Goal: Task Accomplishment & Management: Use online tool/utility

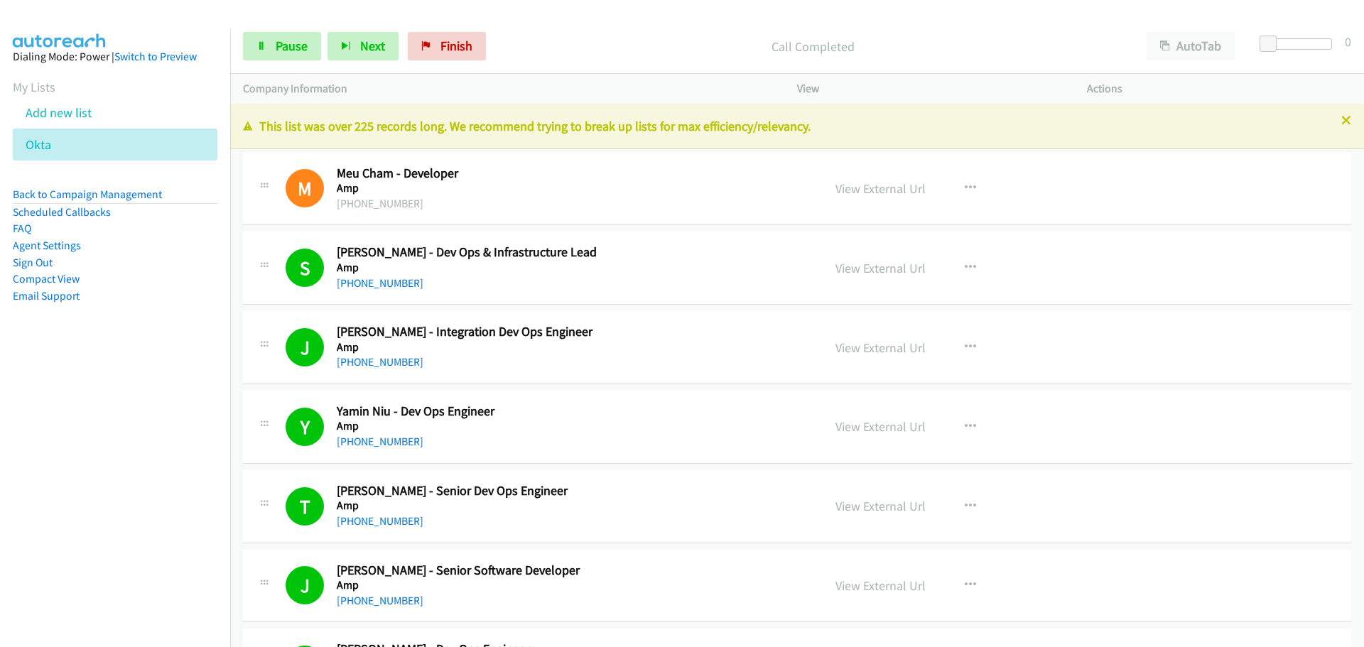
drag, startPoint x: 0, startPoint y: 0, endPoint x: 375, endPoint y: 295, distance: 477.5
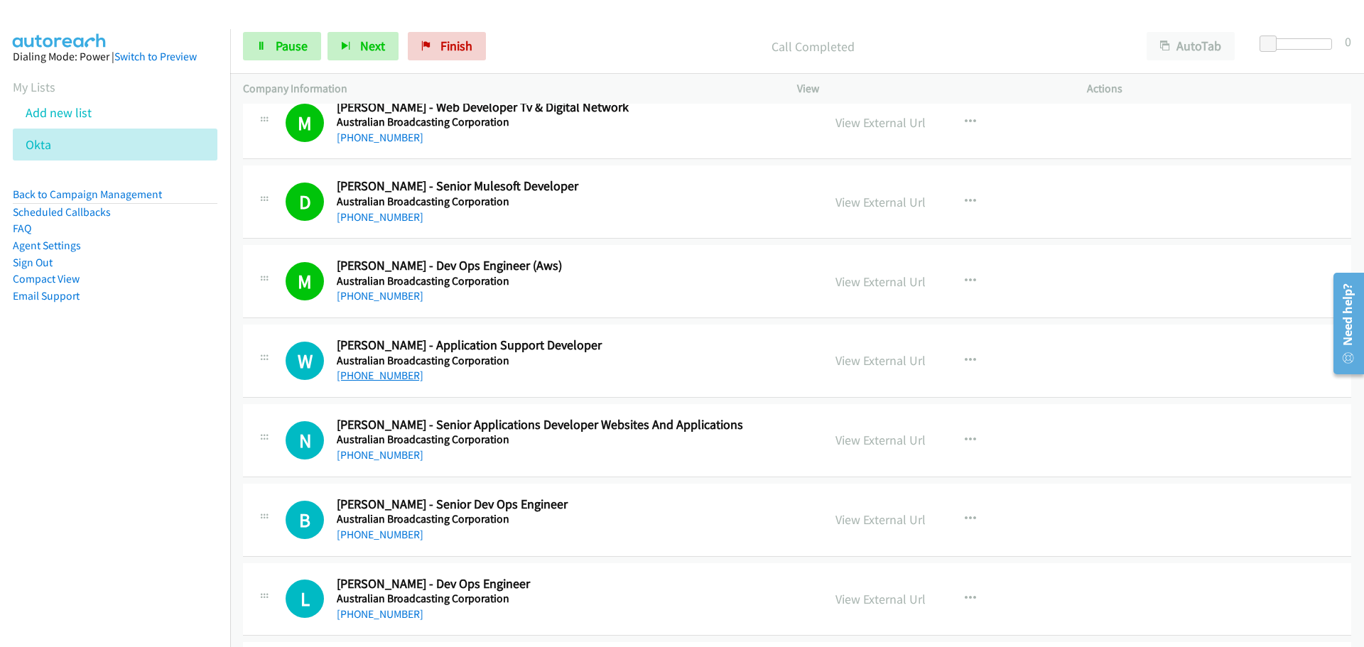
click at [393, 379] on link "+61 2 8333 2666" at bounding box center [380, 375] width 87 height 13
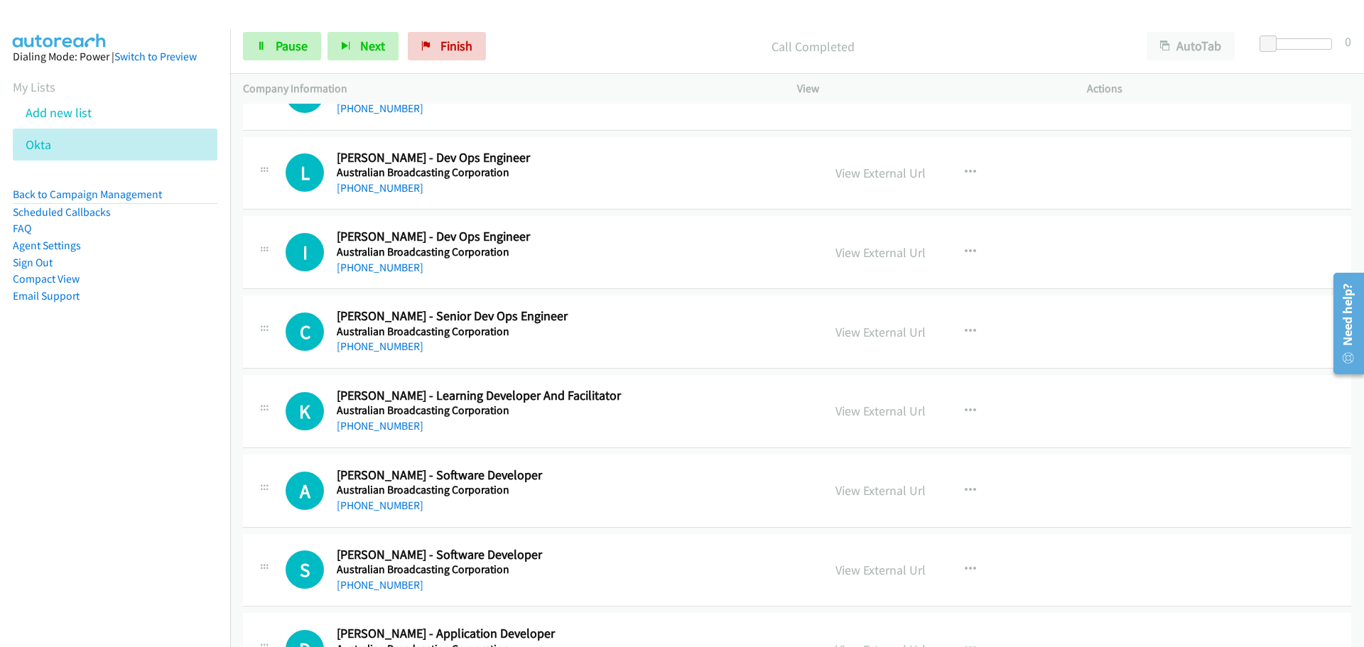
scroll to position [2273, 0]
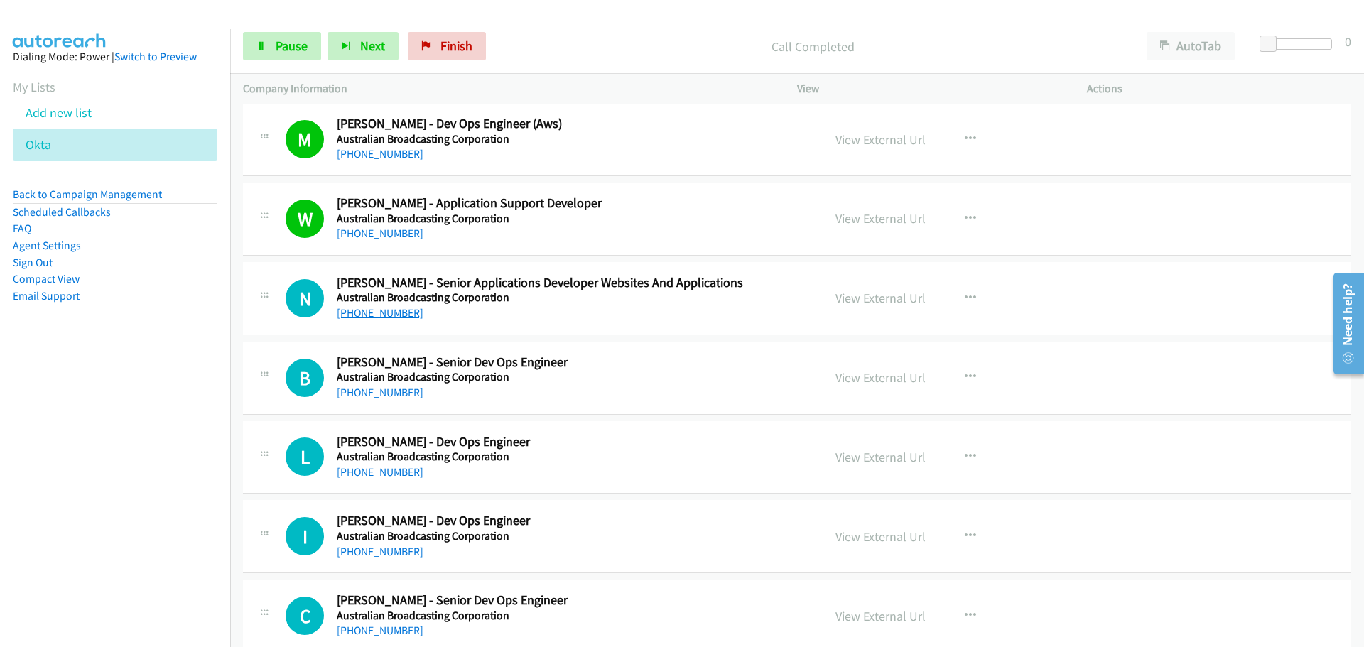
click at [356, 318] on link "+61 2 8333 5025" at bounding box center [380, 312] width 87 height 13
click at [375, 393] on link "+61 414 916 307" at bounding box center [380, 392] width 87 height 13
click at [397, 452] on h5 "Australian Broadcasting Corporation" at bounding box center [571, 457] width 468 height 14
click at [396, 458] on h5 "Australian Broadcasting Corporation" at bounding box center [571, 457] width 468 height 14
click at [403, 475] on link "+61 413 631 137" at bounding box center [380, 471] width 87 height 13
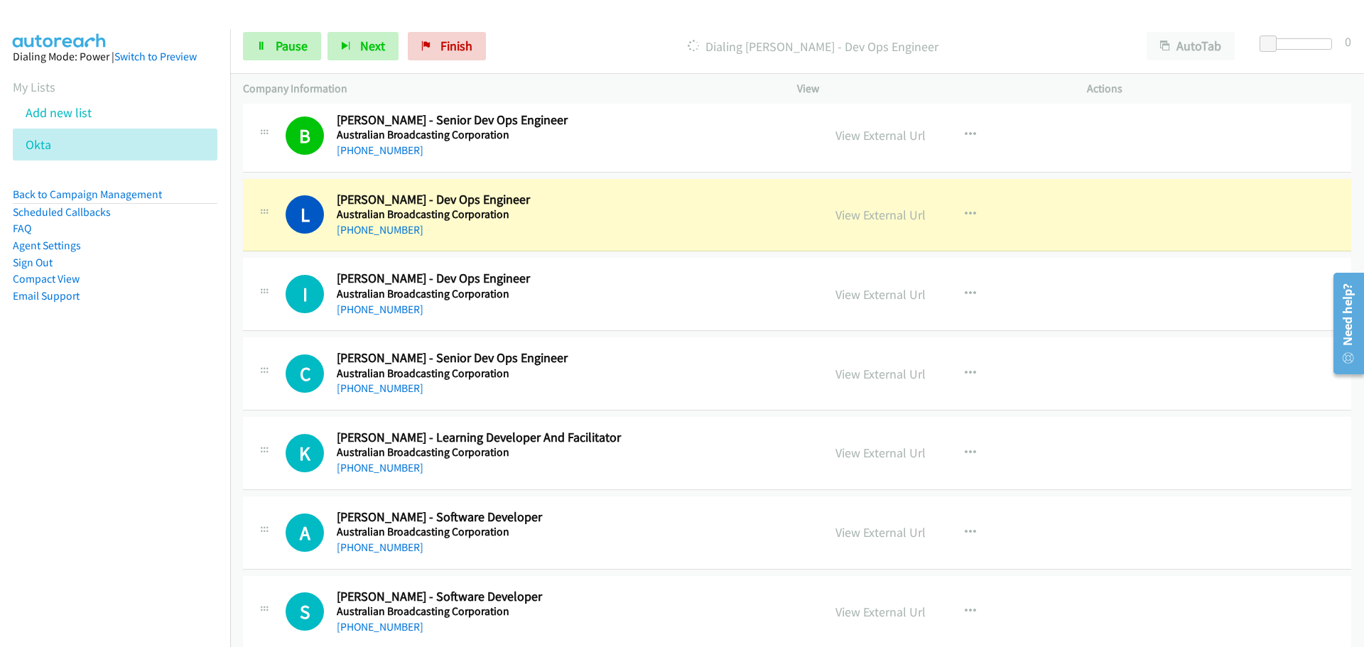
scroll to position [2699, 0]
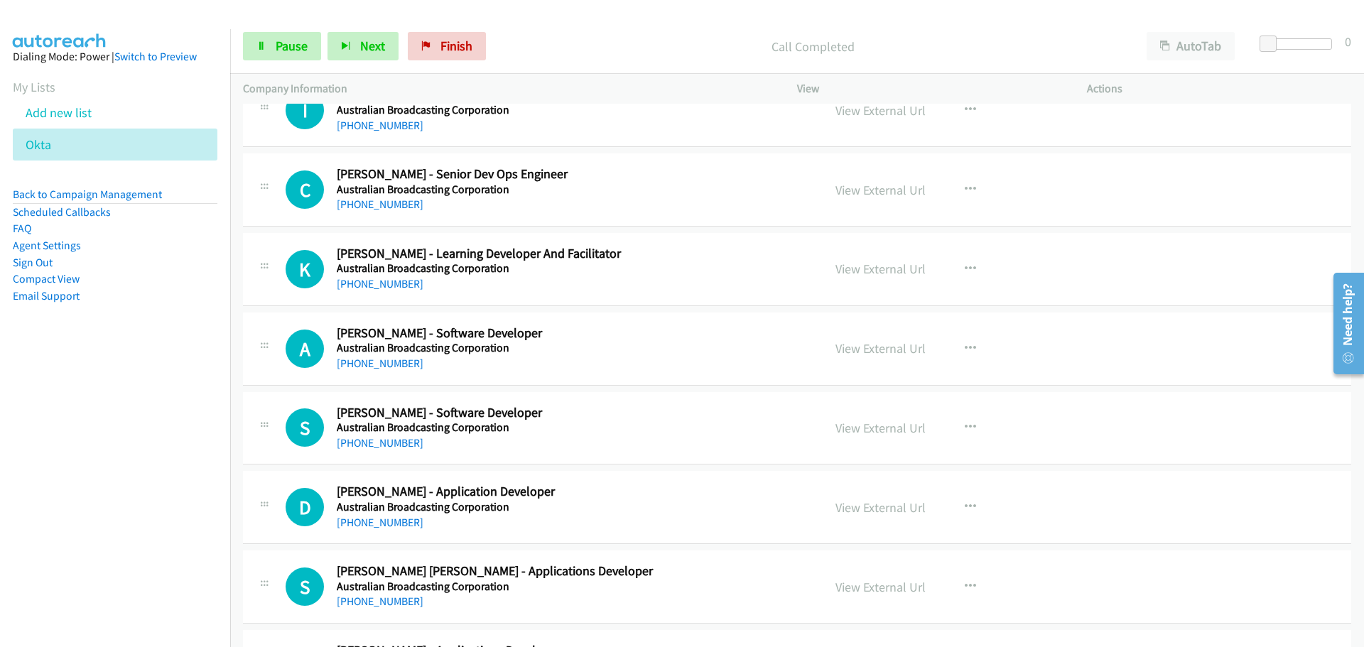
click at [402, 196] on div "+61 436 430 610" at bounding box center [571, 204] width 468 height 17
click at [377, 126] on link "+61 430 837 864" at bounding box center [380, 125] width 87 height 13
click at [394, 212] on div "+61 436 430 610" at bounding box center [571, 204] width 468 height 17
click at [243, 32] on link "Start Calls" at bounding box center [257, 39] width 28 height 15
click at [408, 369] on link "+61 2 8333 2875" at bounding box center [380, 363] width 87 height 13
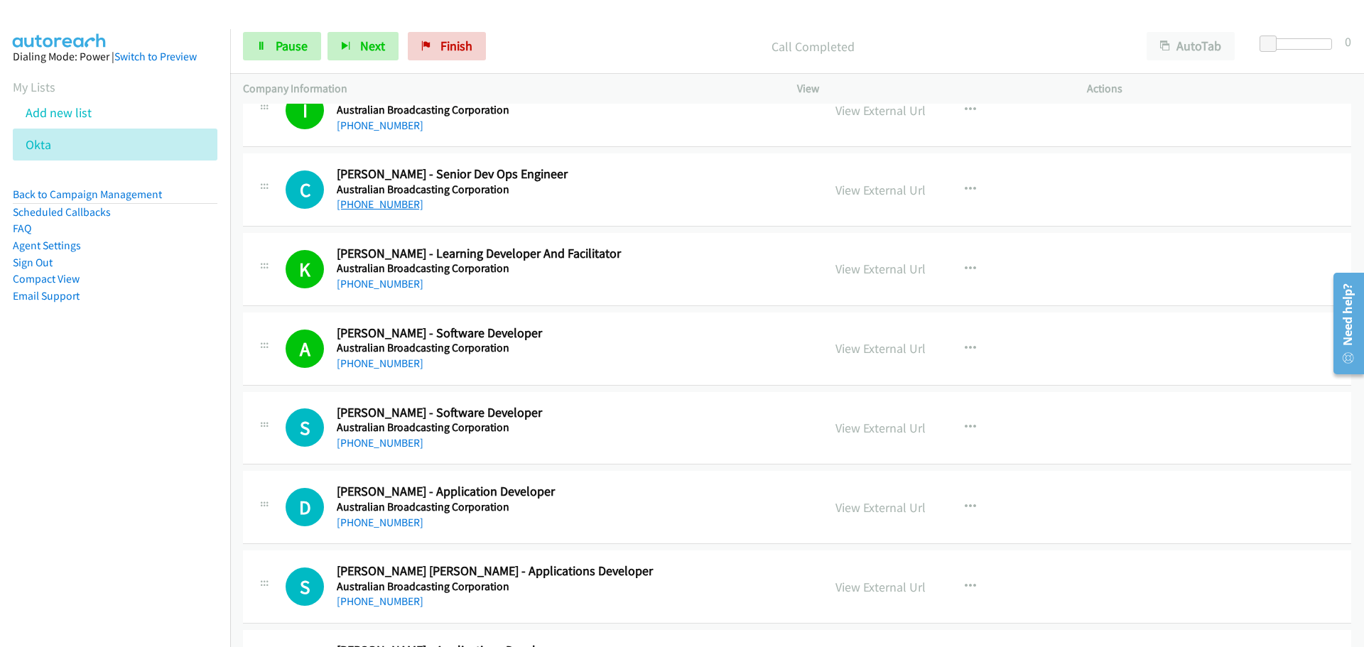
drag, startPoint x: 370, startPoint y: 208, endPoint x: 380, endPoint y: 202, distance: 11.8
click at [370, 208] on link "+61 436 430 610" at bounding box center [380, 203] width 87 height 13
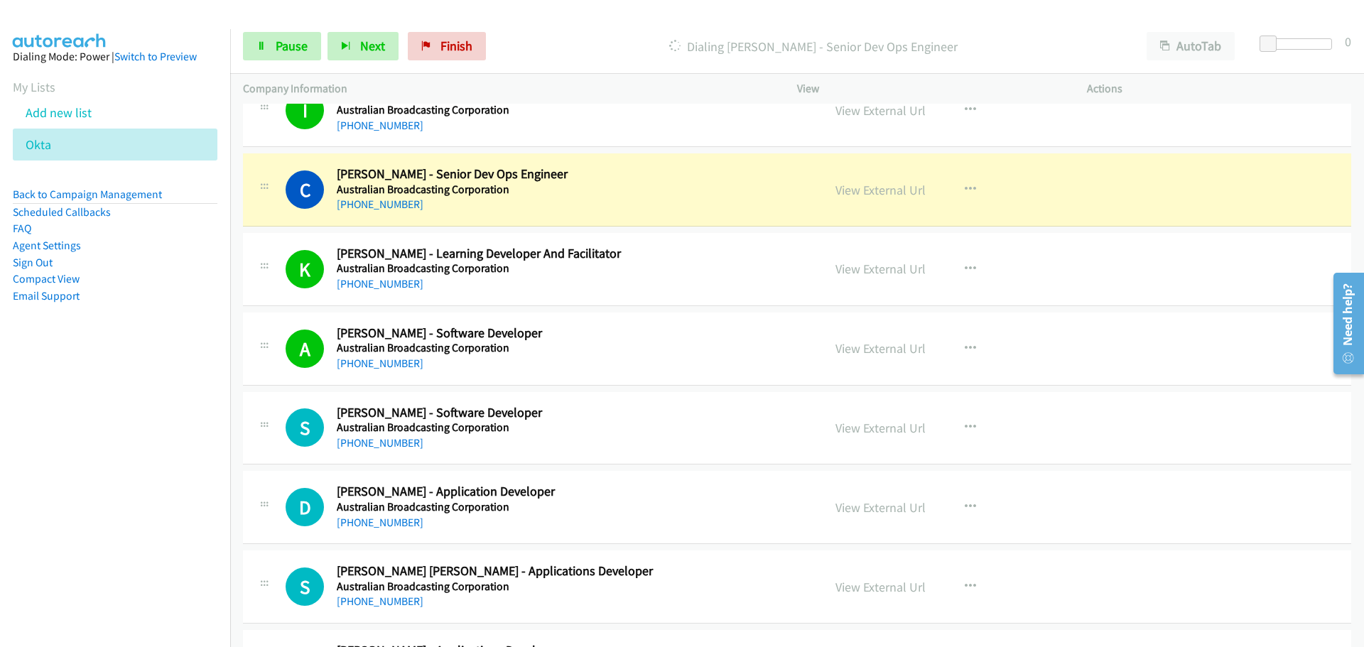
click at [935, 585] on div "View External Url View External Url Schedule/Manage Callback Start Calls Here R…" at bounding box center [974, 586] width 303 height 47
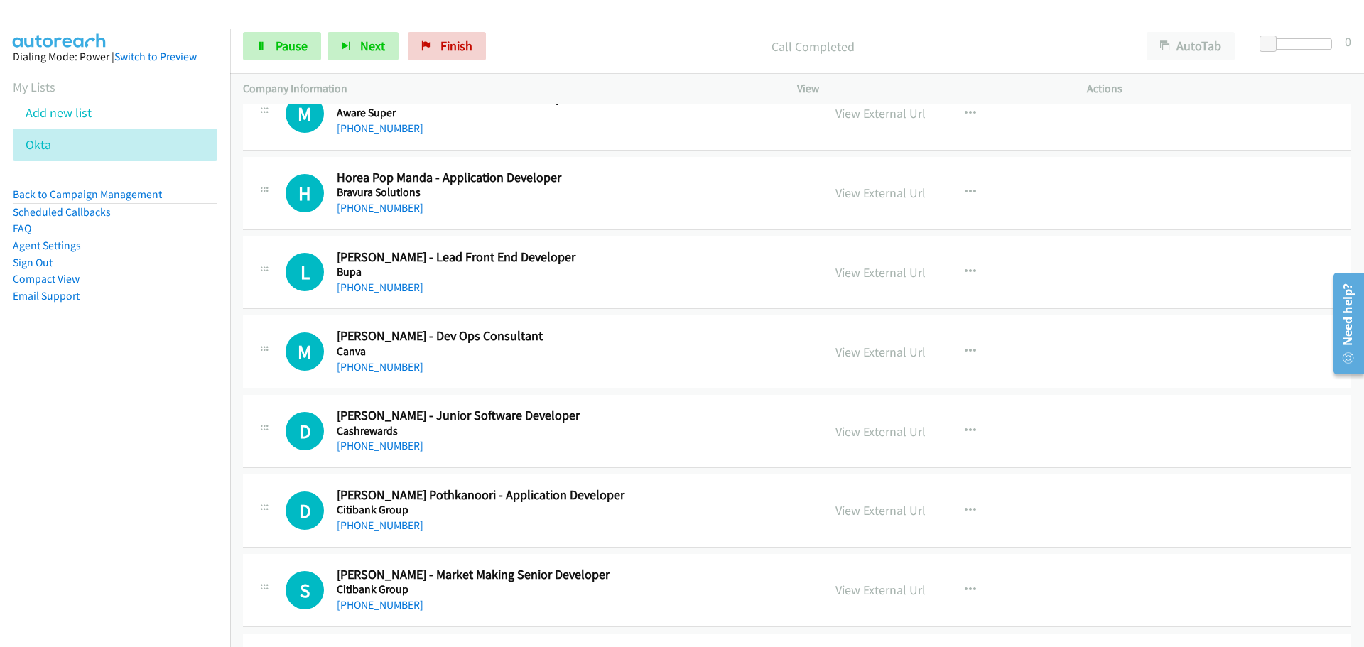
scroll to position [3694, 0]
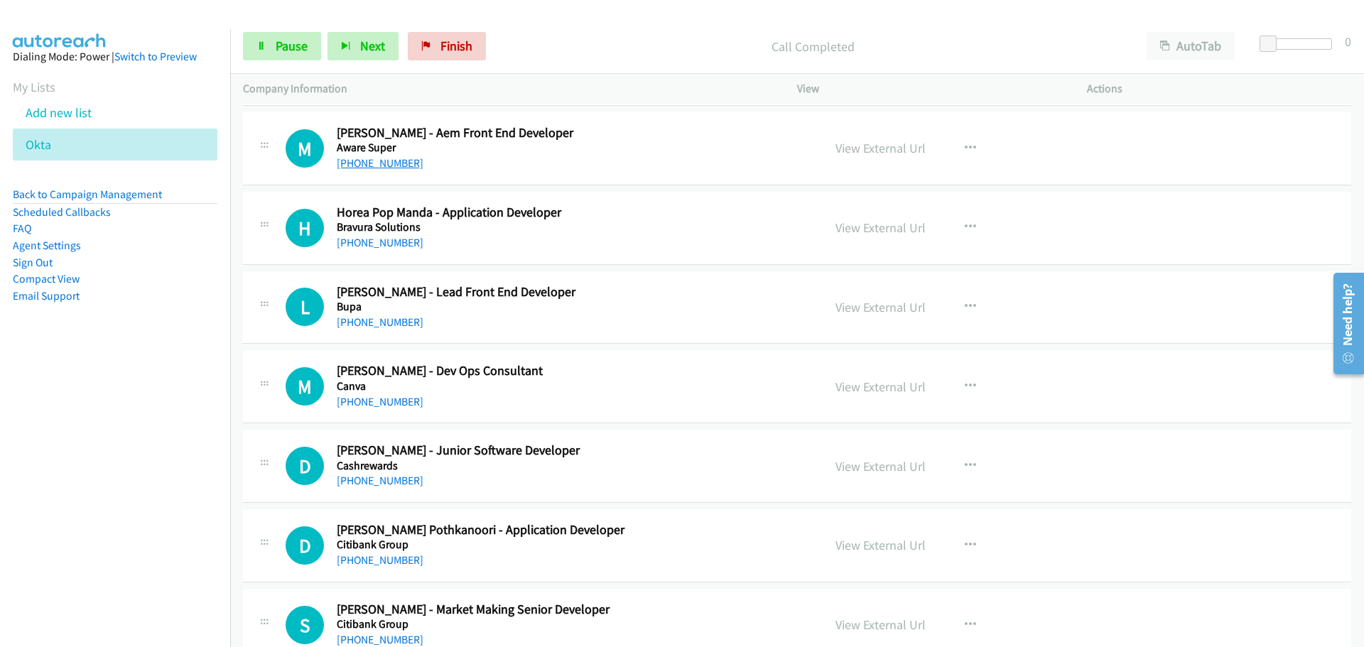
click at [370, 165] on link "+61 411 749 523" at bounding box center [380, 162] width 87 height 13
click at [362, 247] on link "+61 405 448 664" at bounding box center [380, 242] width 87 height 13
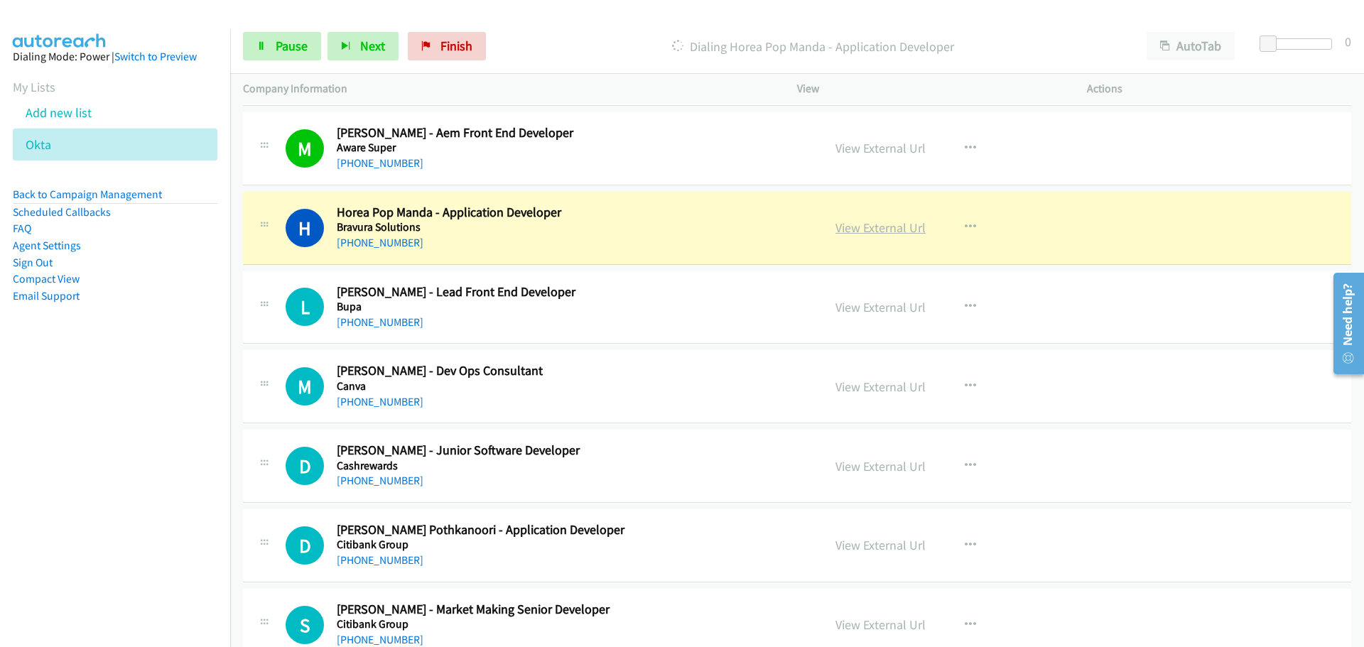
click at [896, 225] on link "View External Url" at bounding box center [880, 227] width 90 height 16
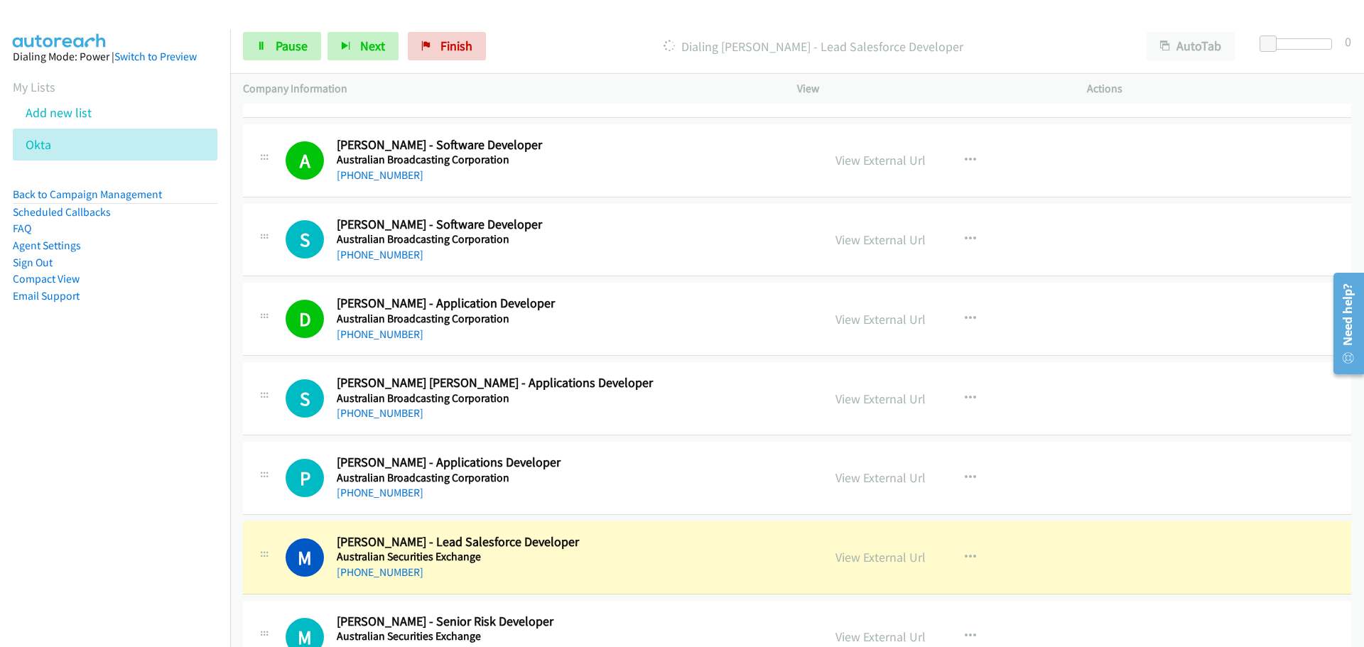
scroll to position [2912, 0]
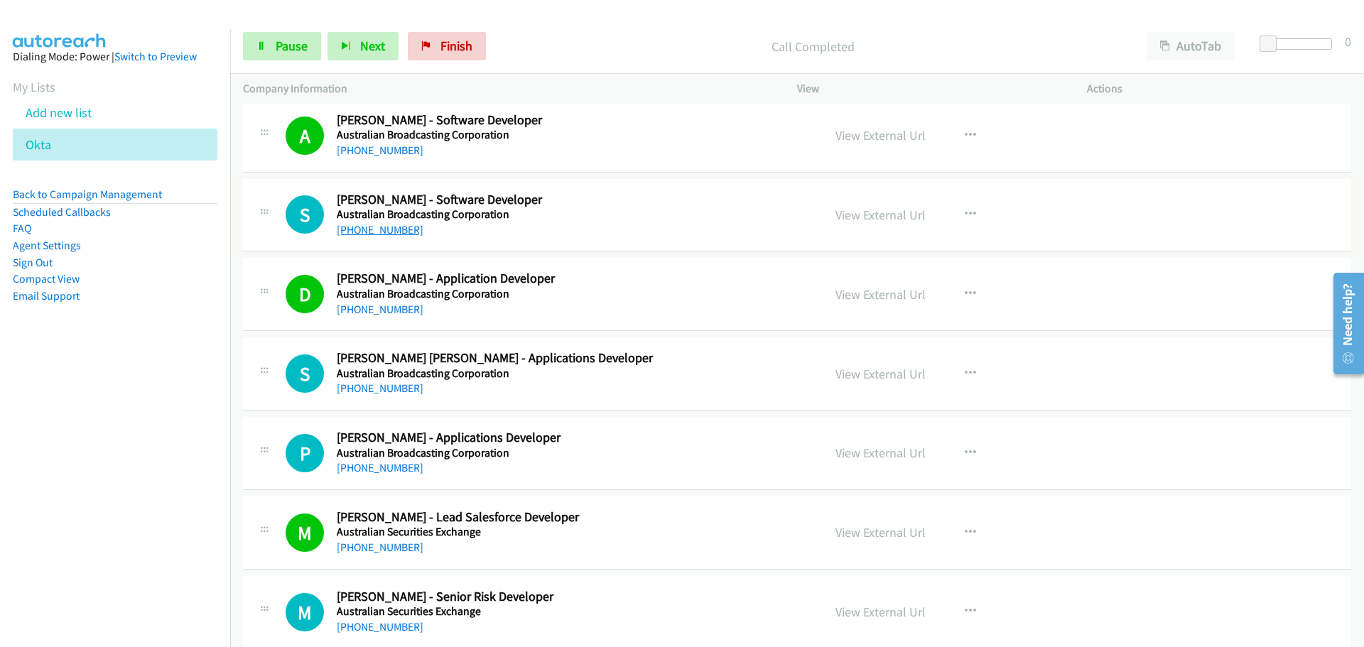
click at [383, 224] on link "+61 2 8333 4415" at bounding box center [380, 229] width 87 height 13
click at [404, 386] on link "+61 2 8333 4381" at bounding box center [380, 387] width 87 height 13
click at [354, 471] on link "+61 2 8333 2309" at bounding box center [380, 467] width 87 height 13
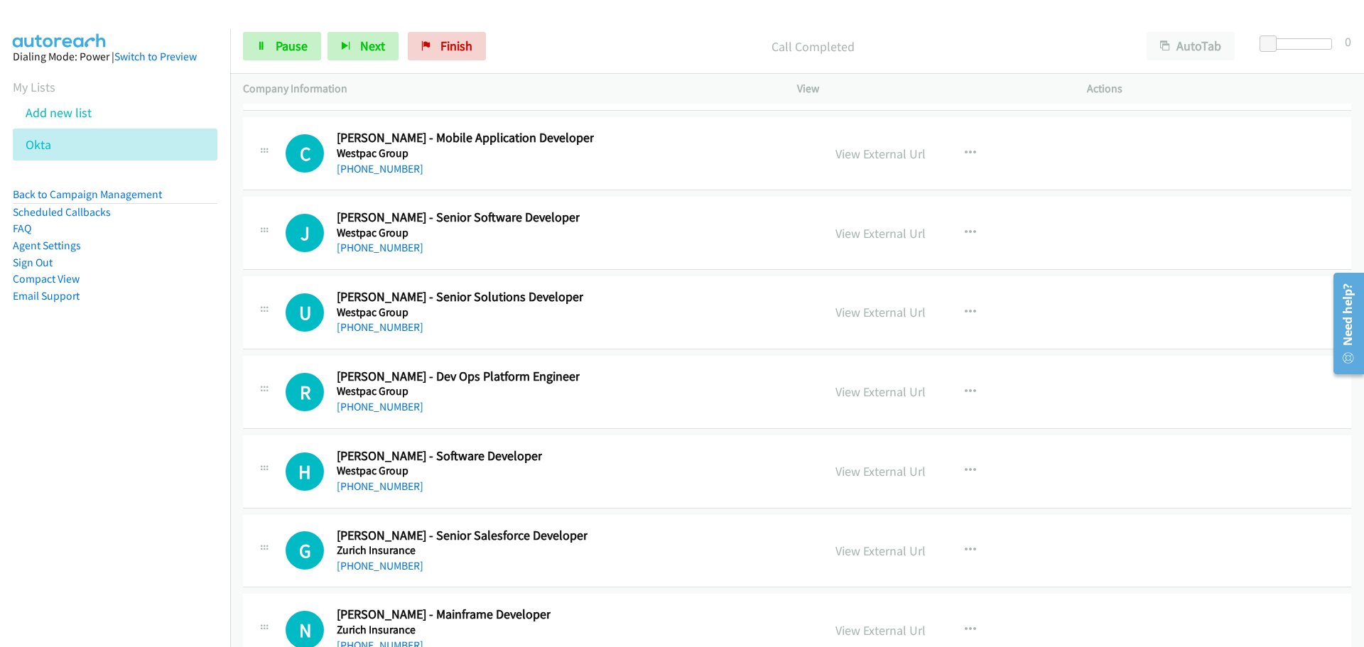
scroll to position [23902, 0]
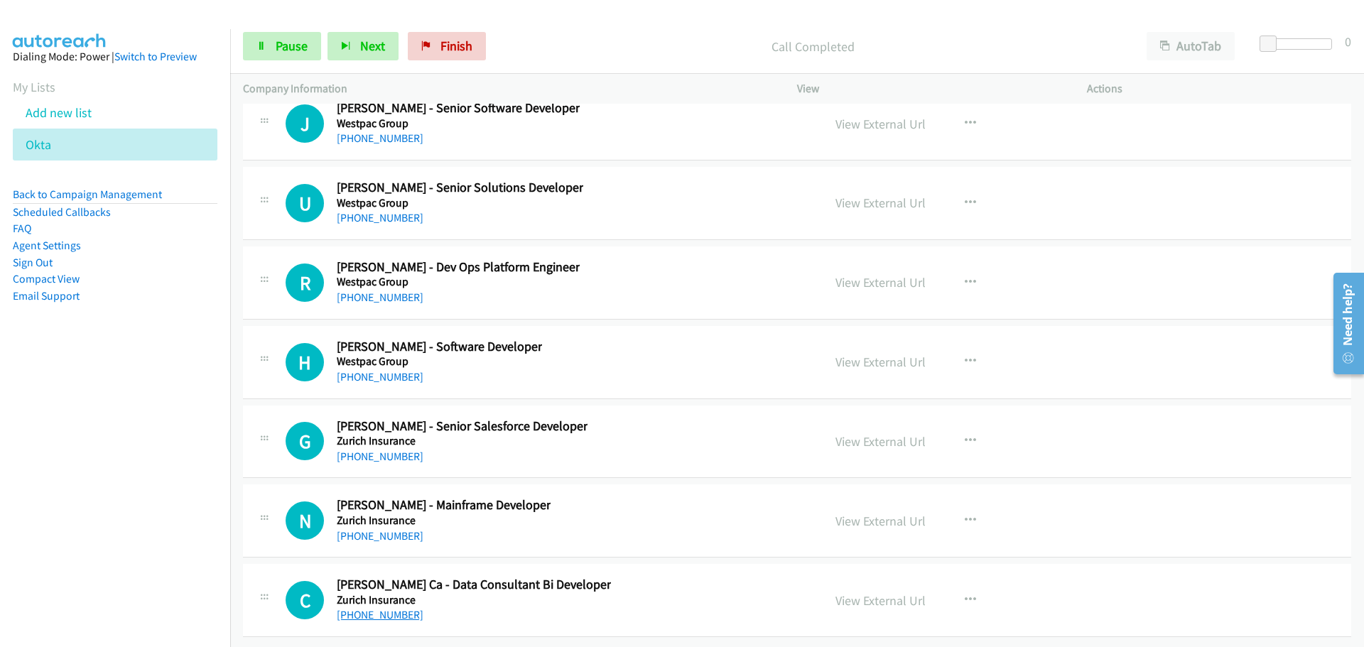
click at [365, 608] on link "+61 424 742 387" at bounding box center [380, 614] width 87 height 13
click at [389, 529] on link "+61 406 160 390" at bounding box center [380, 535] width 87 height 13
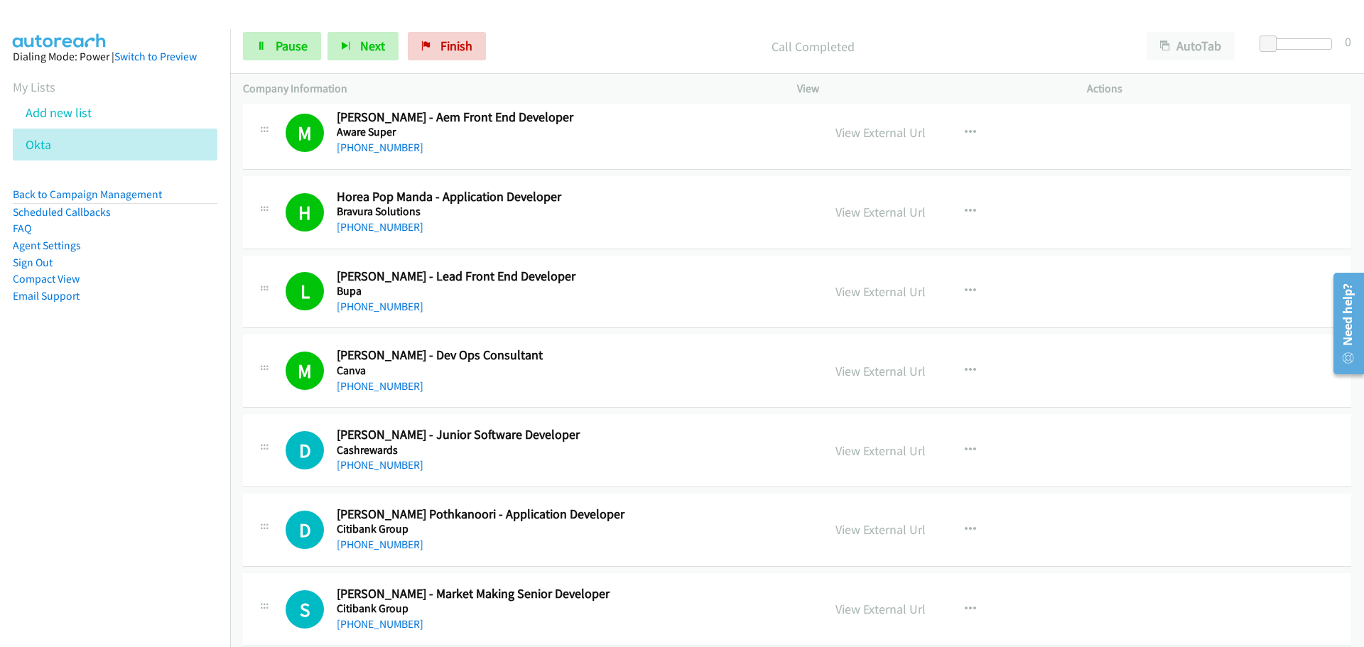
scroll to position [3684, 0]
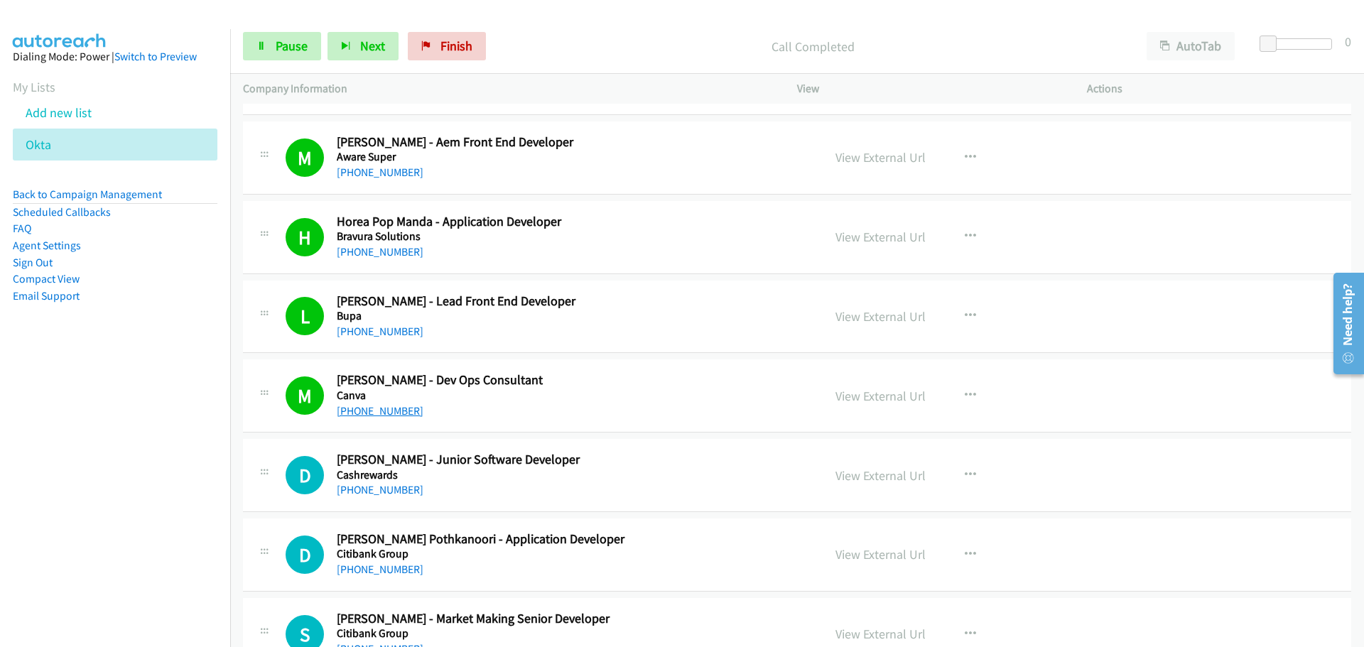
click at [369, 409] on link "[PHONE_NUMBER]" at bounding box center [380, 410] width 87 height 13
click at [369, 416] on link "[PHONE_NUMBER]" at bounding box center [380, 410] width 87 height 13
click at [354, 329] on link "+61 401 556 518" at bounding box center [380, 331] width 87 height 13
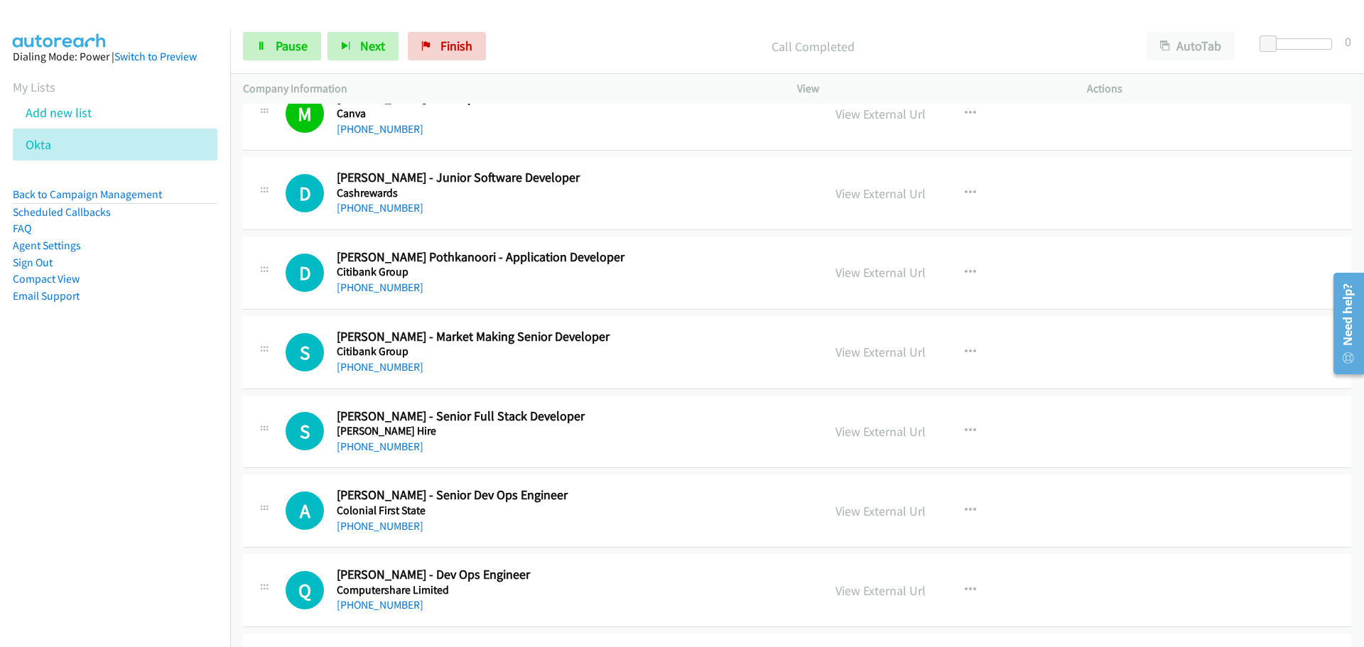
scroll to position [3968, 0]
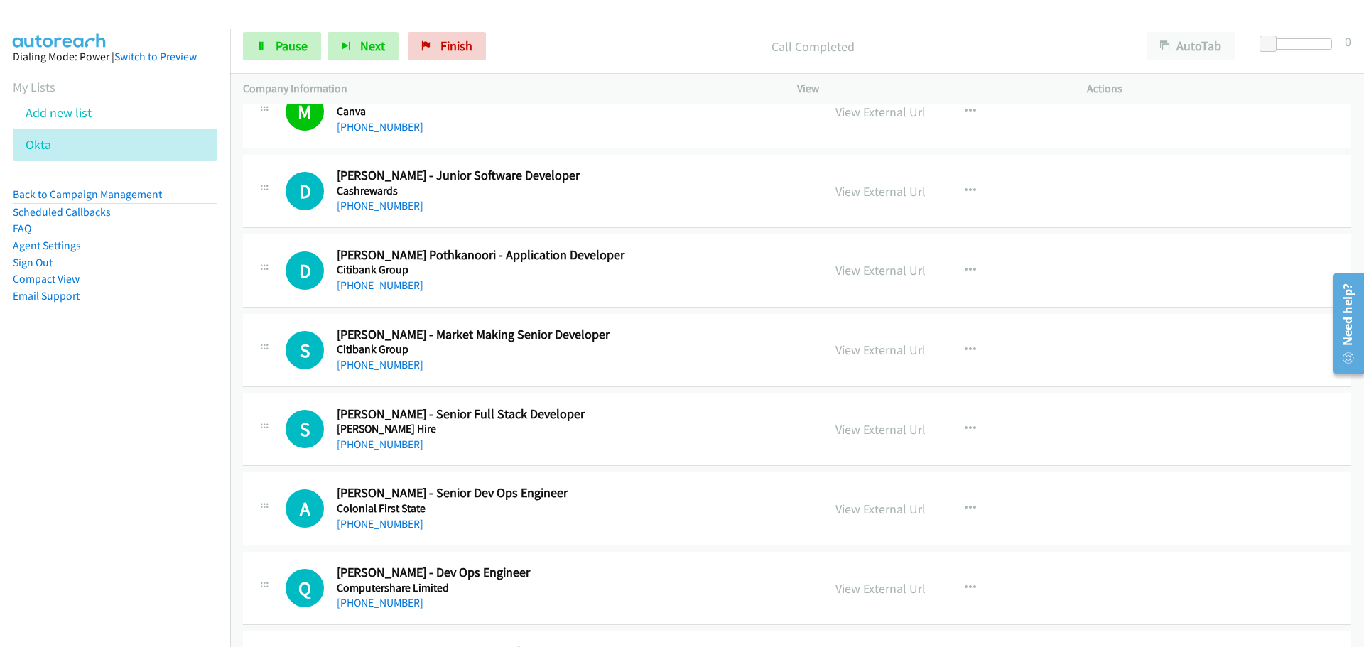
click at [365, 213] on div "+61 410 640 265" at bounding box center [571, 205] width 468 height 17
click at [379, 207] on link "+61 410 640 265" at bounding box center [380, 205] width 87 height 13
click at [378, 285] on link "+61 2 8225 0000" at bounding box center [380, 284] width 87 height 13
click at [381, 364] on link "[PHONE_NUMBER]" at bounding box center [380, 364] width 87 height 13
click at [369, 364] on link "[PHONE_NUMBER]" at bounding box center [380, 364] width 87 height 13
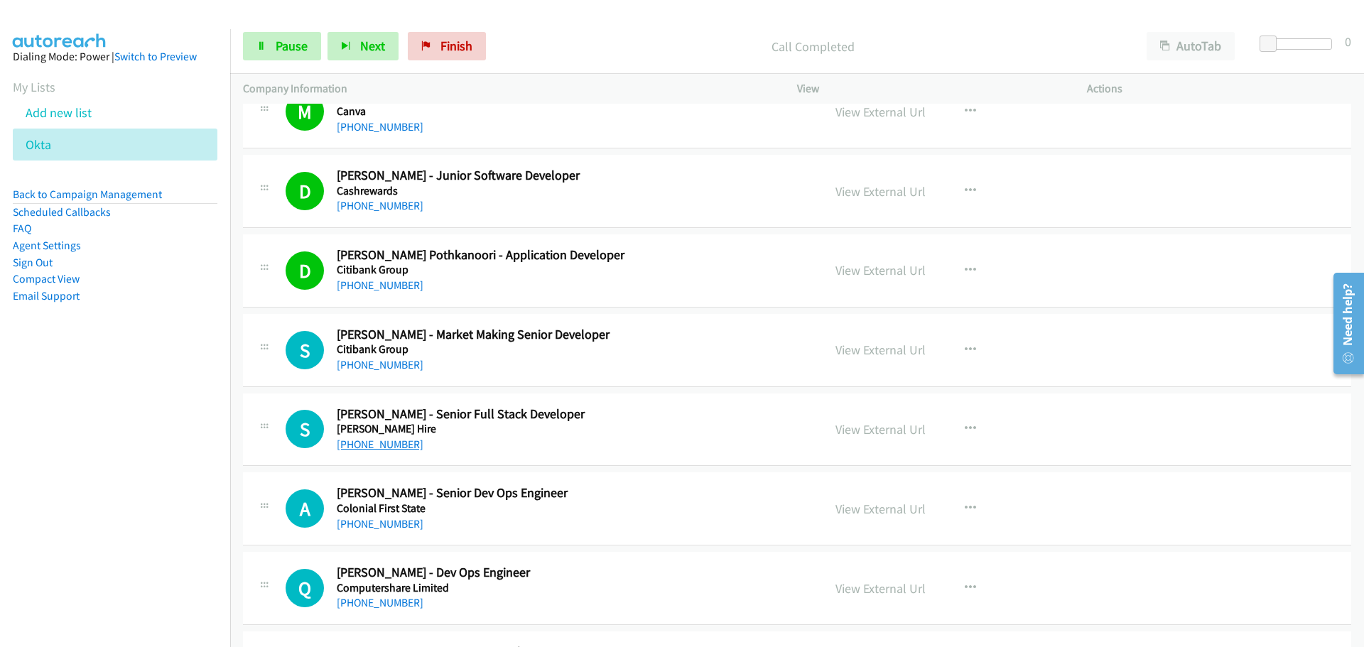
click at [403, 443] on link "[PHONE_NUMBER]" at bounding box center [380, 444] width 87 height 13
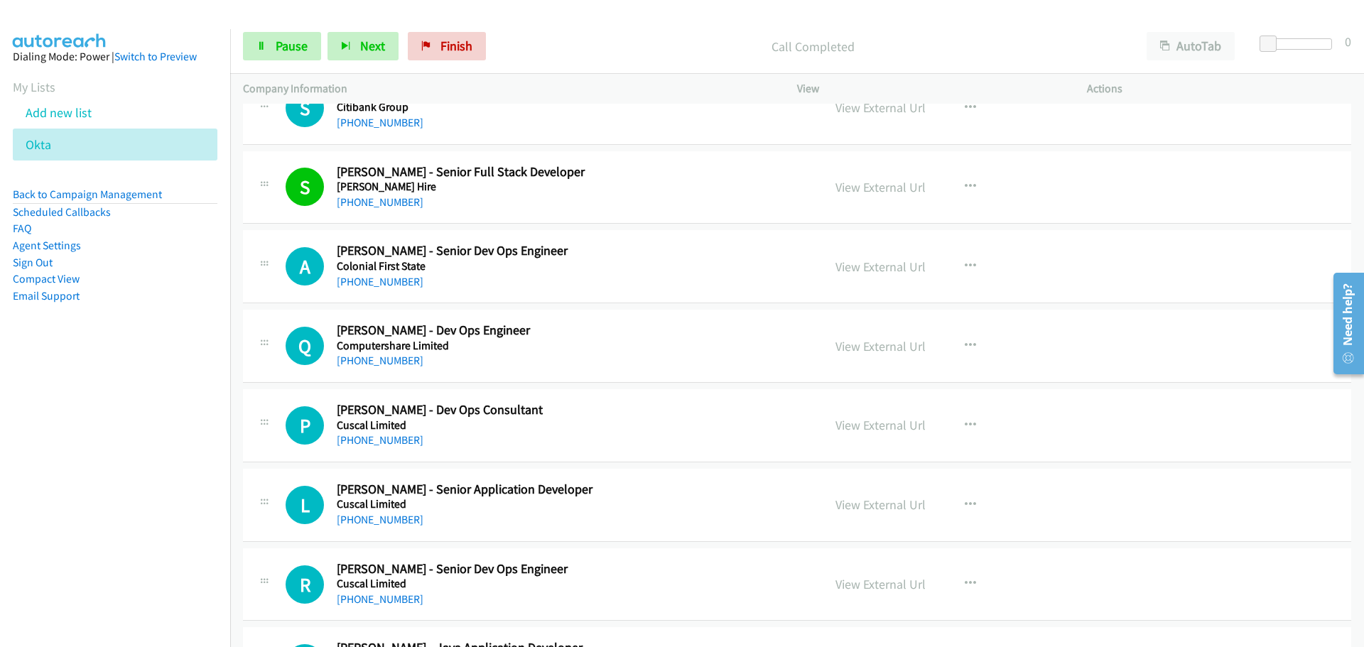
scroll to position [4324, 0]
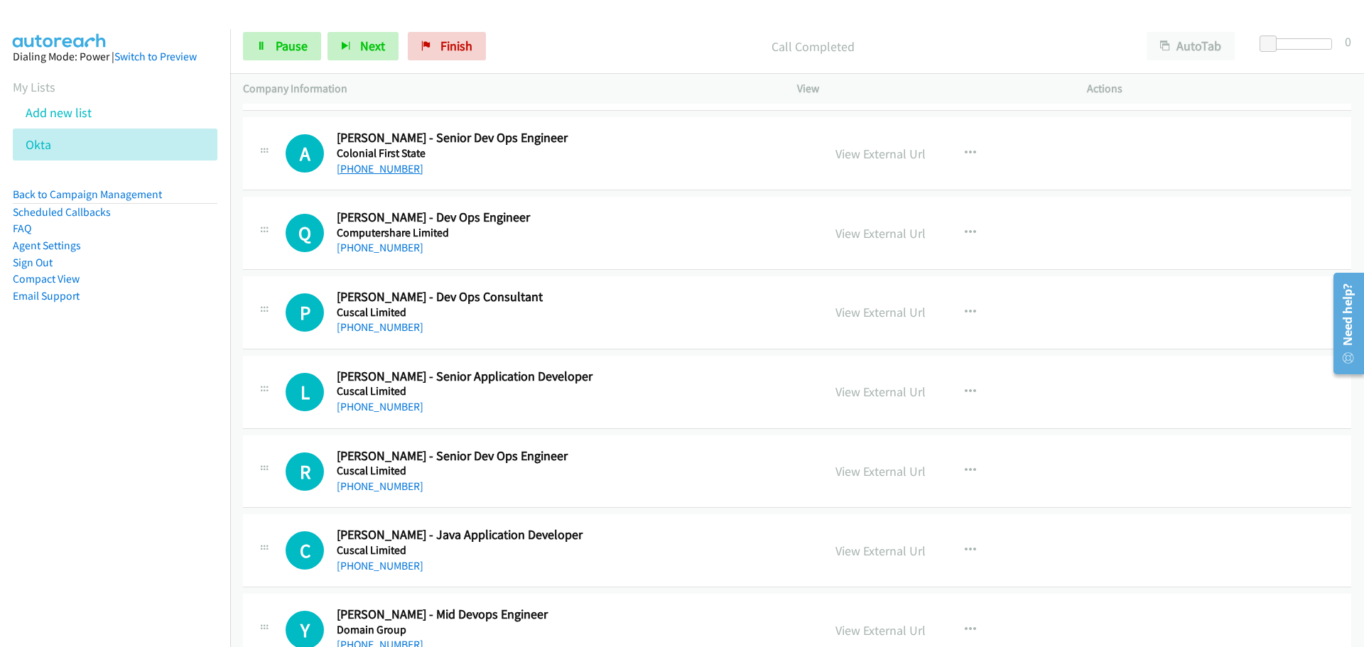
click at [389, 168] on link "+61 434 045 282" at bounding box center [380, 168] width 87 height 13
drag, startPoint x: 384, startPoint y: 247, endPoint x: 386, endPoint y: 239, distance: 8.1
click at [384, 247] on link "[PHONE_NUMBER]" at bounding box center [380, 247] width 87 height 13
click at [354, 337] on div "P Callback Scheduled Puneet Bhardwaj - Dev Ops Consultant Cuscal Limited Austra…" at bounding box center [797, 312] width 1108 height 73
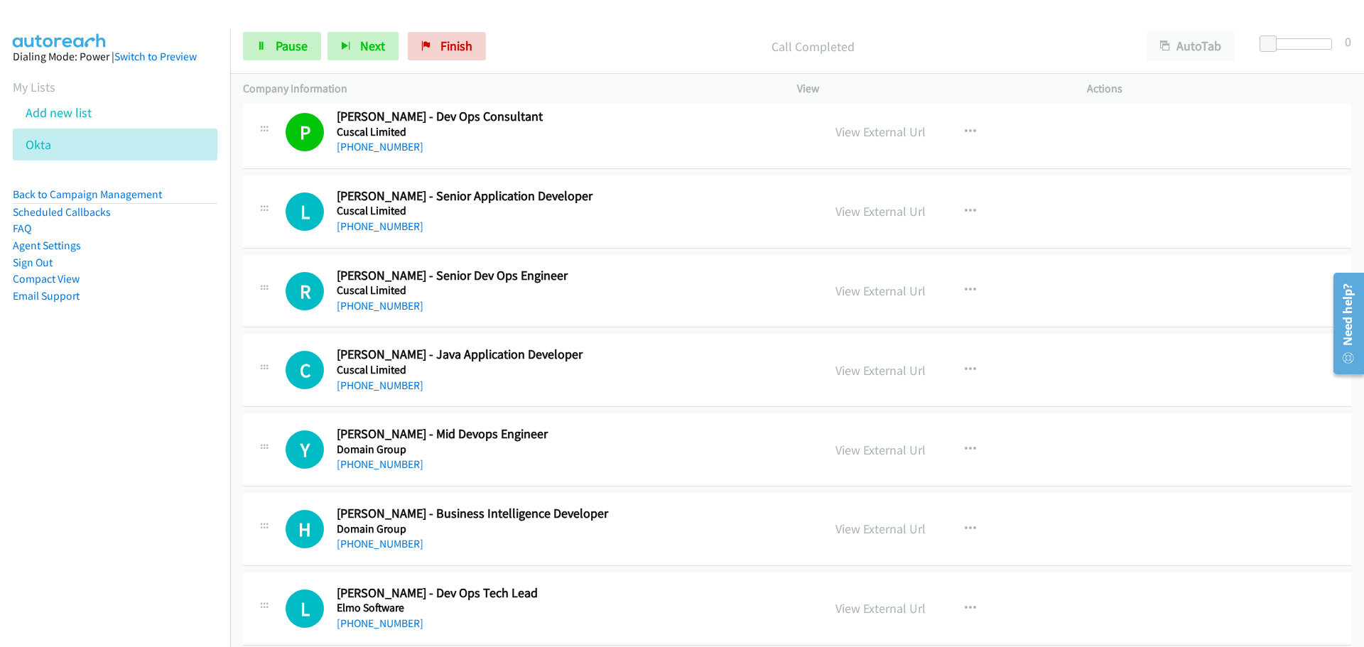
scroll to position [4537, 0]
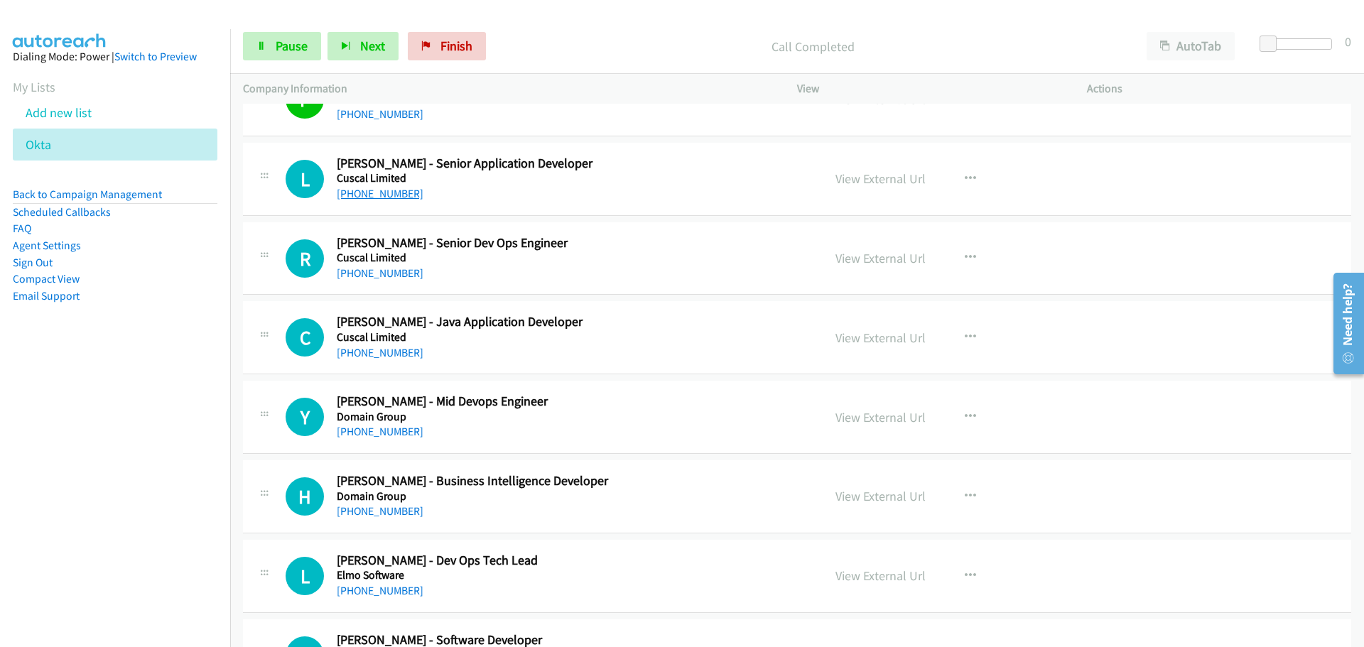
click at [372, 192] on link "[PHONE_NUMBER]" at bounding box center [380, 193] width 87 height 13
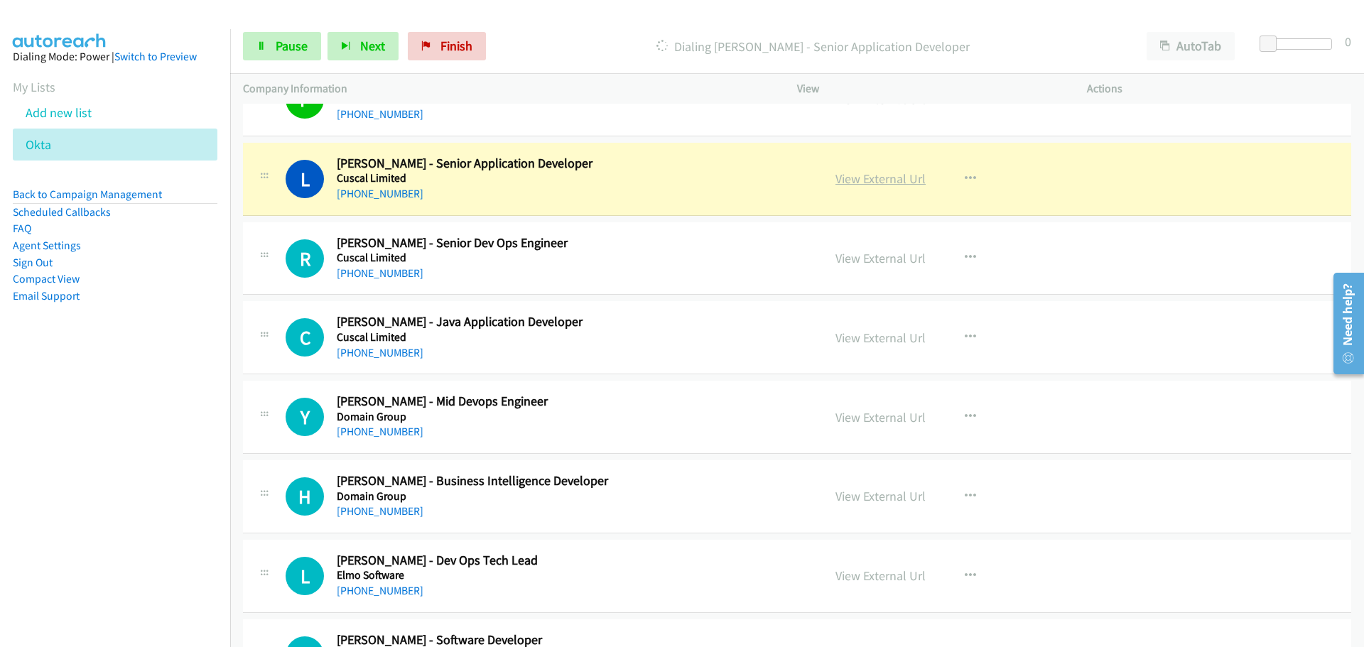
click at [878, 182] on link "View External Url" at bounding box center [880, 178] width 90 height 16
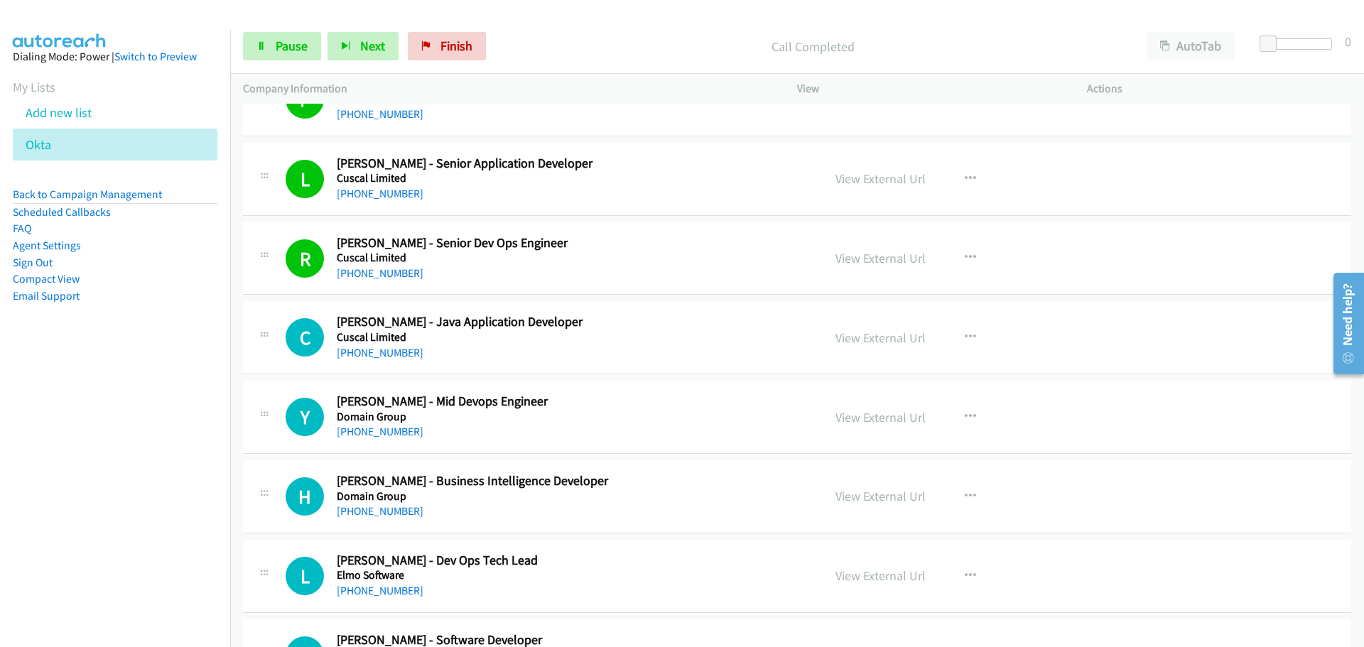
click at [356, 362] on div "C Callback Scheduled Cameron Ching - Java Application Developer Cuscal Limited …" at bounding box center [797, 337] width 1108 height 73
click at [366, 354] on link "[PHONE_NUMBER]" at bounding box center [380, 352] width 87 height 13
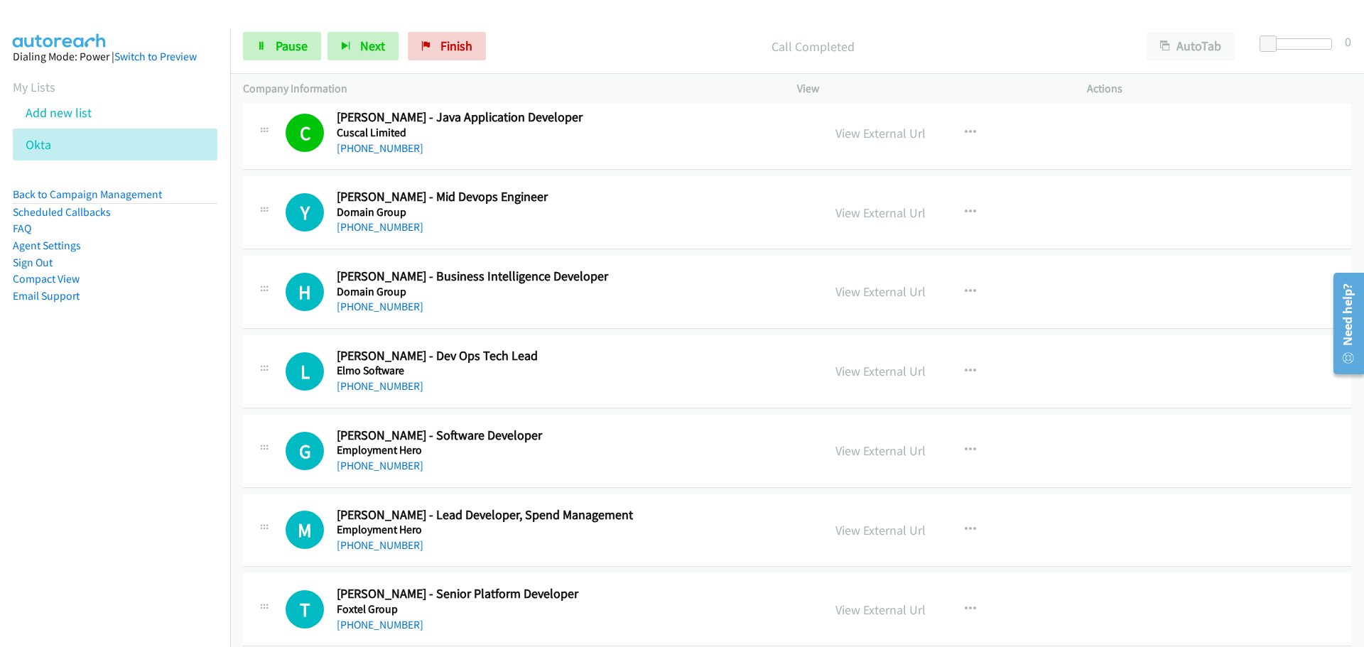
scroll to position [4750, 0]
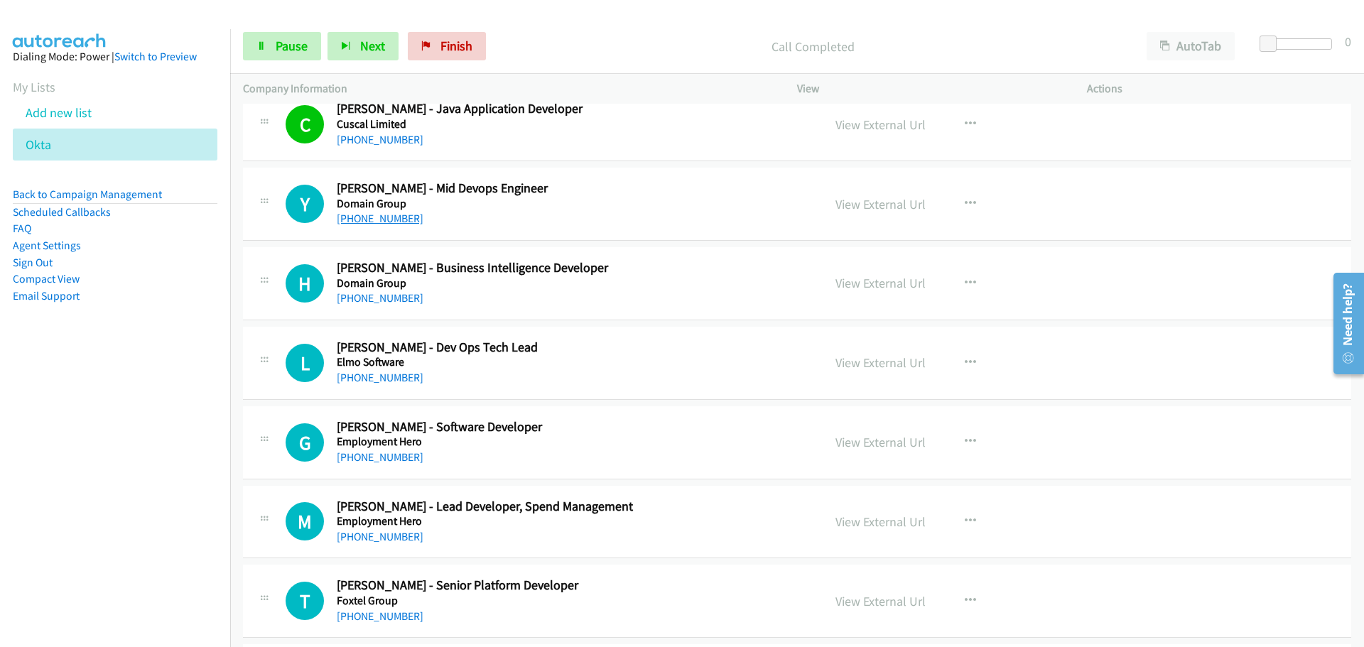
click at [381, 218] on link "[PHONE_NUMBER]" at bounding box center [380, 218] width 87 height 13
click at [359, 296] on link "[PHONE_NUMBER]" at bounding box center [380, 297] width 87 height 13
click at [362, 384] on link "[PHONE_NUMBER]" at bounding box center [380, 377] width 87 height 13
click at [378, 450] on link "[PHONE_NUMBER]" at bounding box center [380, 456] width 87 height 13
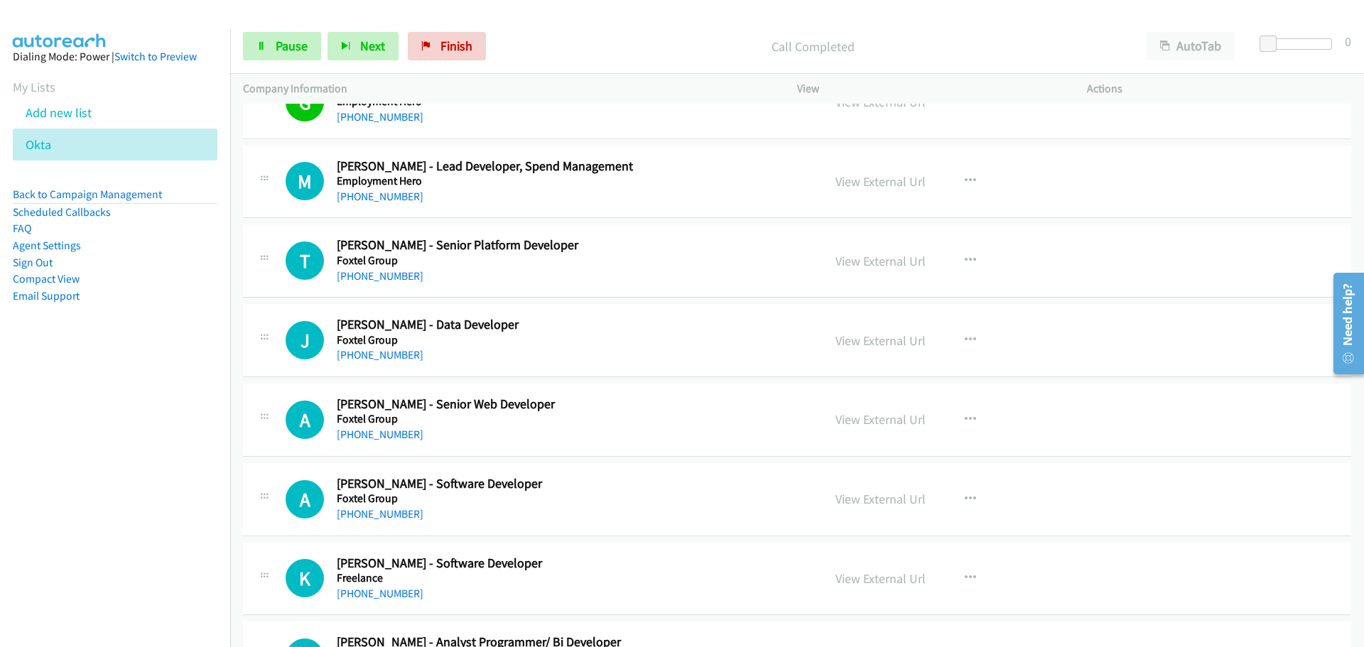
scroll to position [4892, 0]
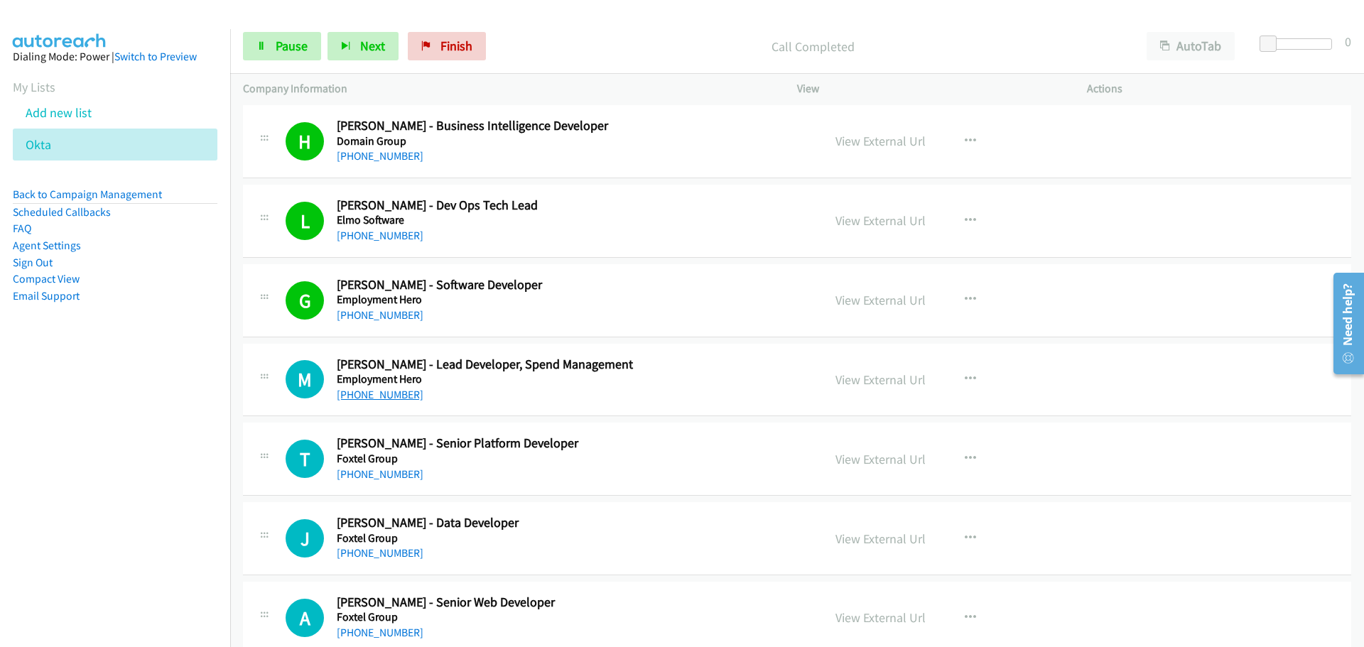
click at [381, 399] on link "[PHONE_NUMBER]" at bounding box center [380, 394] width 87 height 13
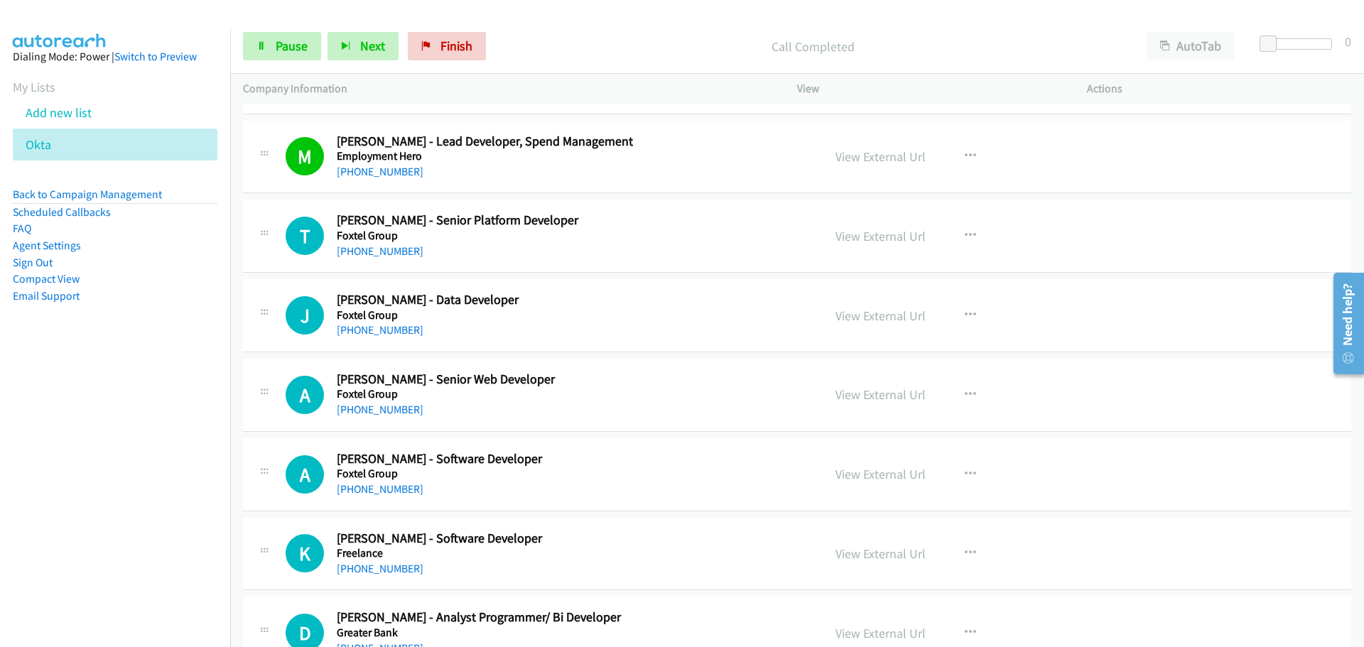
scroll to position [5176, 0]
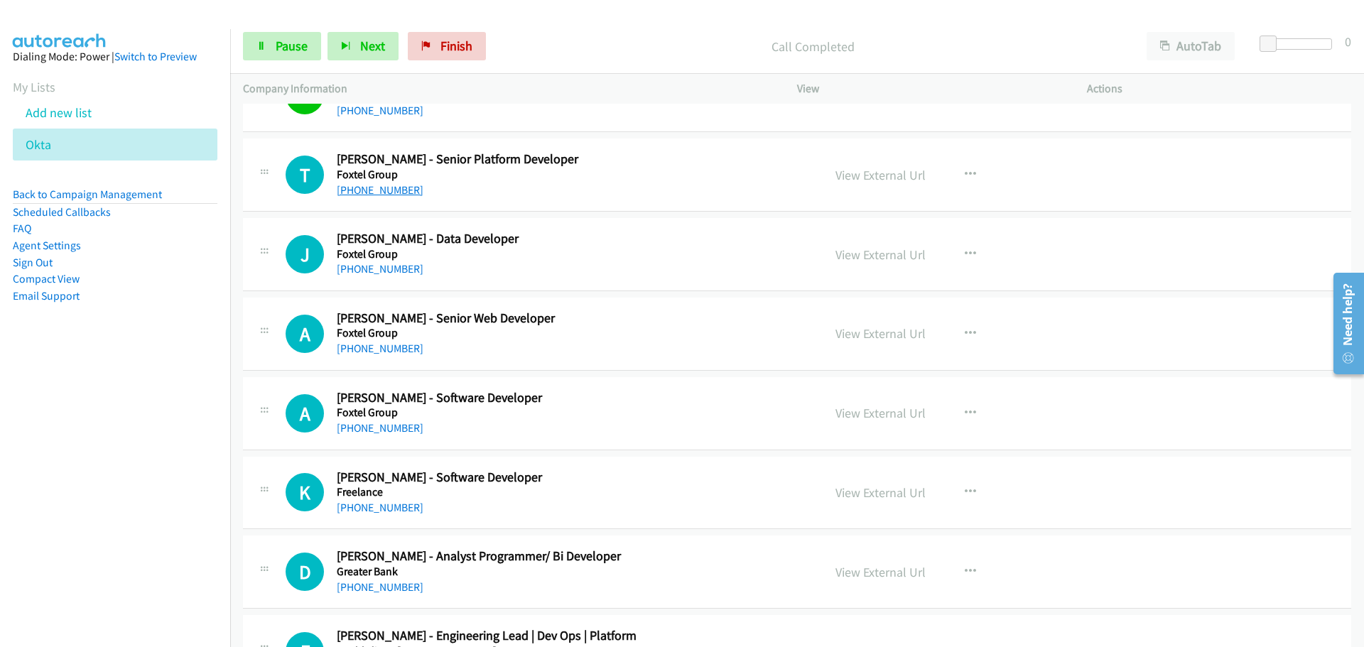
click at [400, 196] on link "[PHONE_NUMBER]" at bounding box center [380, 189] width 87 height 13
click at [383, 271] on link "[PHONE_NUMBER]" at bounding box center [380, 268] width 87 height 13
click at [371, 349] on link "[PHONE_NUMBER]" at bounding box center [380, 348] width 87 height 13
click at [55, 143] on icon at bounding box center [59, 146] width 10 height 10
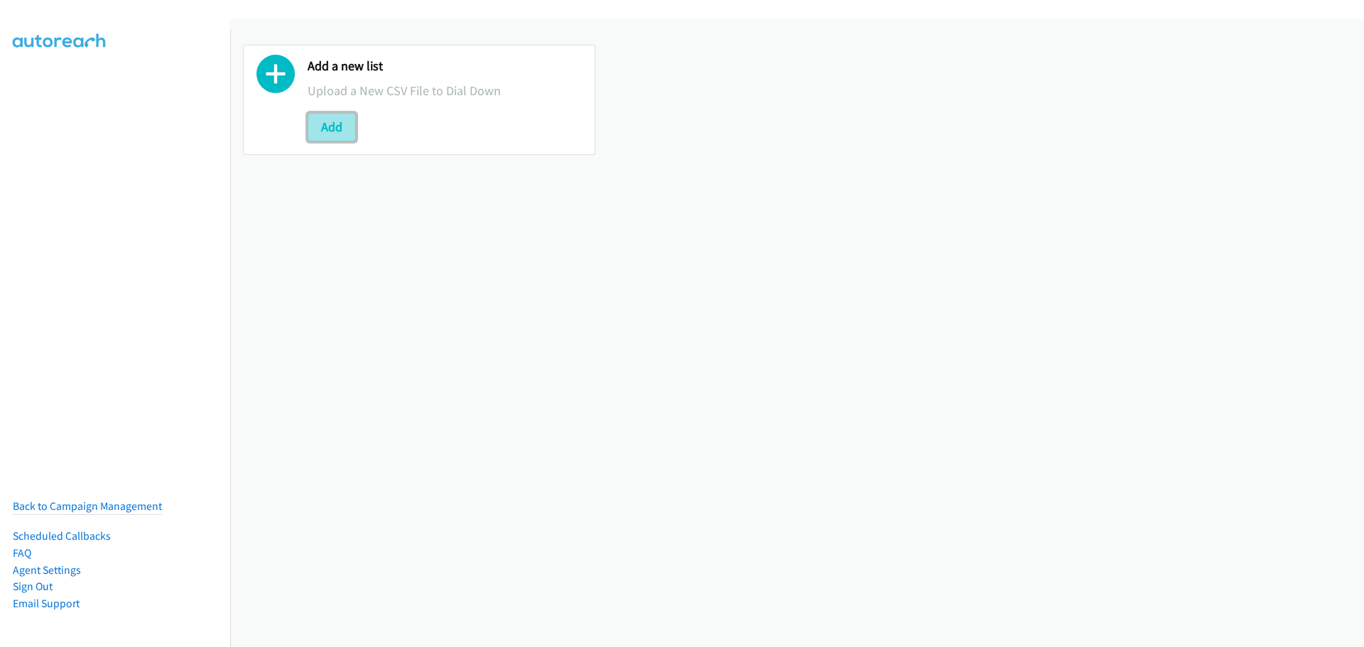
click at [327, 126] on button "Add" at bounding box center [332, 127] width 48 height 28
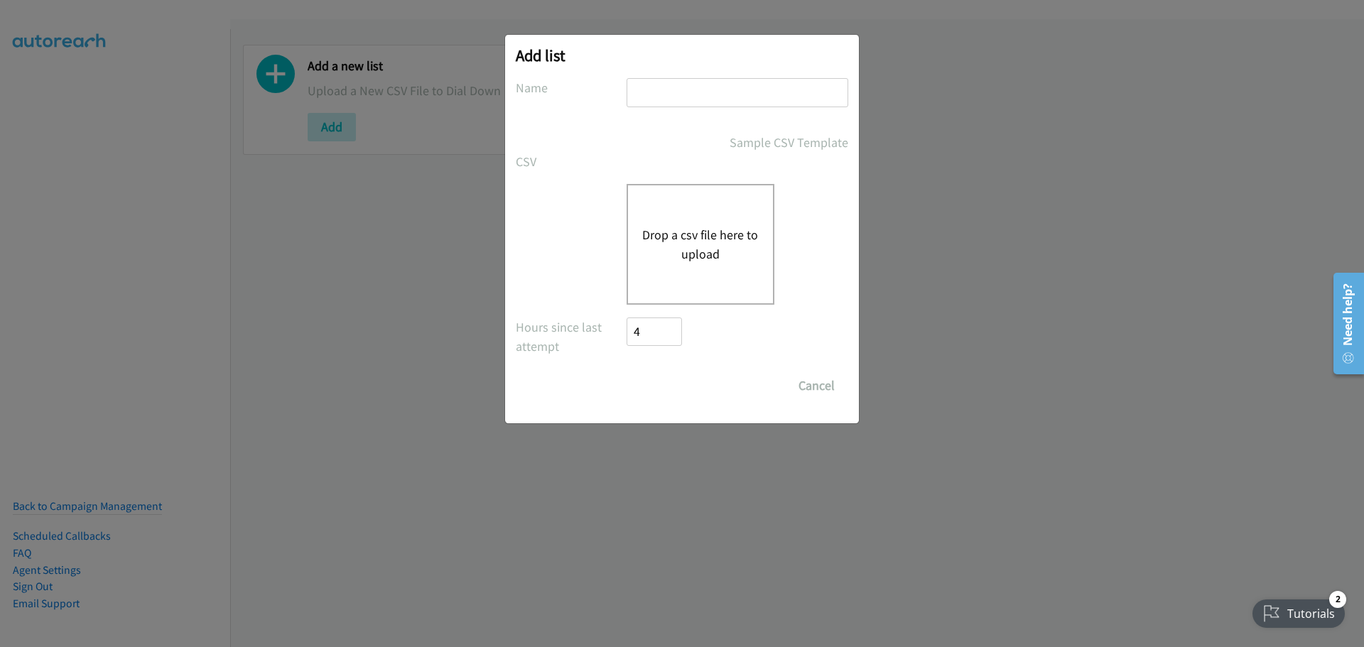
click at [734, 83] on input "text" at bounding box center [737, 92] width 222 height 29
type input "okta"
click at [705, 249] on button "Drop a csv file here to upload" at bounding box center [700, 244] width 116 height 38
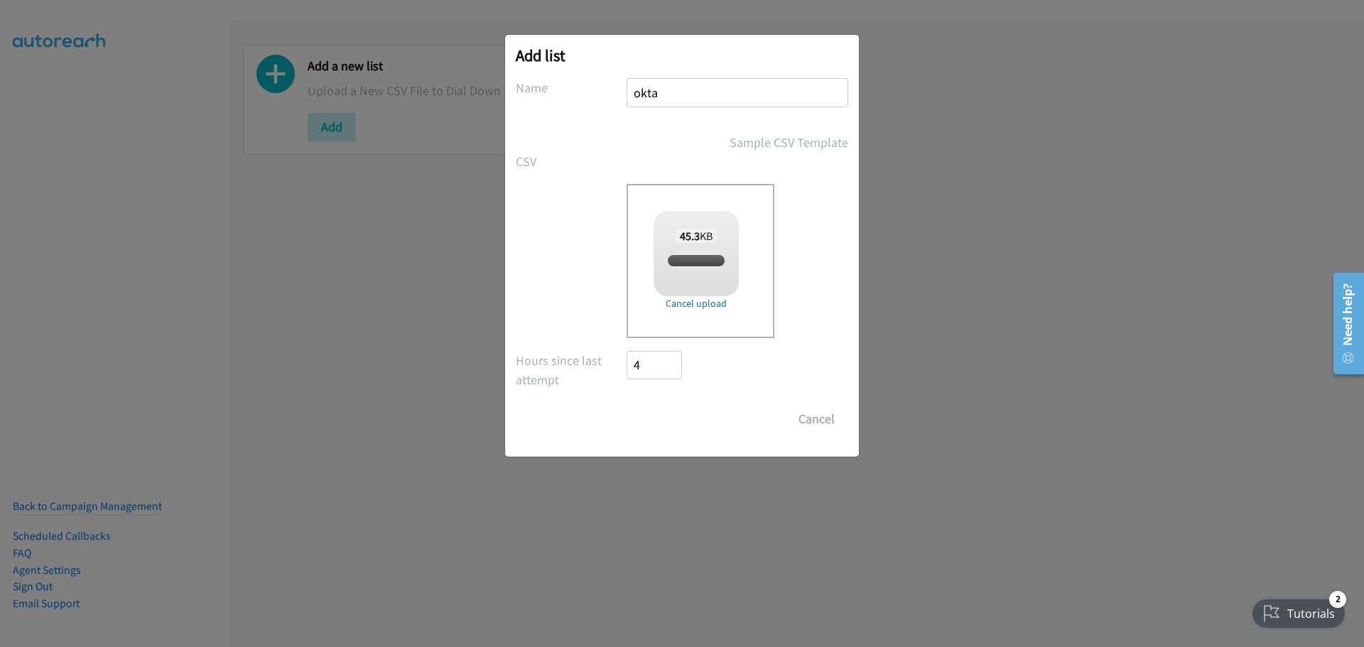
checkbox input "true"
click at [675, 409] on input "Save List" at bounding box center [663, 419] width 75 height 28
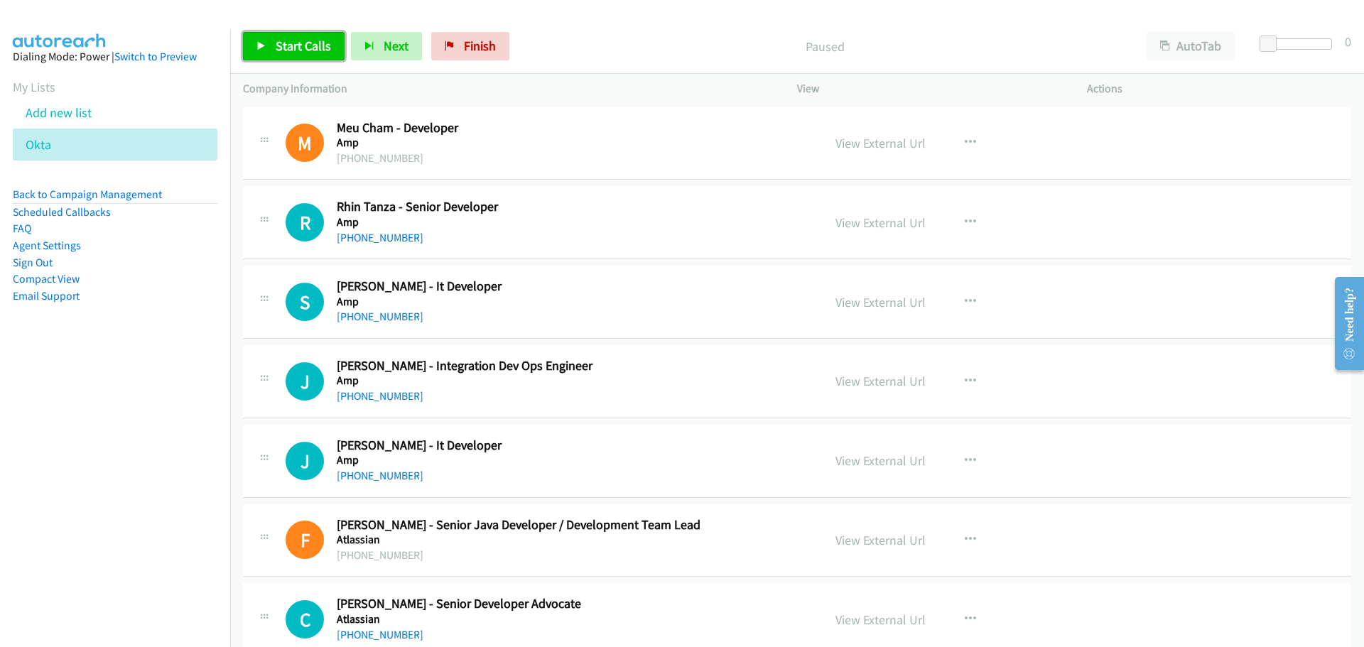
click at [259, 55] on link "Start Calls" at bounding box center [294, 46] width 102 height 28
click at [376, 315] on link "[PHONE_NUMBER]" at bounding box center [380, 316] width 87 height 13
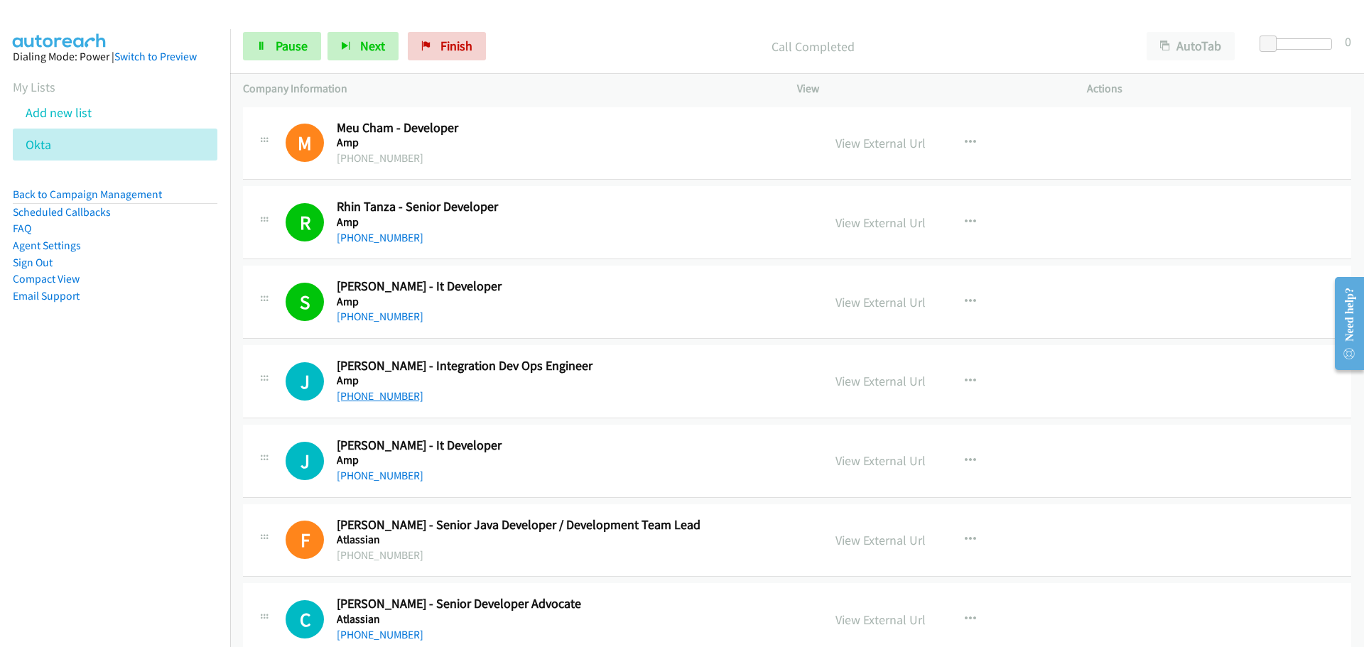
click at [370, 391] on link "[PHONE_NUMBER]" at bounding box center [380, 395] width 87 height 13
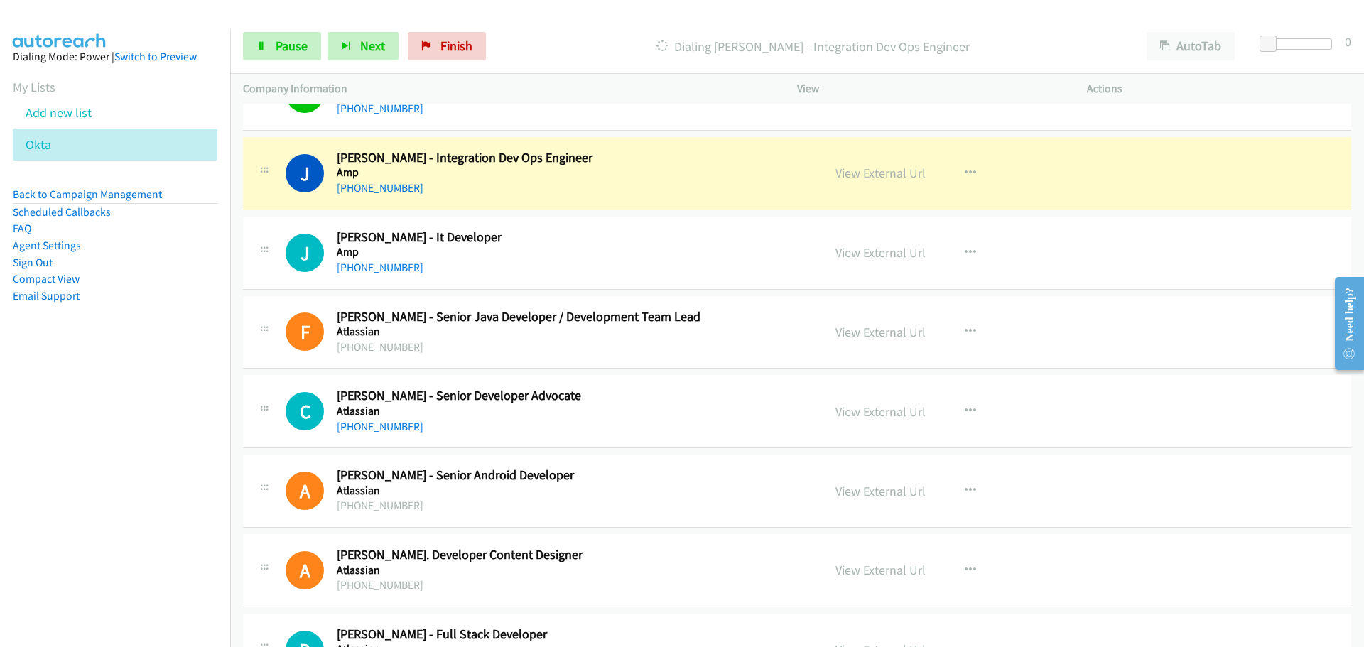
scroll to position [213, 0]
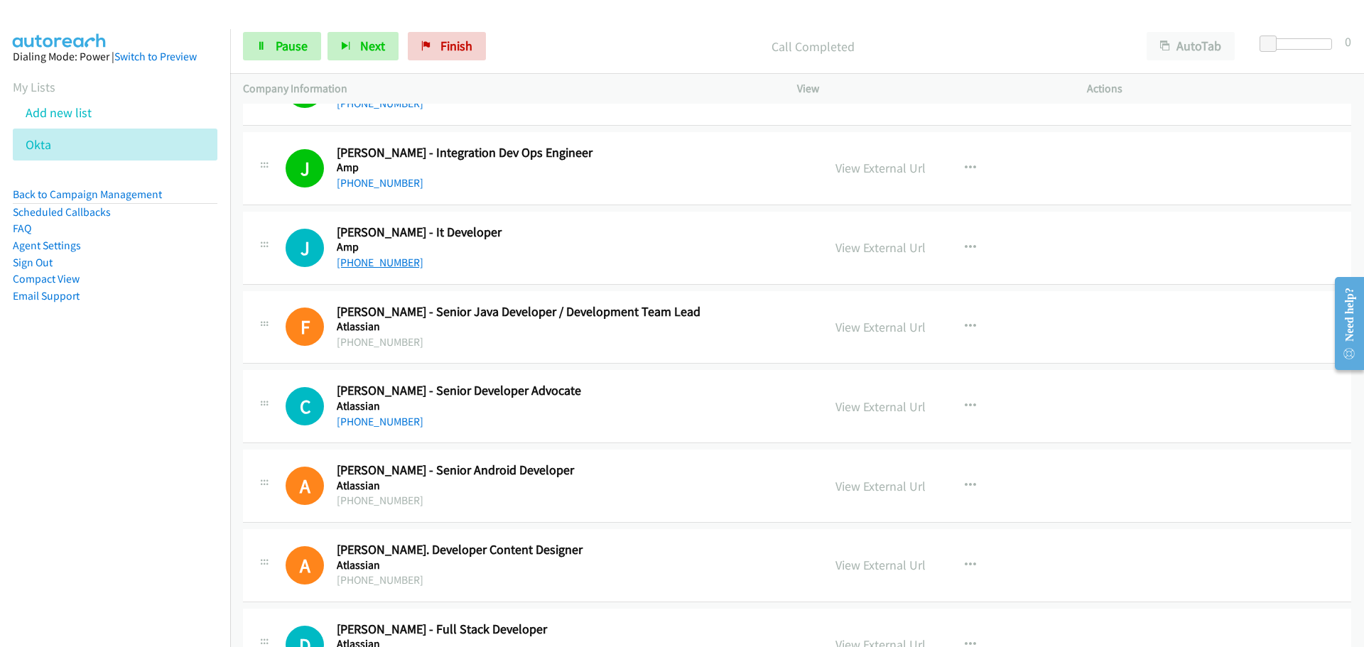
click at [386, 259] on link "[PHONE_NUMBER]" at bounding box center [380, 262] width 87 height 13
click at [379, 416] on link "[PHONE_NUMBER]" at bounding box center [380, 421] width 87 height 13
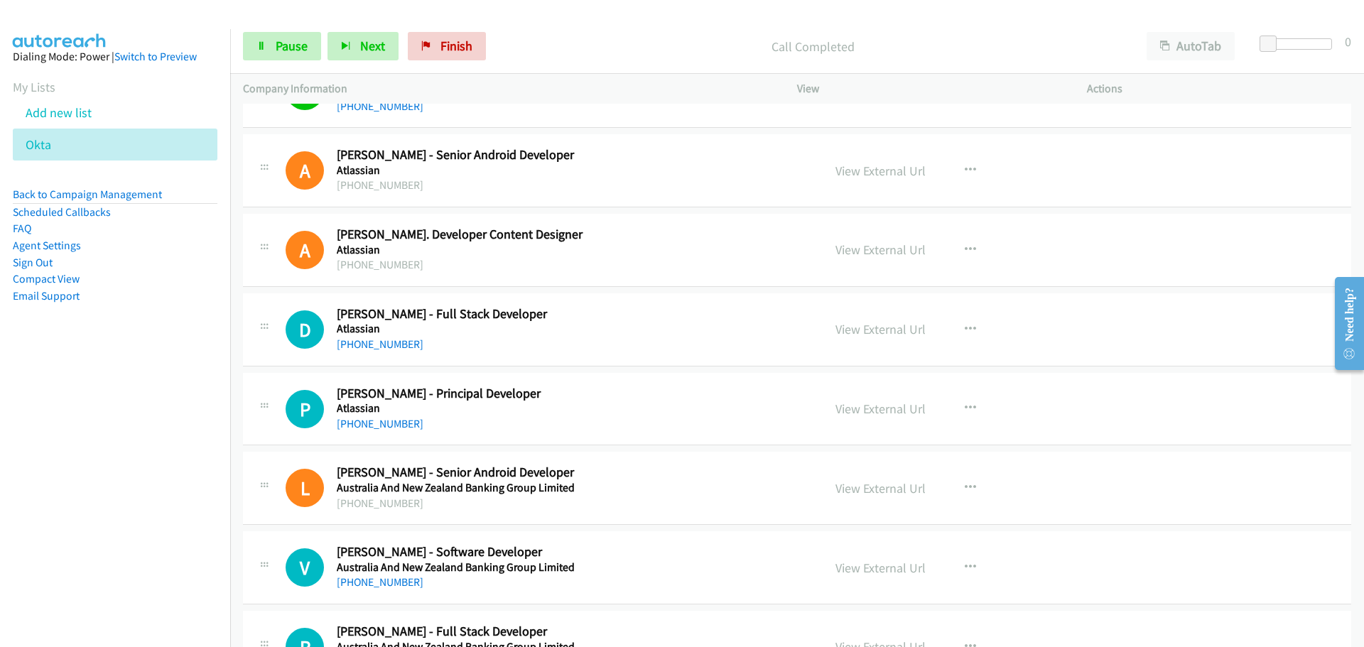
scroll to position [568, 0]
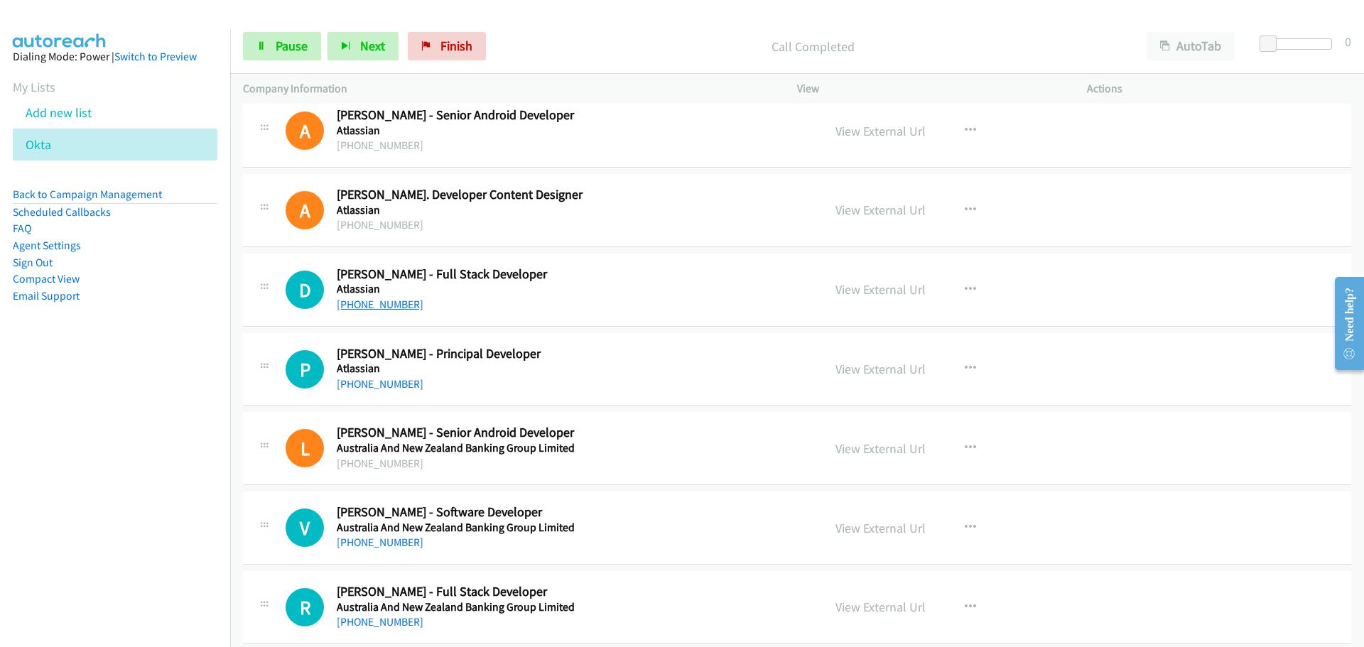
click at [374, 308] on link "[PHONE_NUMBER]" at bounding box center [380, 304] width 87 height 13
click at [384, 387] on link "[PHONE_NUMBER]" at bounding box center [380, 383] width 87 height 13
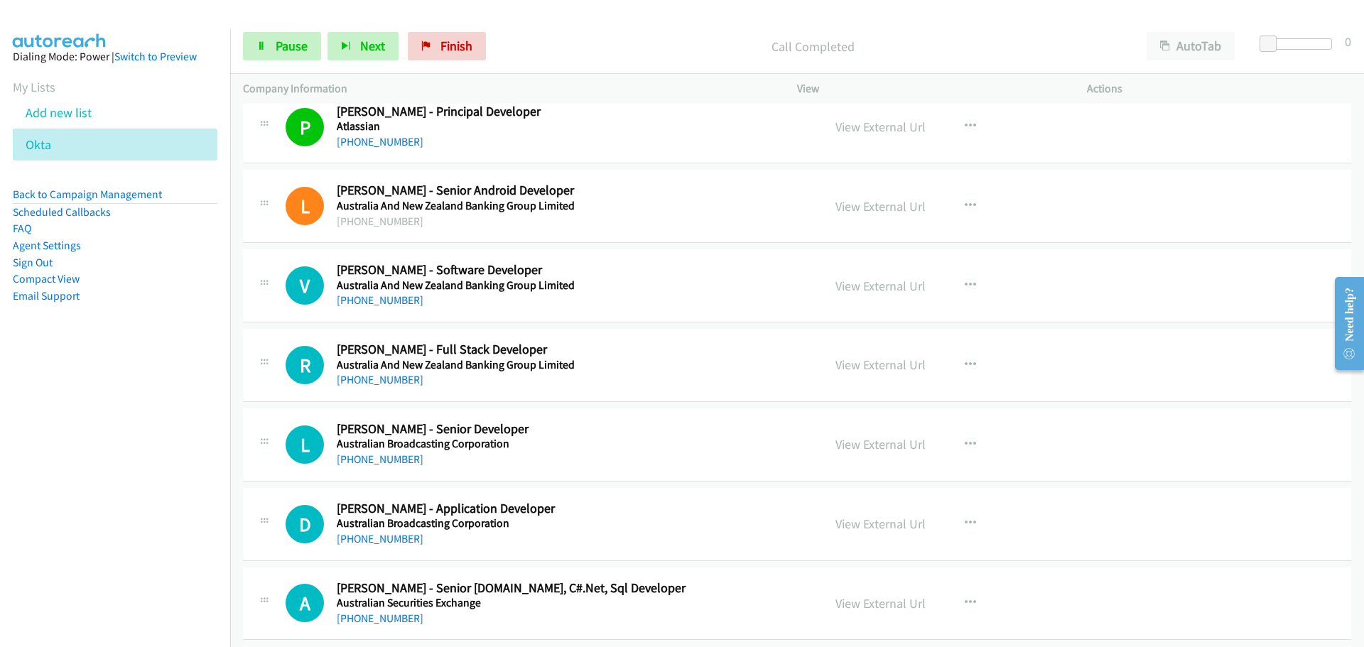
scroll to position [852, 0]
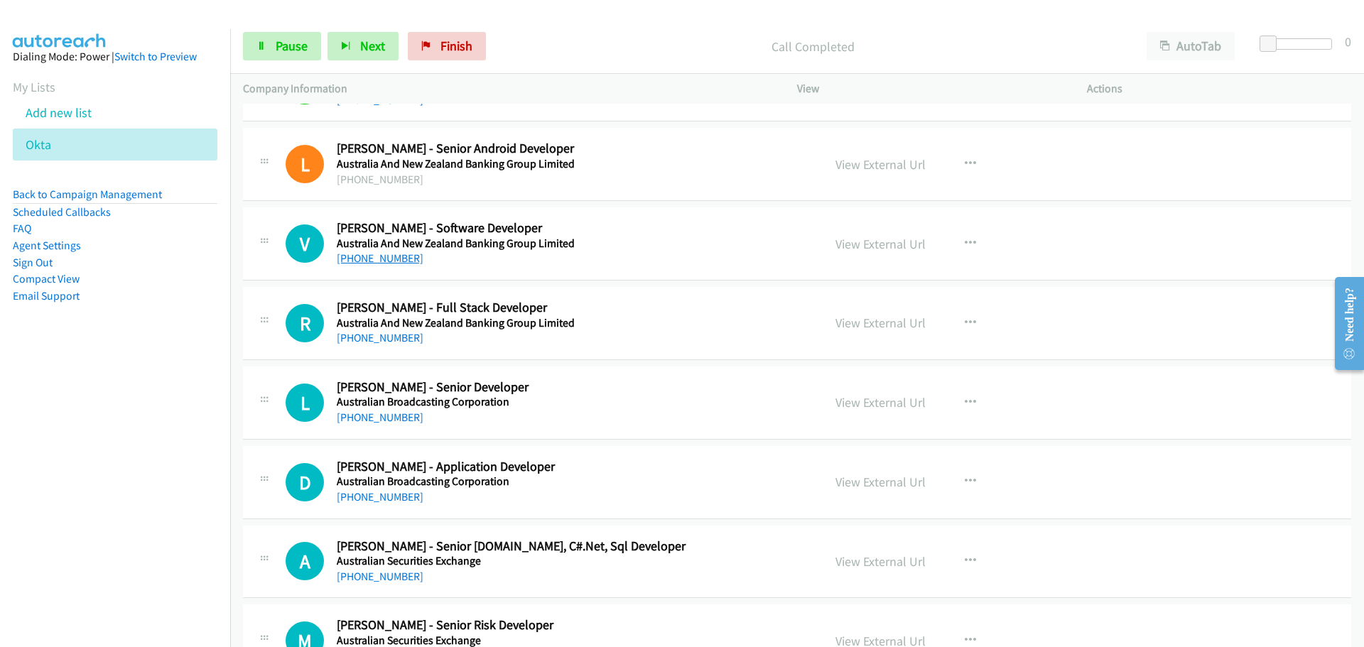
click at [376, 257] on link "[PHONE_NUMBER]" at bounding box center [380, 257] width 87 height 13
click at [399, 338] on link "[PHONE_NUMBER]" at bounding box center [380, 337] width 87 height 13
click at [166, 358] on aside "Dialing Mode: Power | Switch to Preview My Lists Add new list Okta Back to Camp…" at bounding box center [115, 199] width 230 height 340
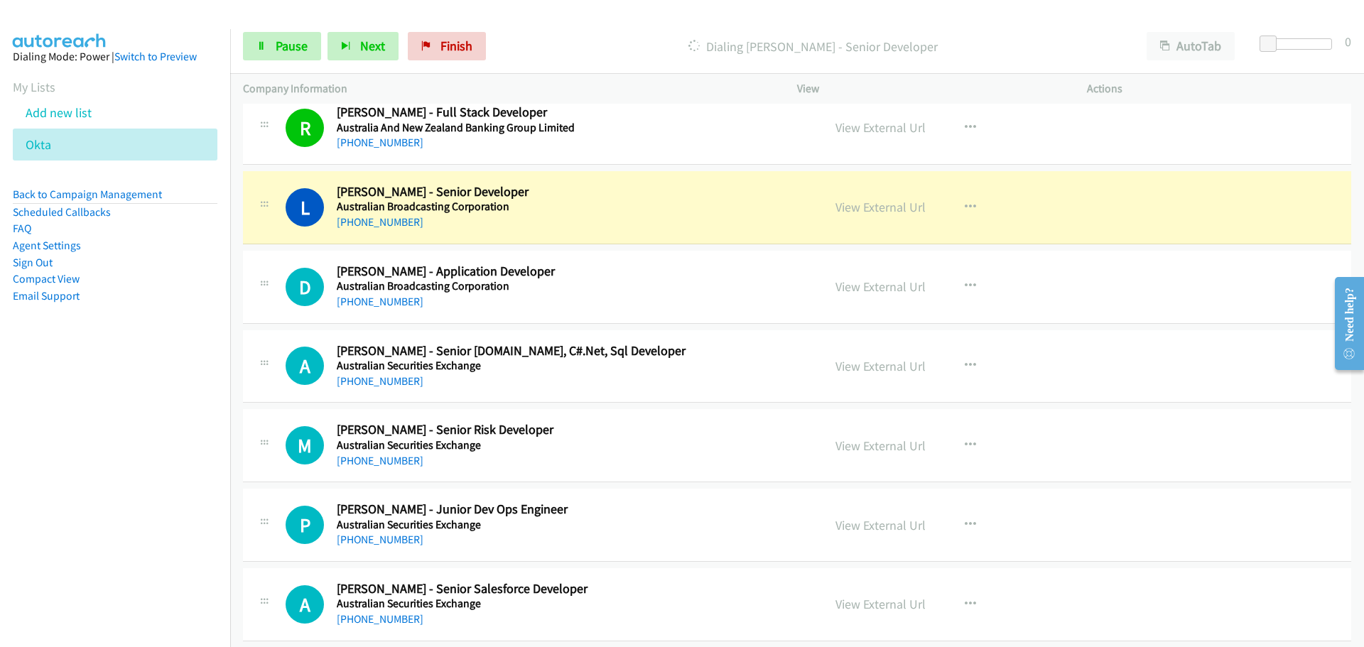
scroll to position [1065, 0]
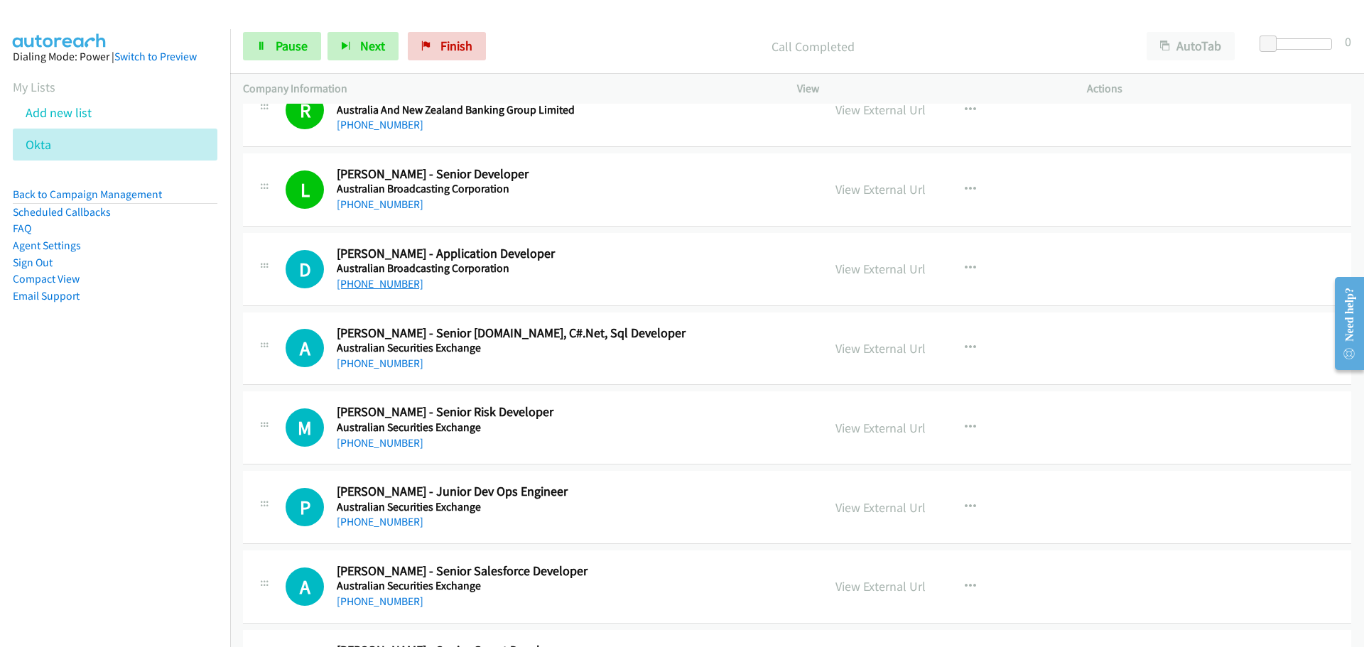
click at [378, 288] on link "[PHONE_NUMBER]" at bounding box center [380, 283] width 87 height 13
click at [394, 369] on link "[PHONE_NUMBER]" at bounding box center [380, 363] width 87 height 13
click at [391, 445] on link "[PHONE_NUMBER]" at bounding box center [380, 442] width 87 height 13
click at [387, 521] on link "[PHONE_NUMBER]" at bounding box center [380, 521] width 87 height 13
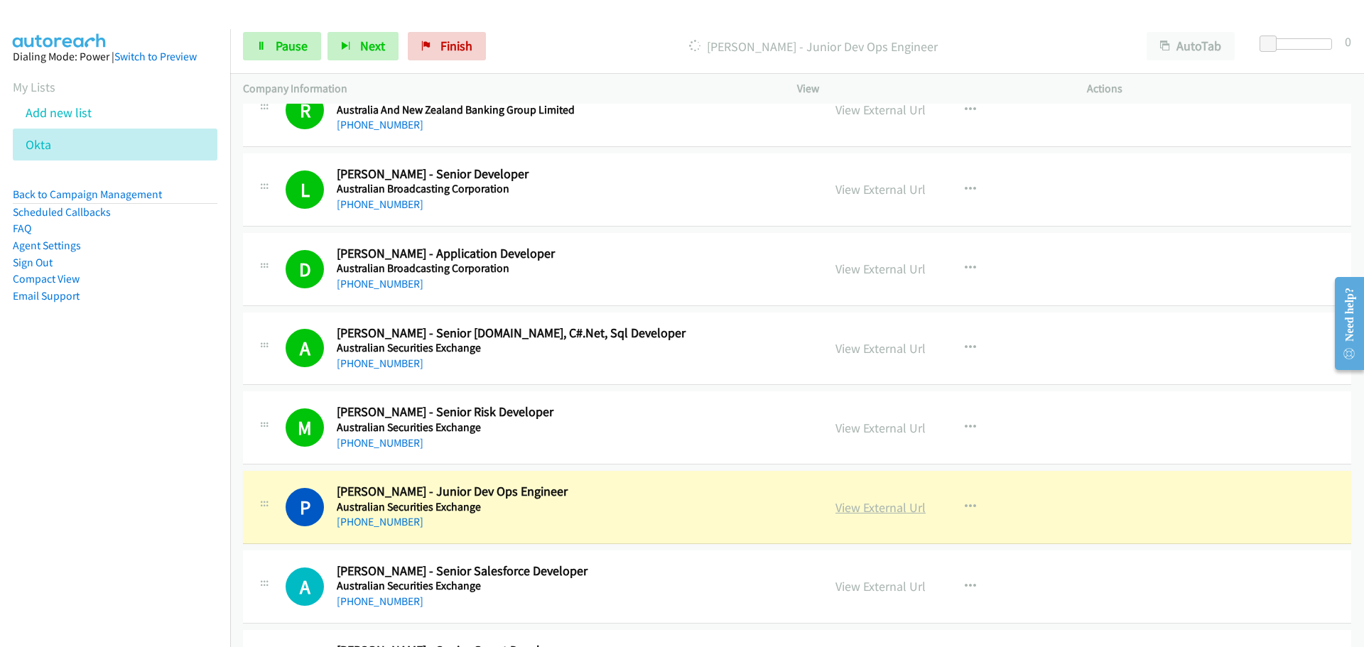
click at [891, 510] on link "View External Url" at bounding box center [880, 507] width 90 height 16
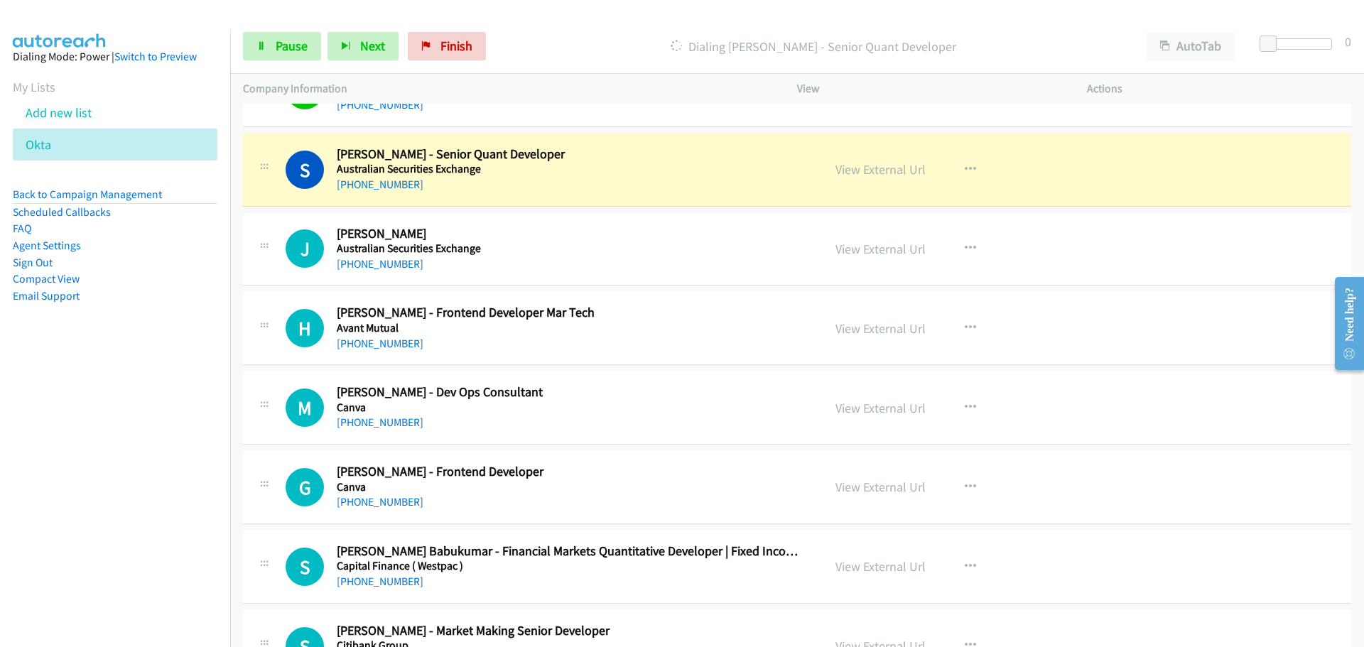
scroll to position [1563, 0]
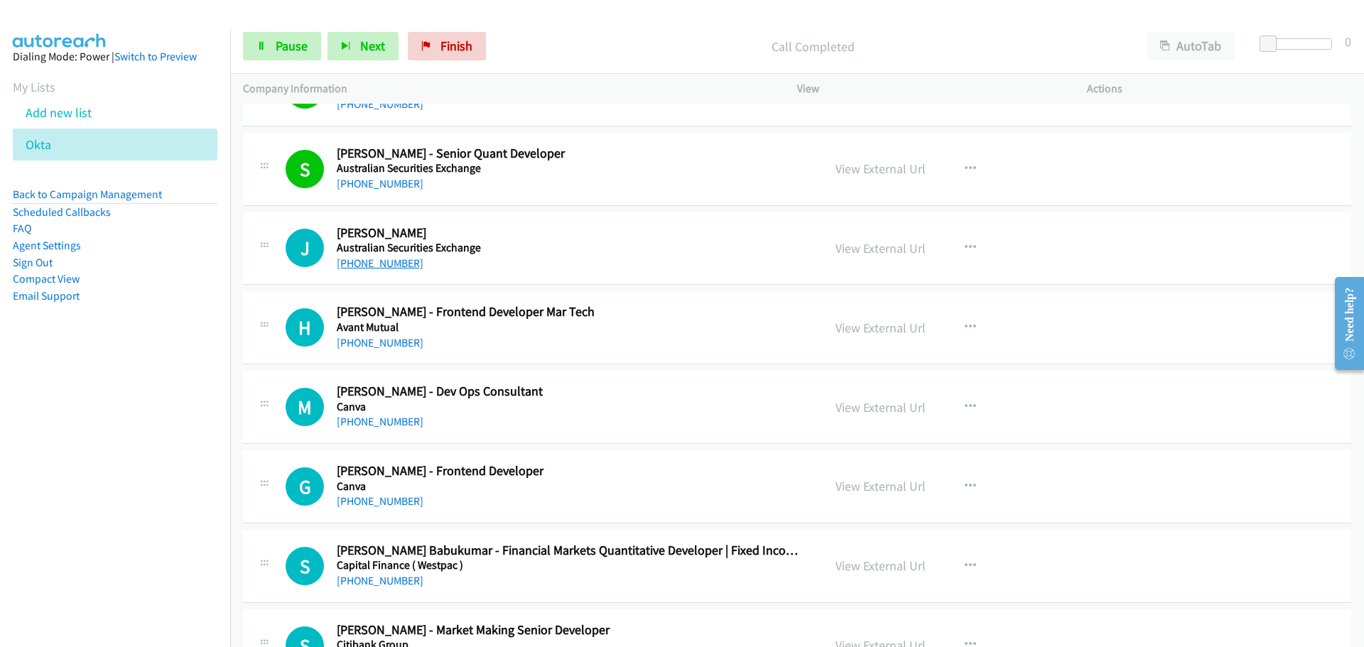
drag, startPoint x: 378, startPoint y: 266, endPoint x: 376, endPoint y: 257, distance: 9.3
click at [378, 266] on link "[PHONE_NUMBER]" at bounding box center [380, 262] width 87 height 13
click at [396, 335] on div "[PHONE_NUMBER]" at bounding box center [571, 343] width 468 height 17
click at [400, 338] on link "[PHONE_NUMBER]" at bounding box center [380, 342] width 87 height 13
click at [977, 620] on div "S Callback Scheduled [PERSON_NAME] - Market Making Senior Developer Citibank Gr…" at bounding box center [797, 645] width 1108 height 73
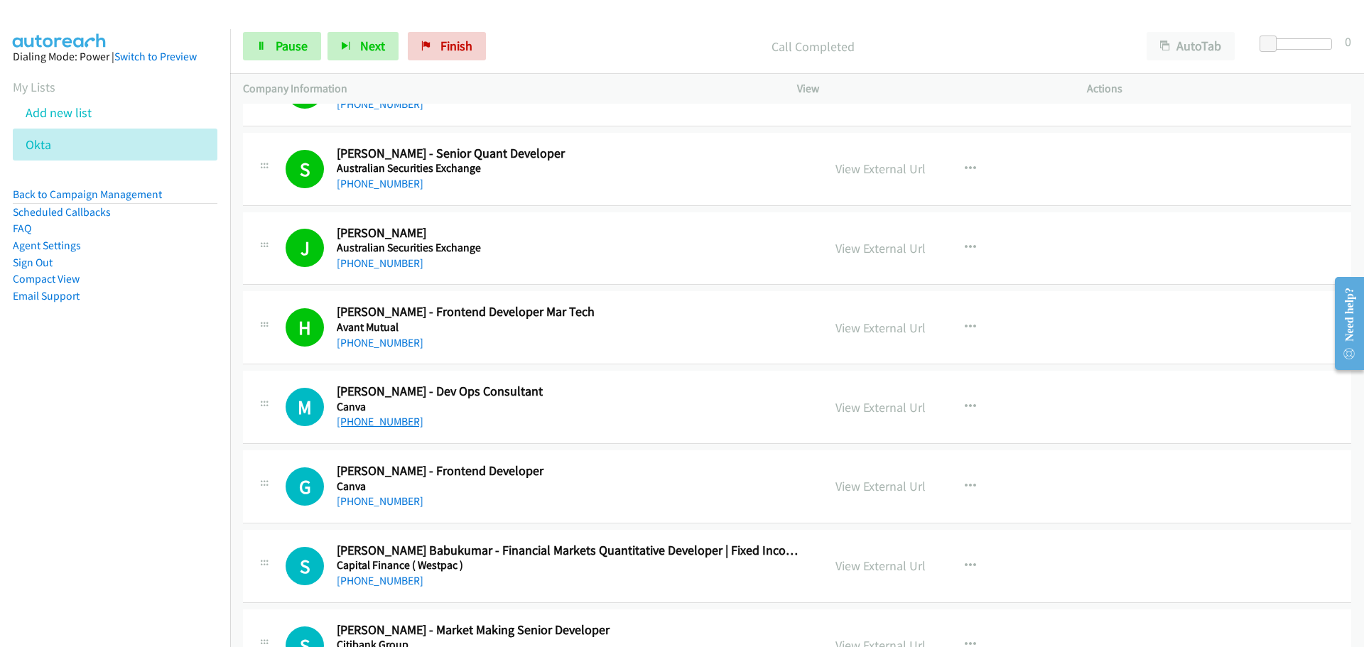
click at [373, 420] on link "[PHONE_NUMBER]" at bounding box center [380, 421] width 87 height 13
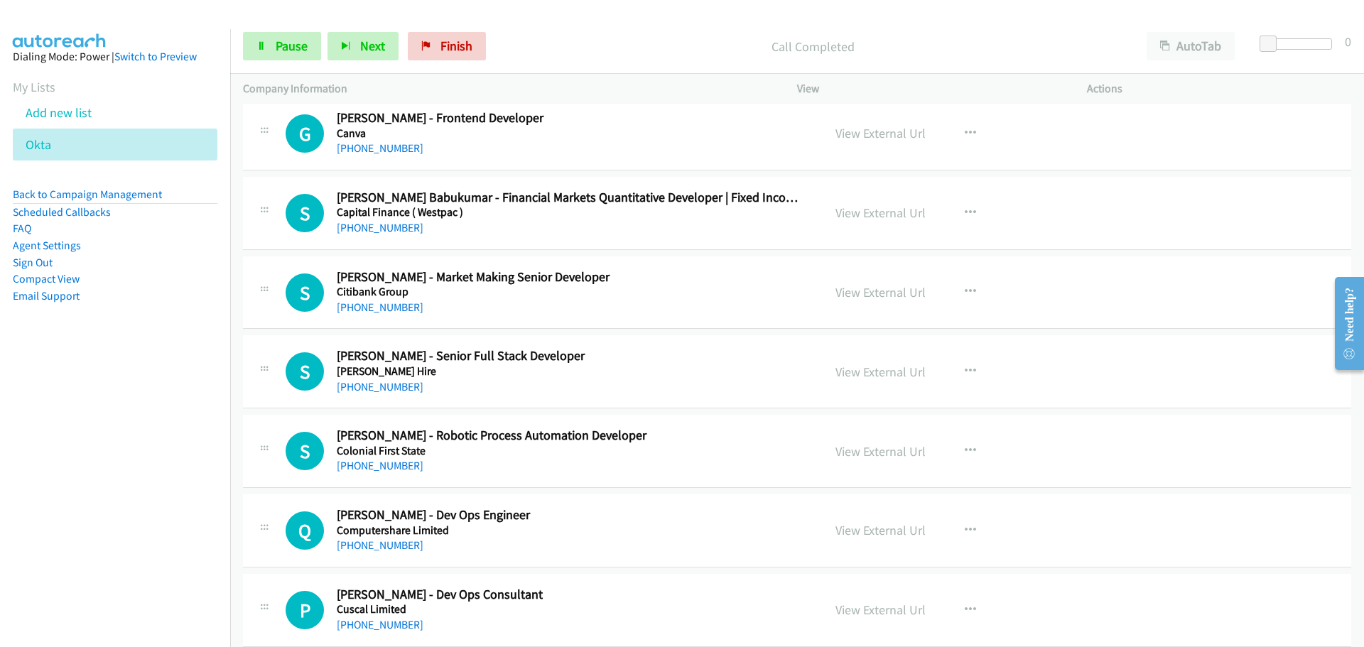
scroll to position [1918, 0]
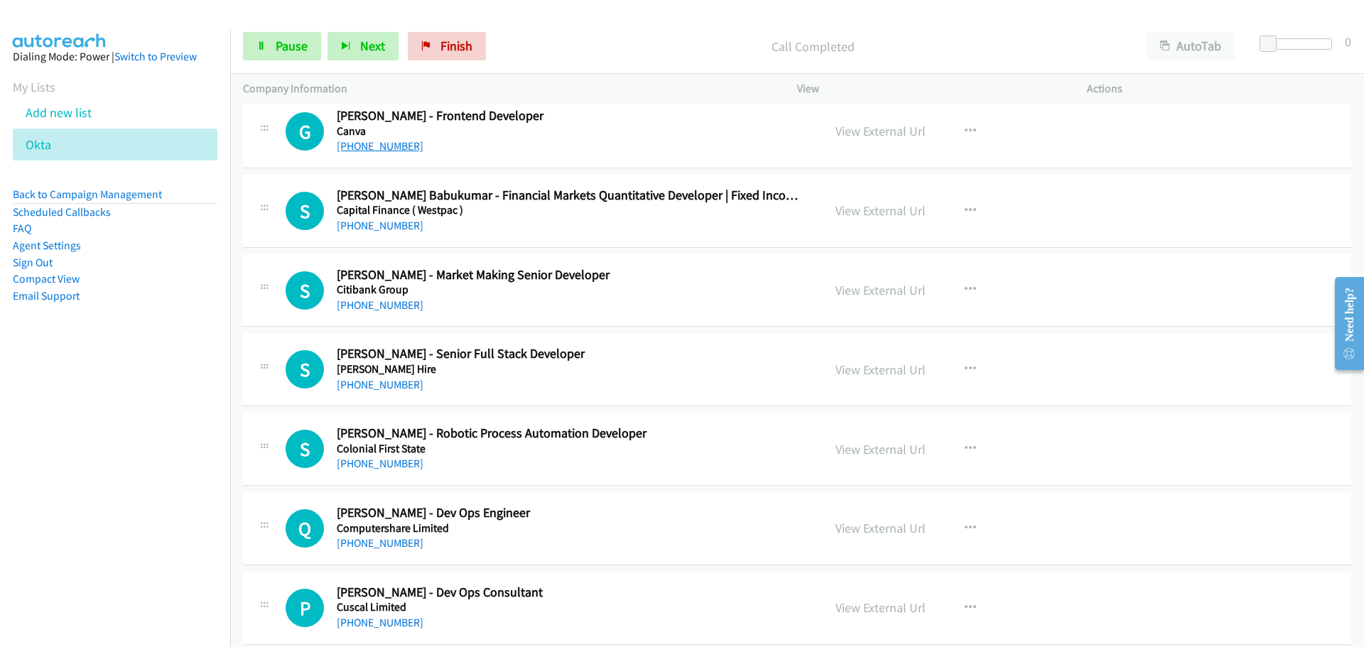
click at [381, 145] on link "[PHONE_NUMBER]" at bounding box center [380, 145] width 87 height 13
click at [369, 224] on link "[PHONE_NUMBER]" at bounding box center [380, 225] width 87 height 13
click at [386, 307] on link "[PHONE_NUMBER]" at bounding box center [380, 304] width 87 height 13
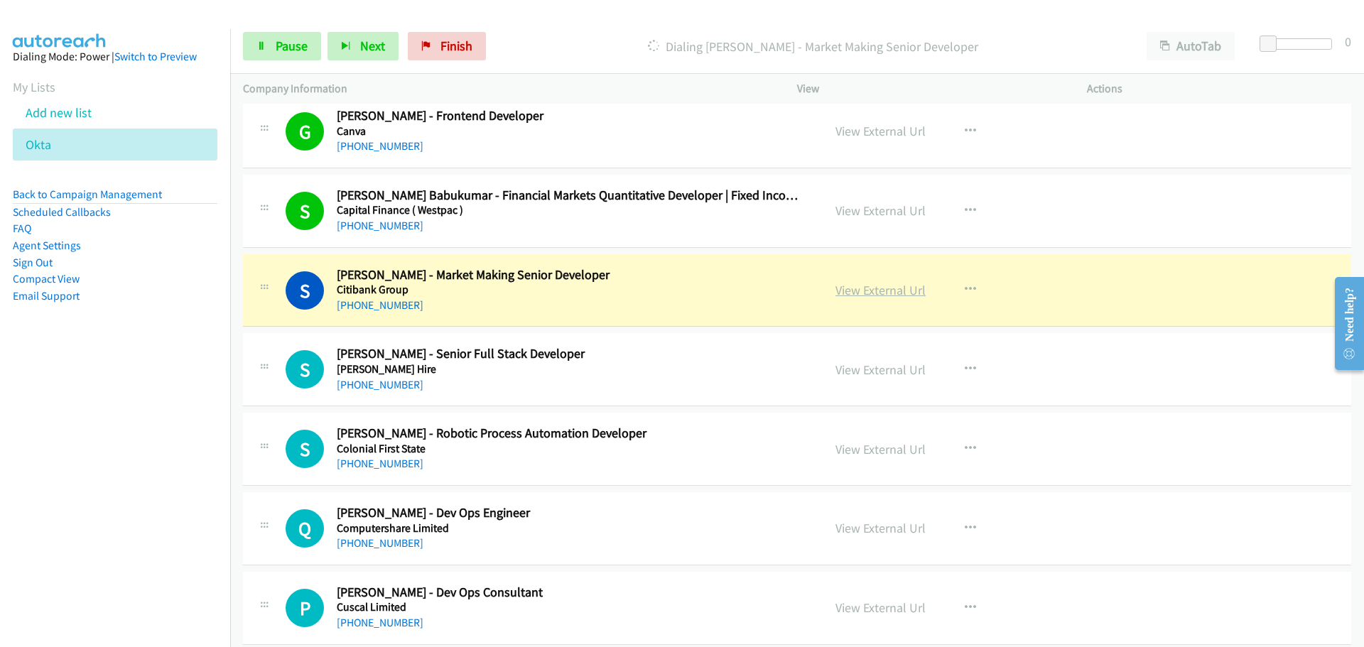
click at [882, 286] on link "View External Url" at bounding box center [880, 290] width 90 height 16
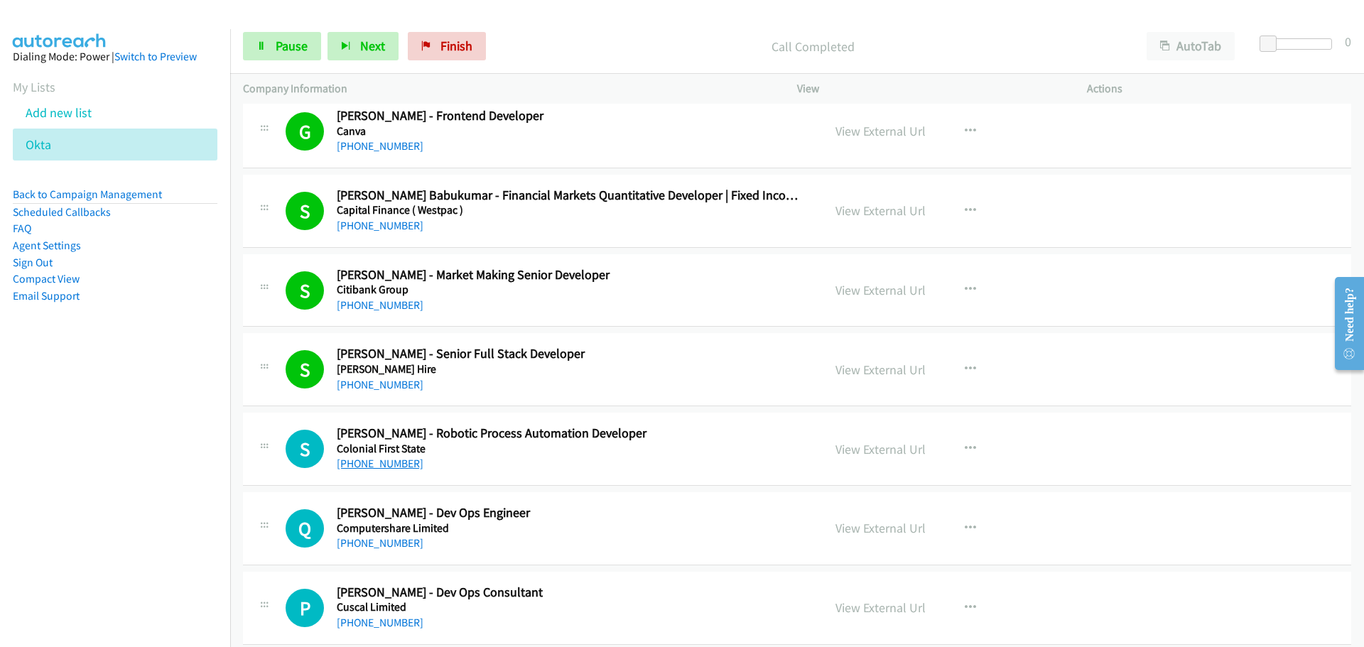
drag, startPoint x: 365, startPoint y: 461, endPoint x: 692, endPoint y: 489, distance: 327.9
click at [365, 461] on link "[PHONE_NUMBER]" at bounding box center [380, 463] width 87 height 13
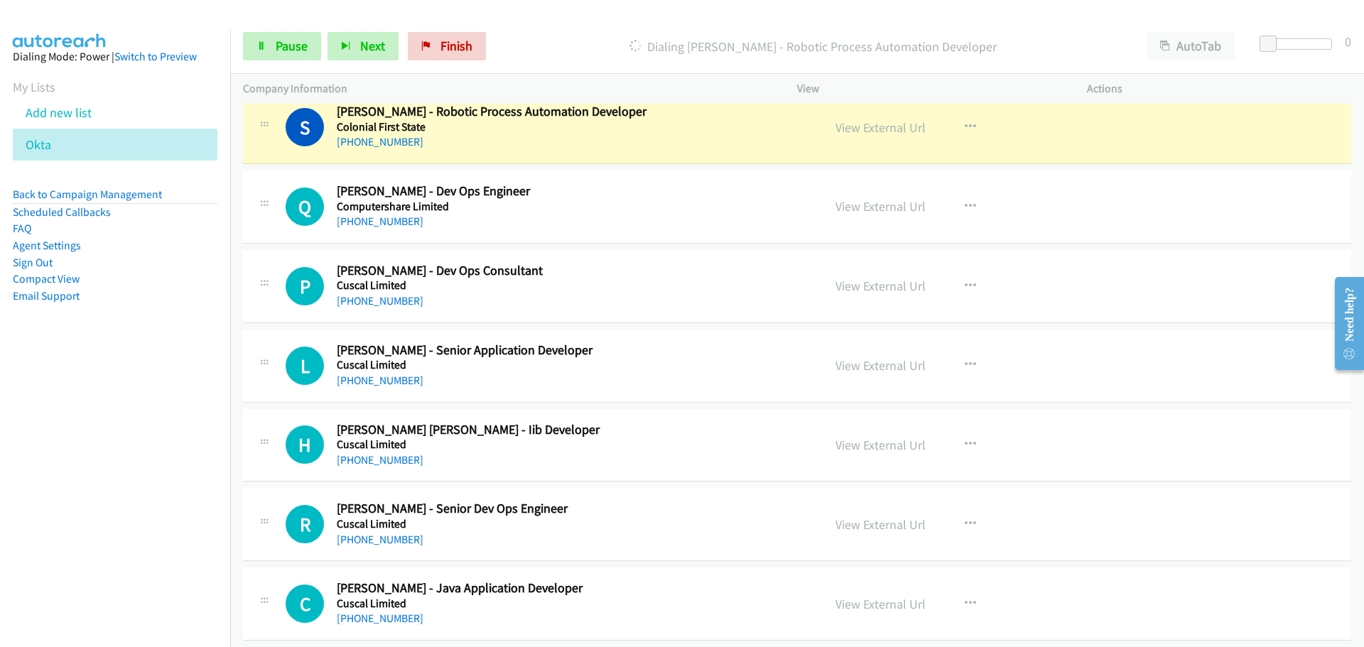
scroll to position [2202, 0]
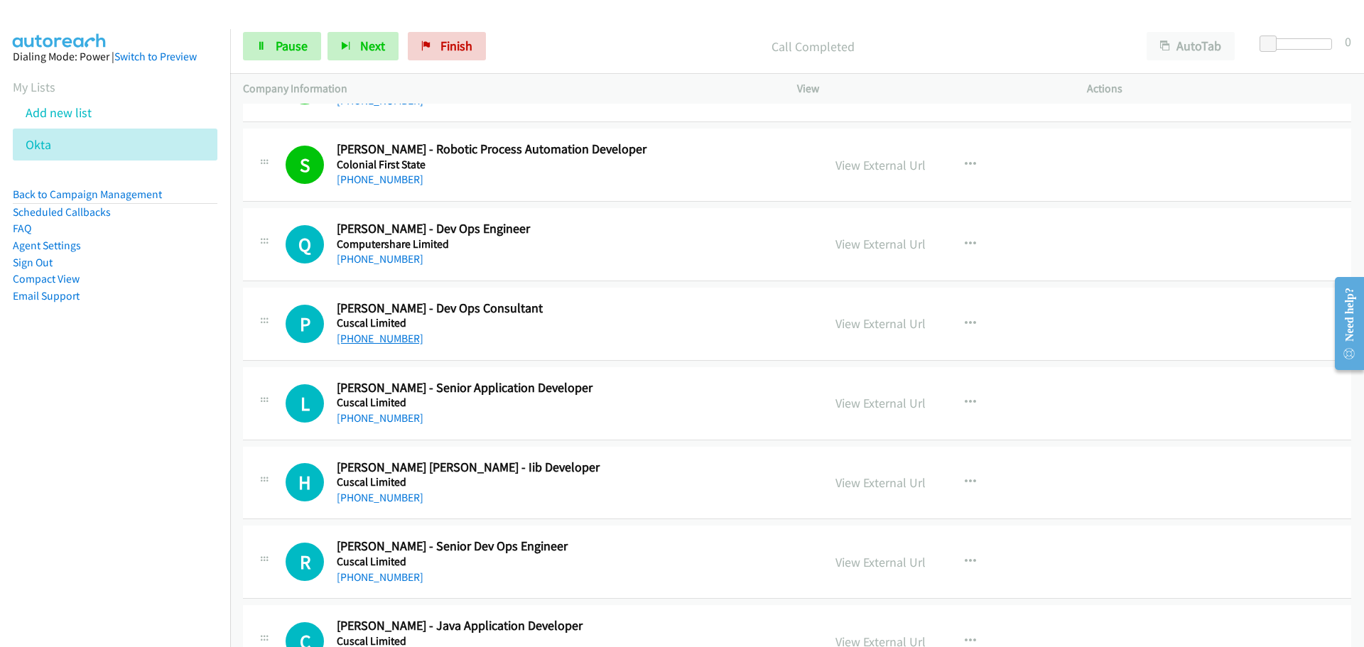
click at [384, 337] on link "[PHONE_NUMBER]" at bounding box center [380, 338] width 87 height 13
click at [352, 417] on link "[PHONE_NUMBER]" at bounding box center [380, 417] width 87 height 13
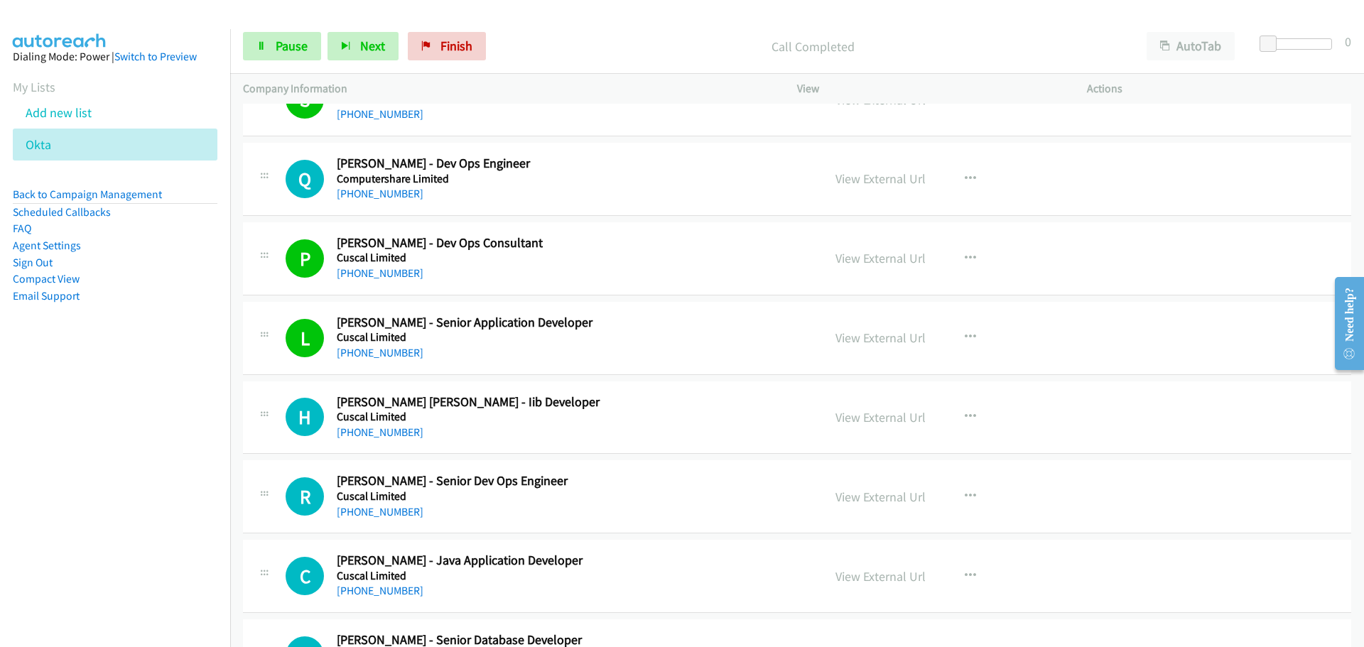
scroll to position [2486, 0]
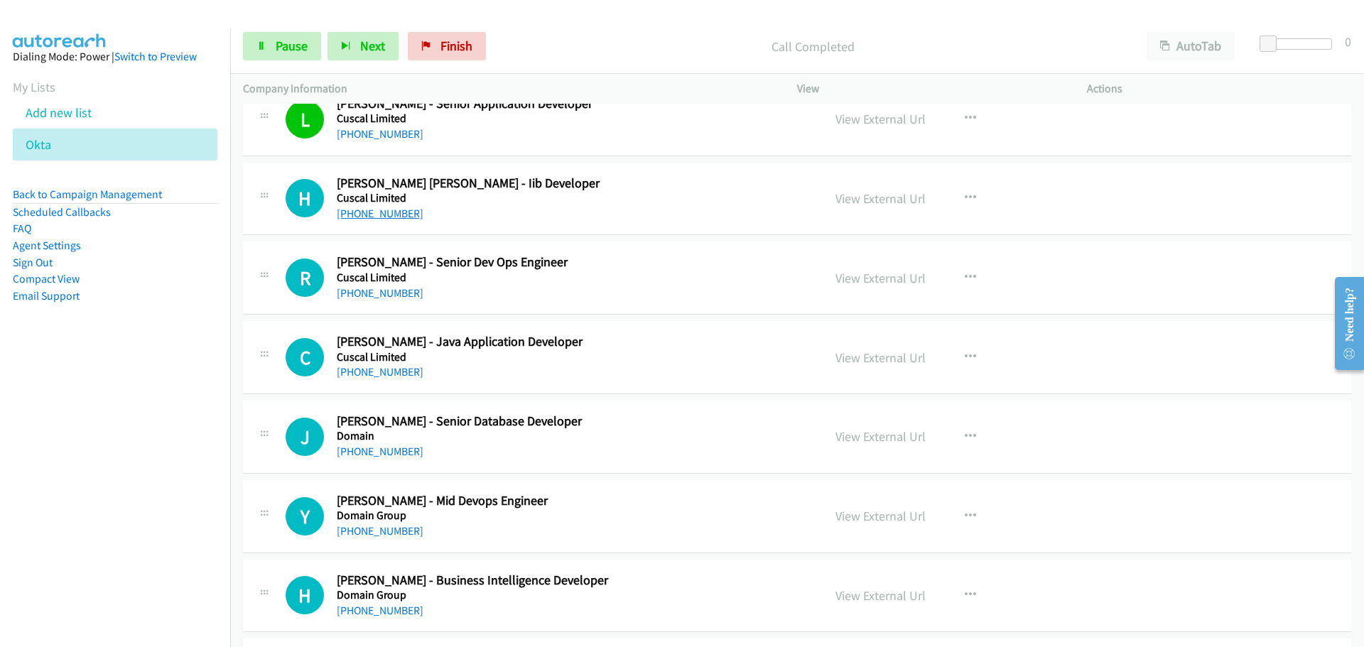
click at [384, 210] on link "[PHONE_NUMBER]" at bounding box center [380, 213] width 87 height 13
click at [384, 295] on link "[PHONE_NUMBER]" at bounding box center [380, 292] width 87 height 13
click at [374, 369] on link "[PHONE_NUMBER]" at bounding box center [380, 371] width 87 height 13
drag, startPoint x: 378, startPoint y: 445, endPoint x: 376, endPoint y: 437, distance: 8.8
click at [378, 445] on link "[PHONE_NUMBER]" at bounding box center [380, 451] width 87 height 13
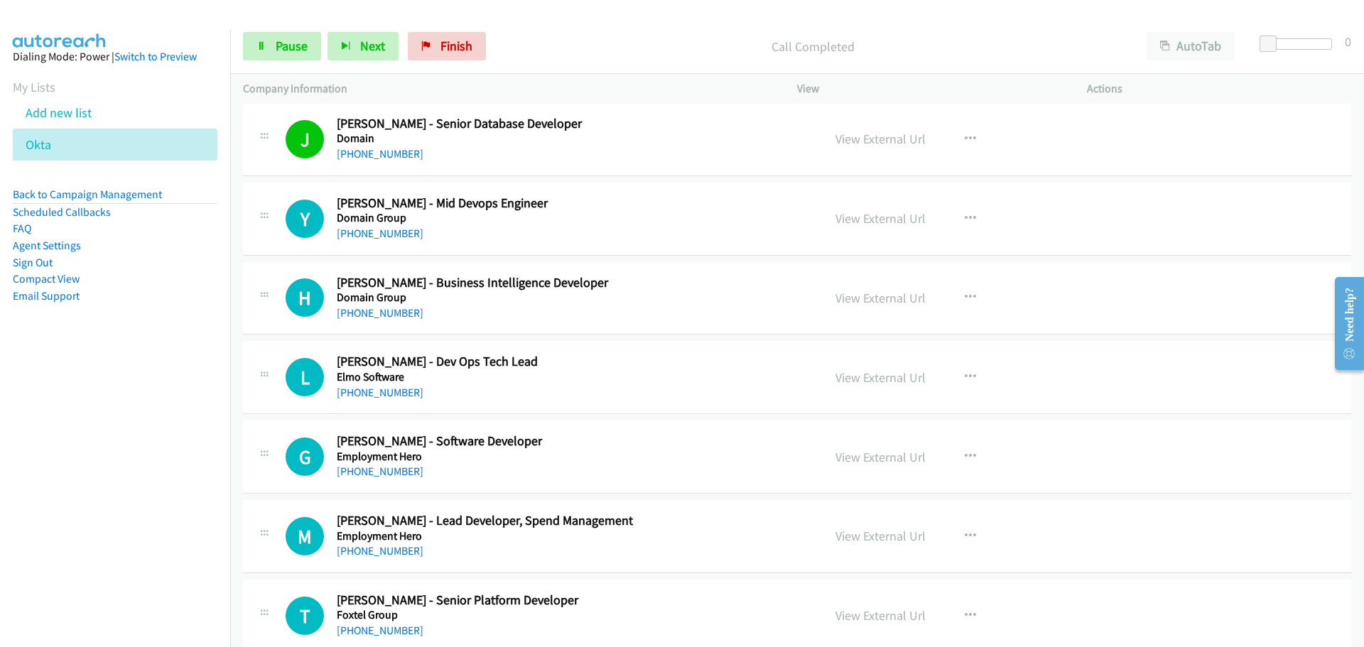
scroll to position [2841, 0]
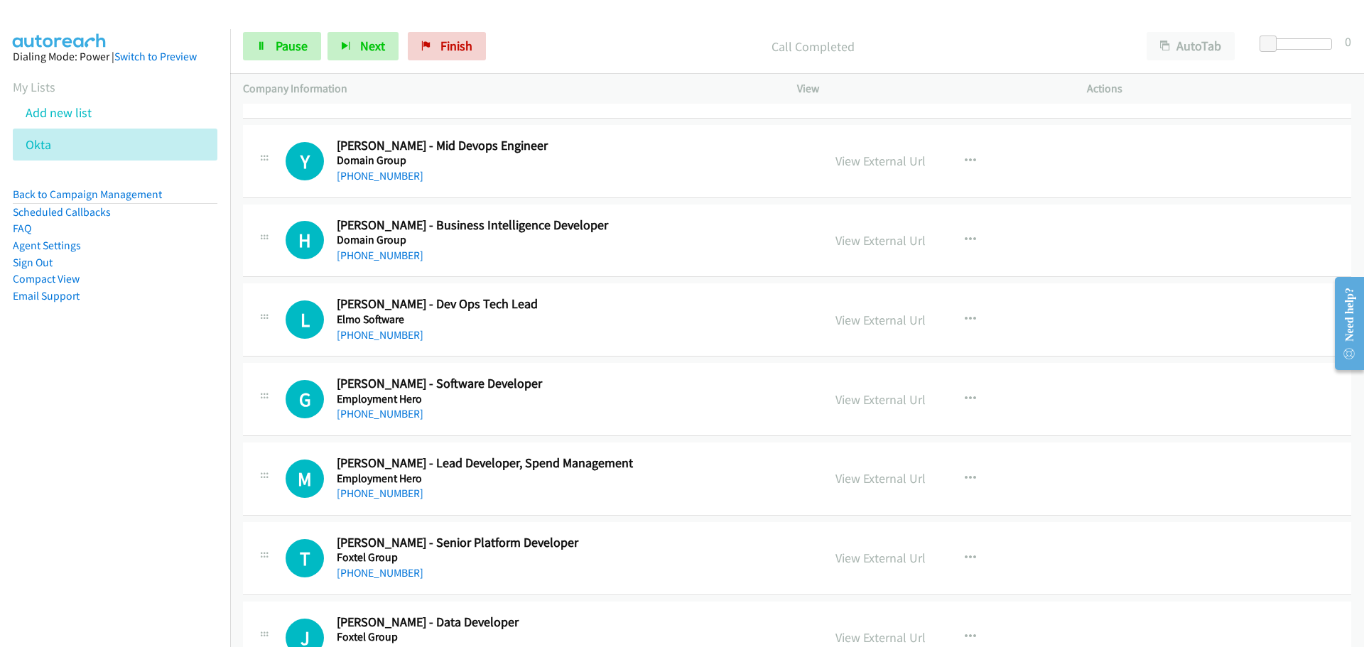
click at [402, 170] on link "[PHONE_NUMBER]" at bounding box center [380, 175] width 87 height 13
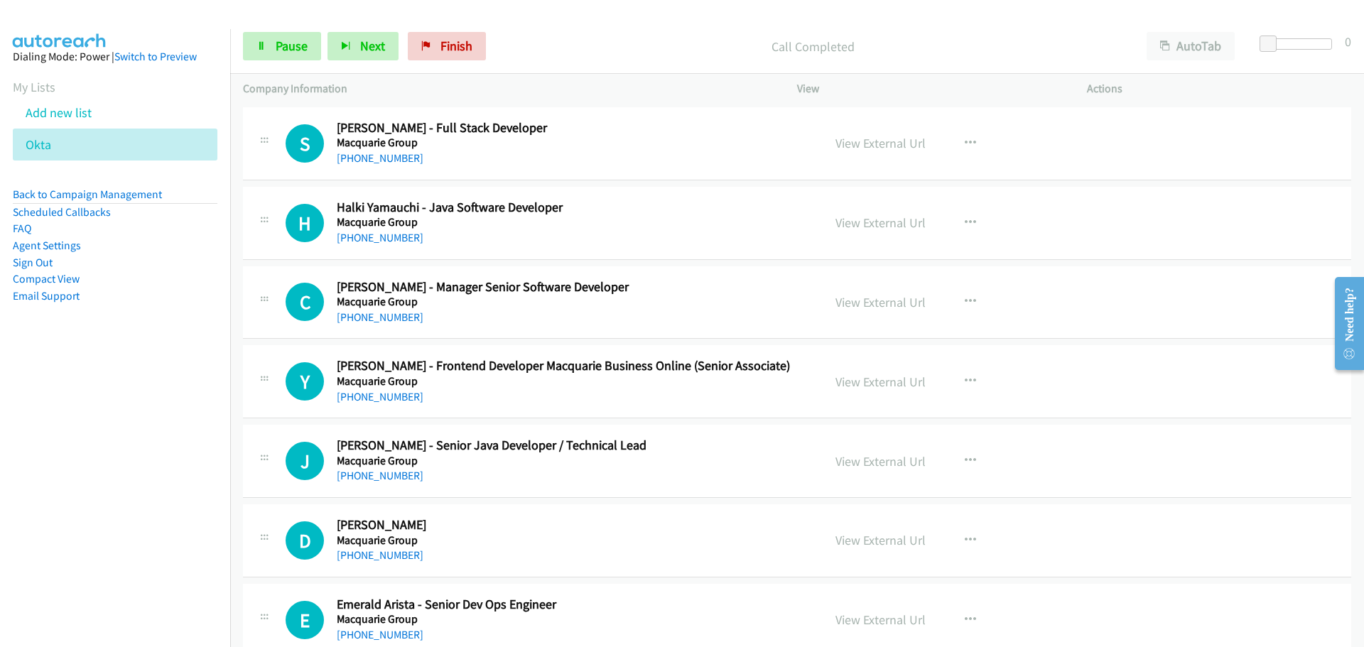
scroll to position [11785, 0]
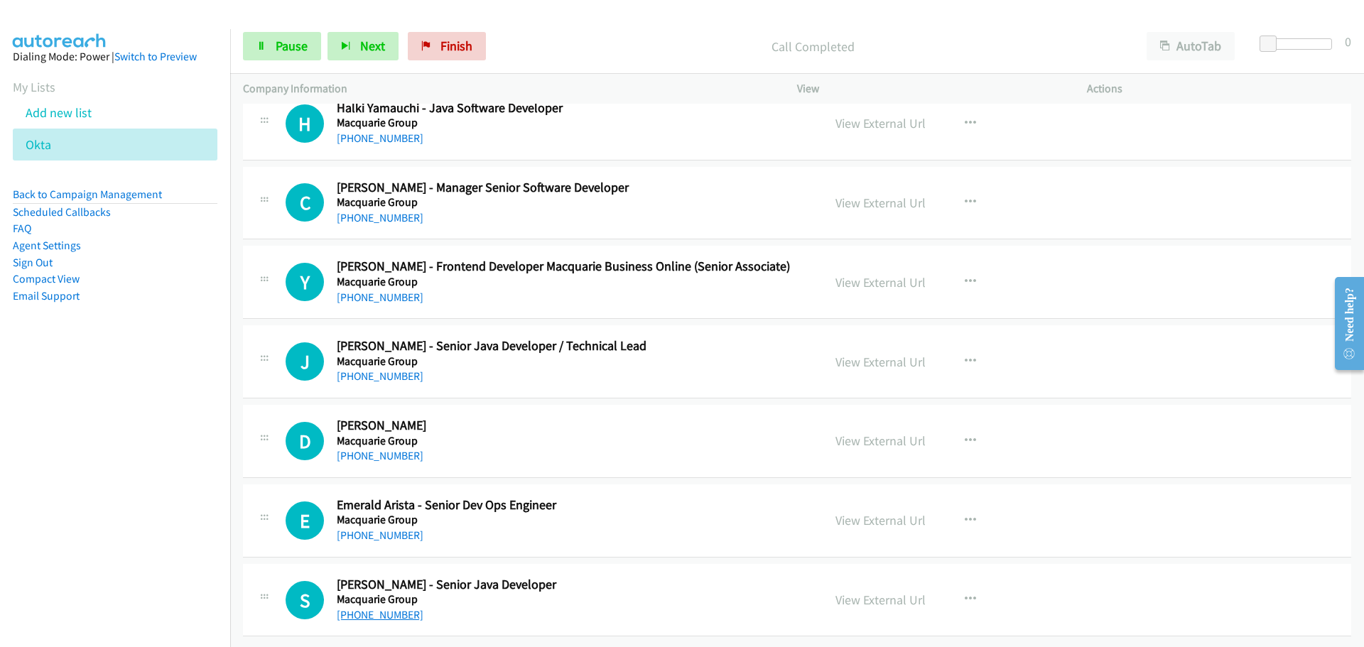
click at [375, 608] on link "[PHONE_NUMBER]" at bounding box center [380, 614] width 87 height 13
click at [402, 528] on link "[PHONE_NUMBER]" at bounding box center [380, 534] width 87 height 13
click at [890, 592] on link "View External Url" at bounding box center [880, 600] width 90 height 16
click at [373, 528] on link "[PHONE_NUMBER]" at bounding box center [380, 534] width 87 height 13
click at [387, 449] on link "[PHONE_NUMBER]" at bounding box center [380, 455] width 87 height 13
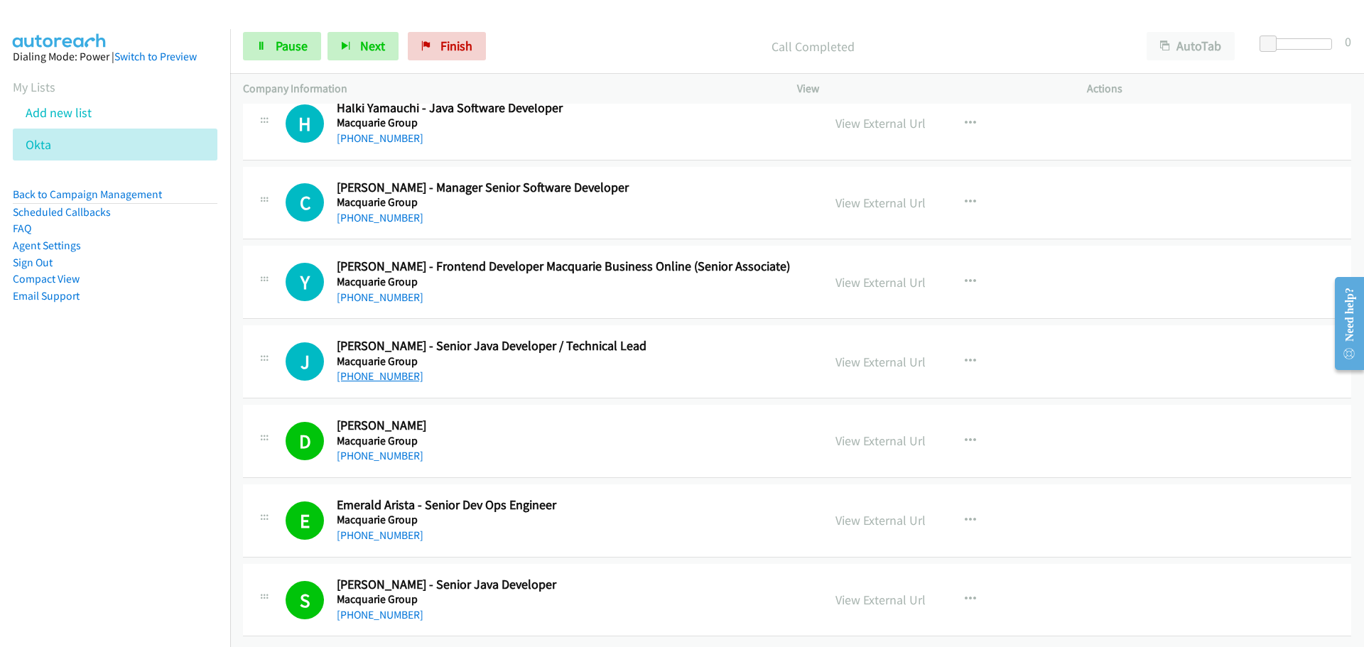
click at [370, 369] on link "[PHONE_NUMBER]" at bounding box center [380, 375] width 87 height 13
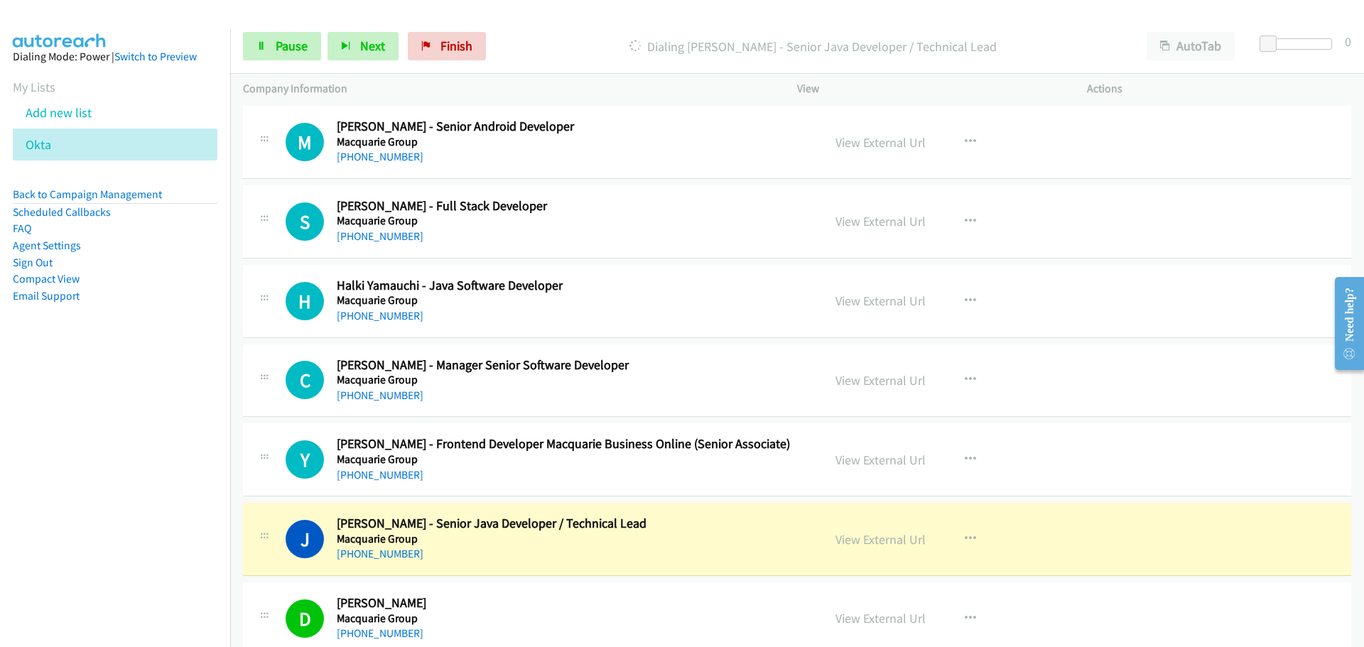
scroll to position [11572, 0]
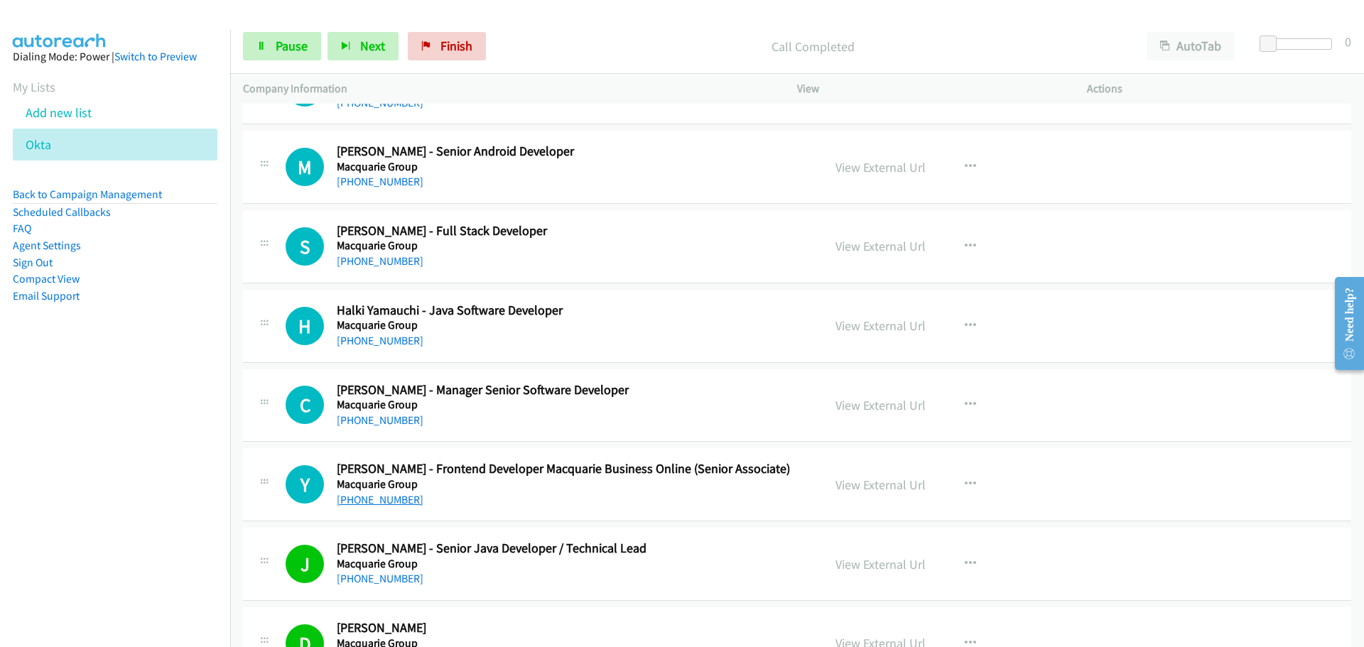
click at [374, 498] on link "[PHONE_NUMBER]" at bounding box center [380, 499] width 87 height 13
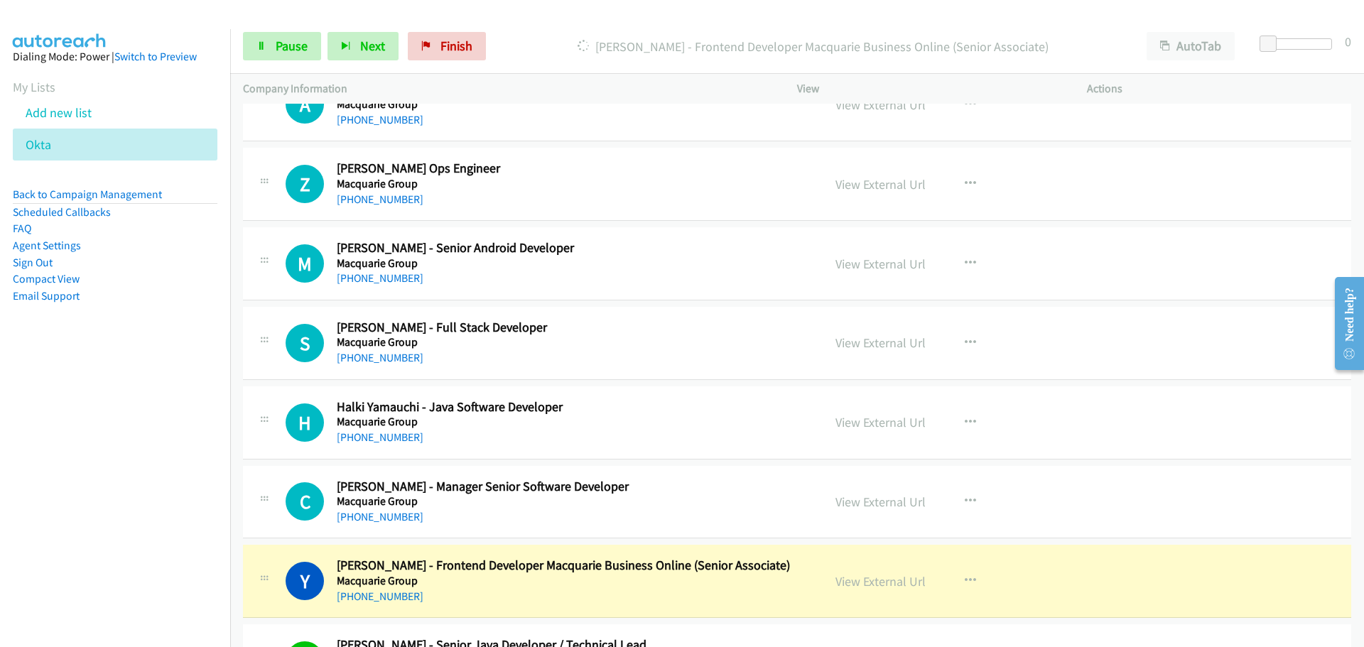
scroll to position [11501, 0]
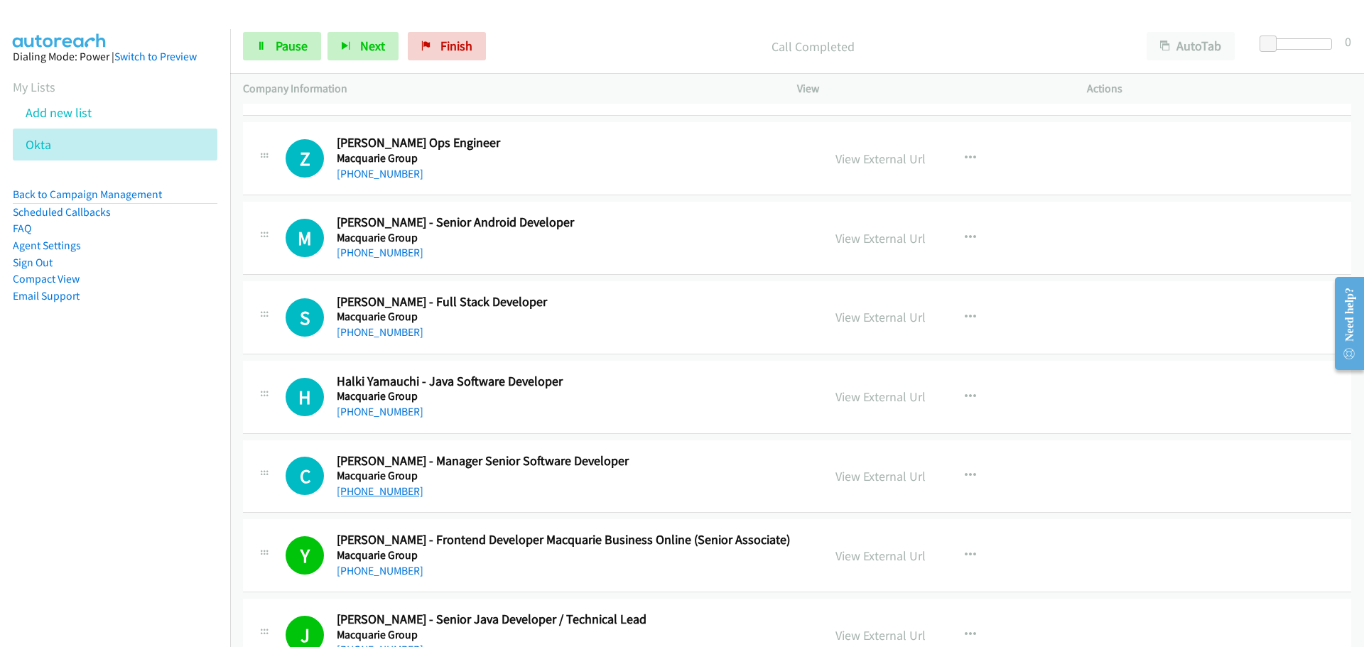
click at [376, 488] on link "[PHONE_NUMBER]" at bounding box center [380, 490] width 87 height 13
click at [389, 415] on link "[PHONE_NUMBER]" at bounding box center [380, 411] width 87 height 13
click at [362, 334] on link "[PHONE_NUMBER]" at bounding box center [380, 331] width 87 height 13
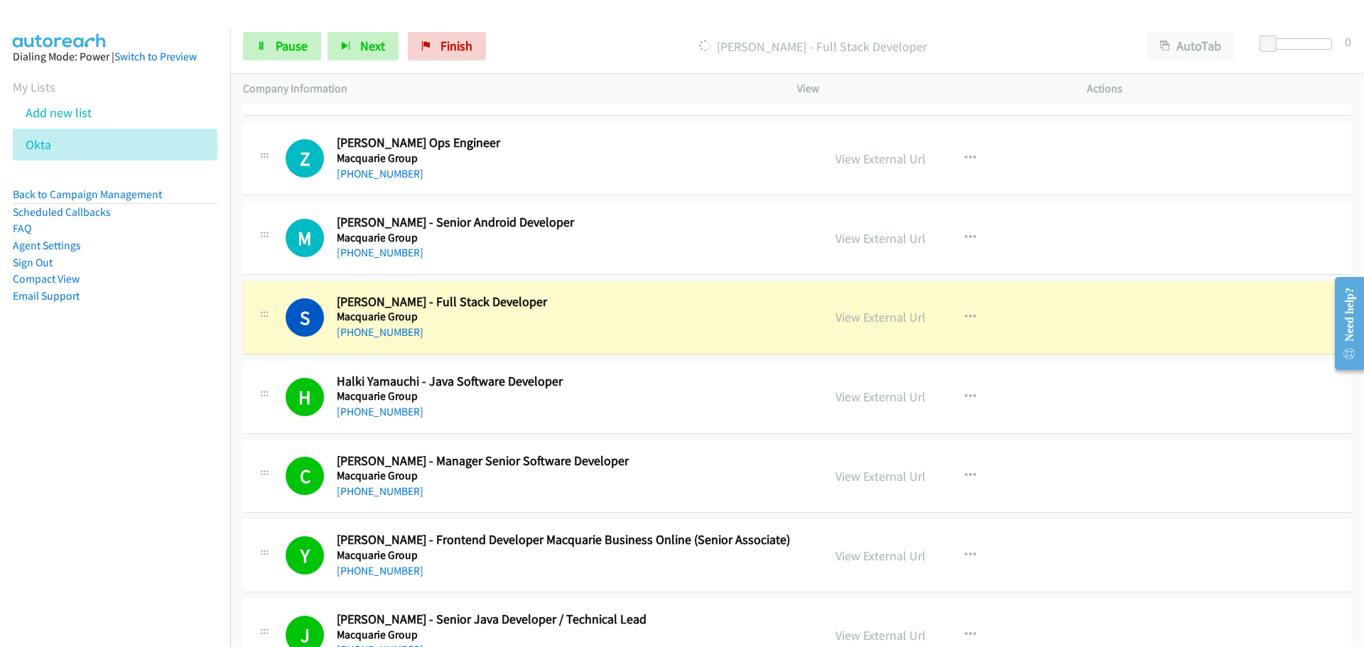
drag, startPoint x: 384, startPoint y: 249, endPoint x: 449, endPoint y: 259, distance: 65.4
click at [384, 249] on link "[PHONE_NUMBER]" at bounding box center [380, 252] width 87 height 13
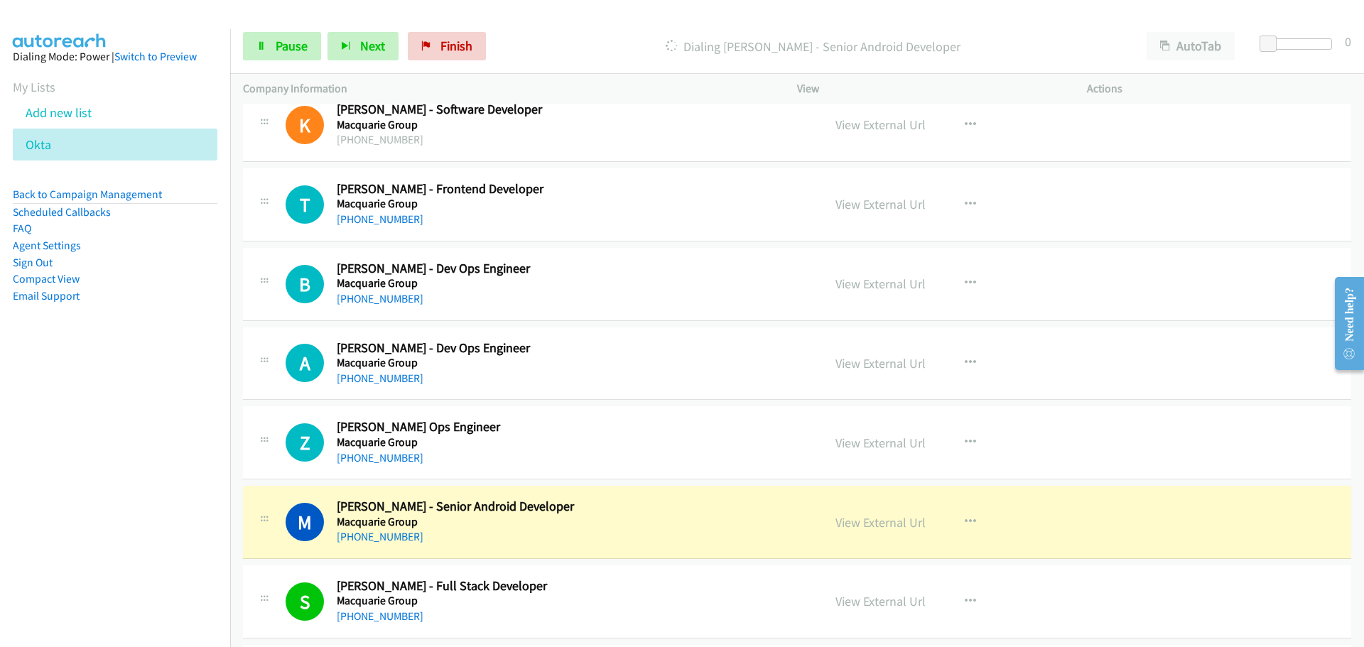
scroll to position [11145, 0]
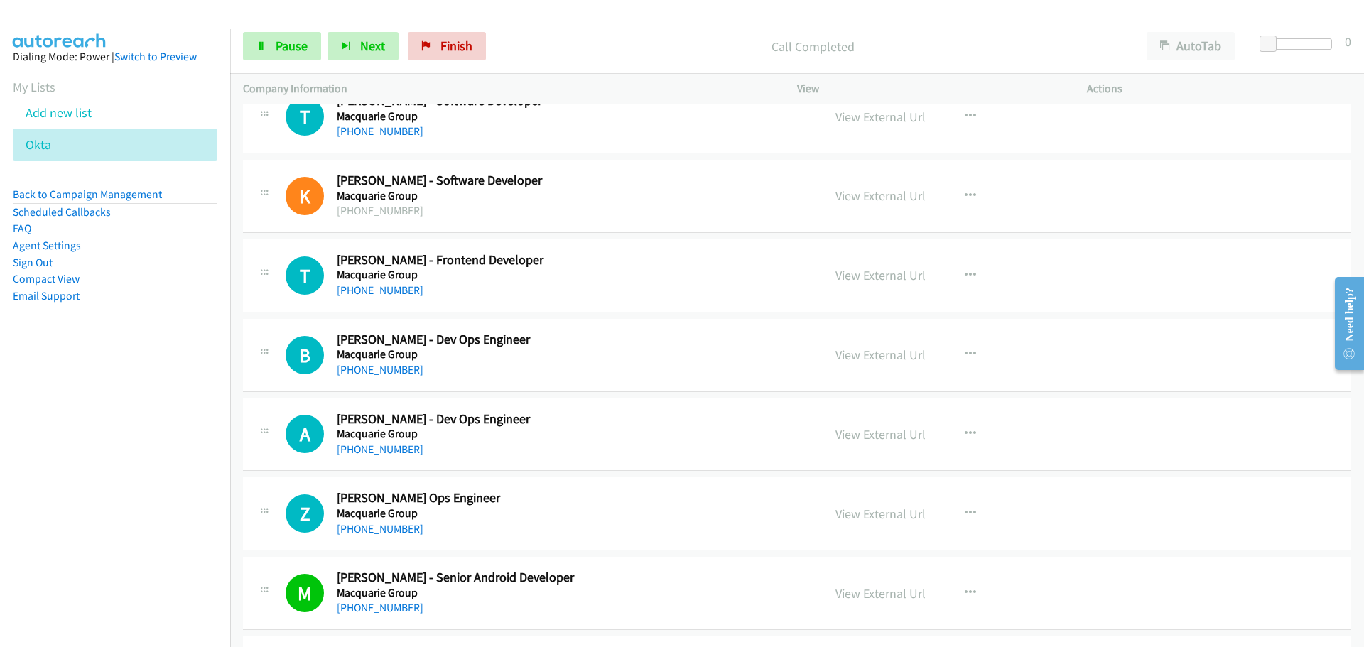
click at [883, 595] on link "View External Url" at bounding box center [880, 593] width 90 height 16
click at [384, 531] on link "[PHONE_NUMBER]" at bounding box center [380, 528] width 87 height 13
click at [867, 590] on link "View External Url" at bounding box center [880, 593] width 90 height 16
click at [385, 447] on link "[PHONE_NUMBER]" at bounding box center [380, 449] width 87 height 13
click at [376, 371] on link "[PHONE_NUMBER]" at bounding box center [380, 369] width 87 height 13
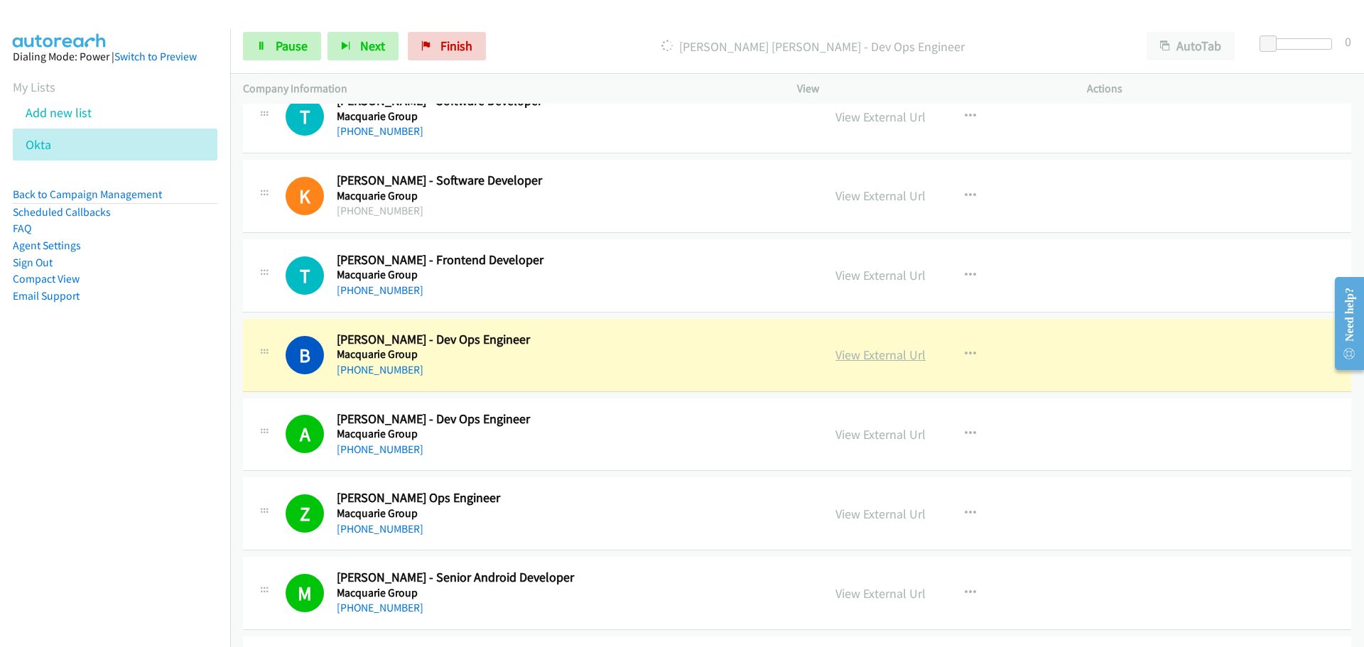
click at [903, 352] on link "View External Url" at bounding box center [880, 355] width 90 height 16
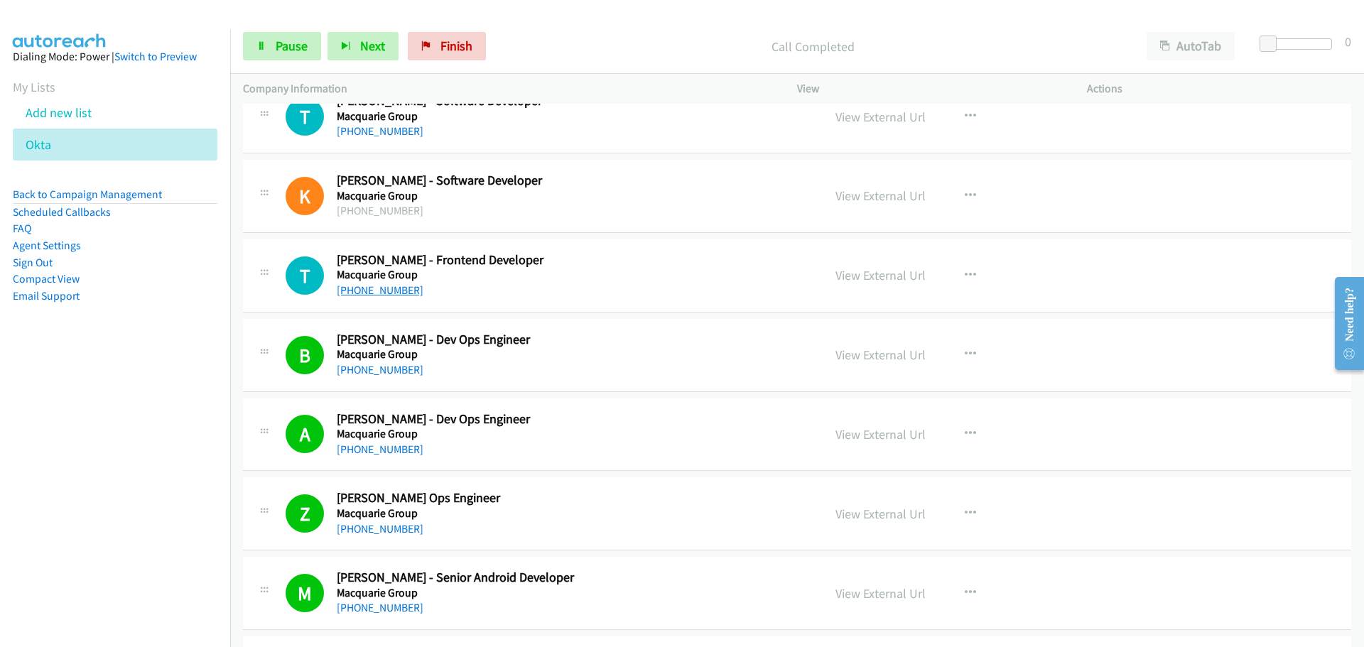
click at [347, 289] on link "[PHONE_NUMBER]" at bounding box center [380, 289] width 87 height 13
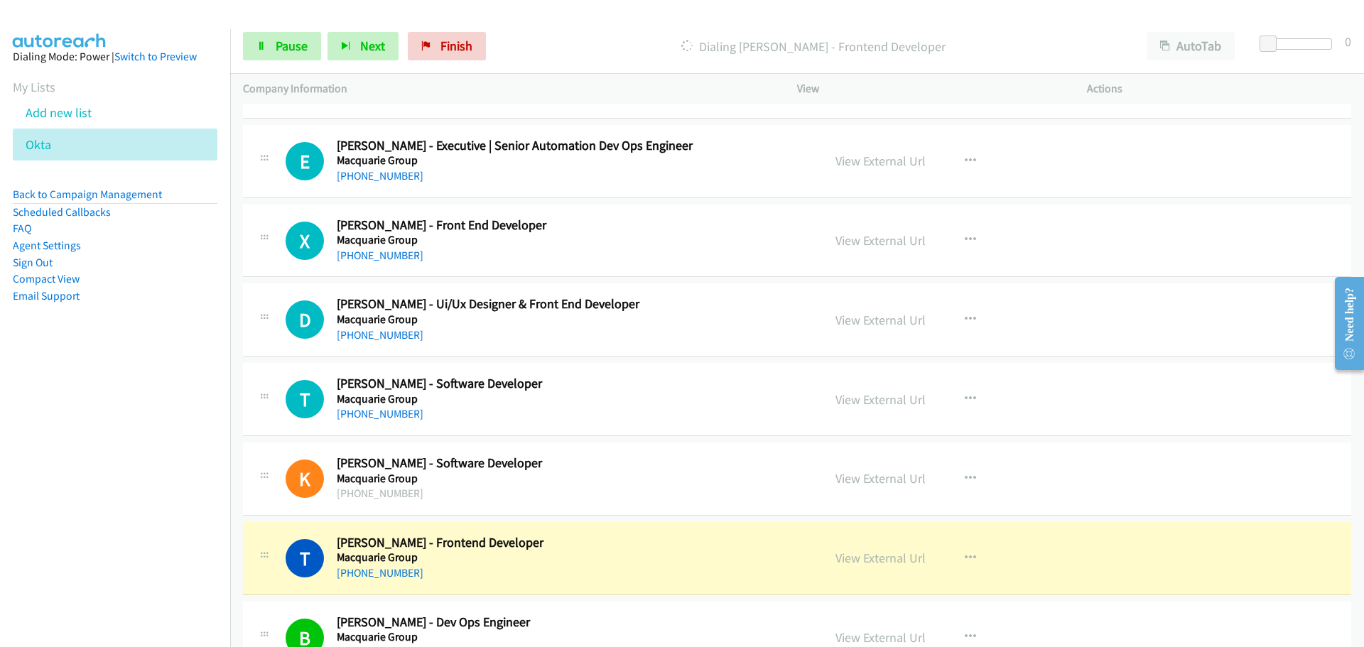
scroll to position [10861, 0]
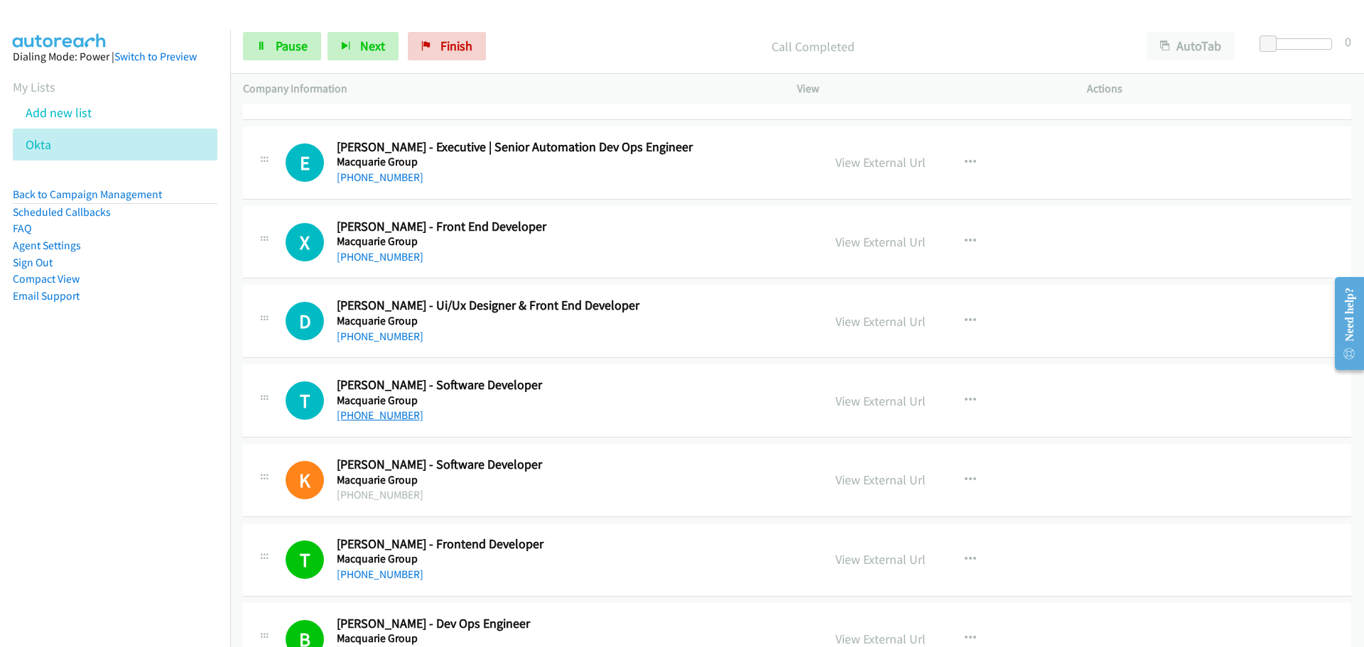
click at [366, 417] on link "[PHONE_NUMBER]" at bounding box center [380, 414] width 87 height 13
click at [383, 335] on link "[PHONE_NUMBER]" at bounding box center [380, 336] width 87 height 13
click at [398, 261] on link "[PHONE_NUMBER]" at bounding box center [380, 256] width 87 height 13
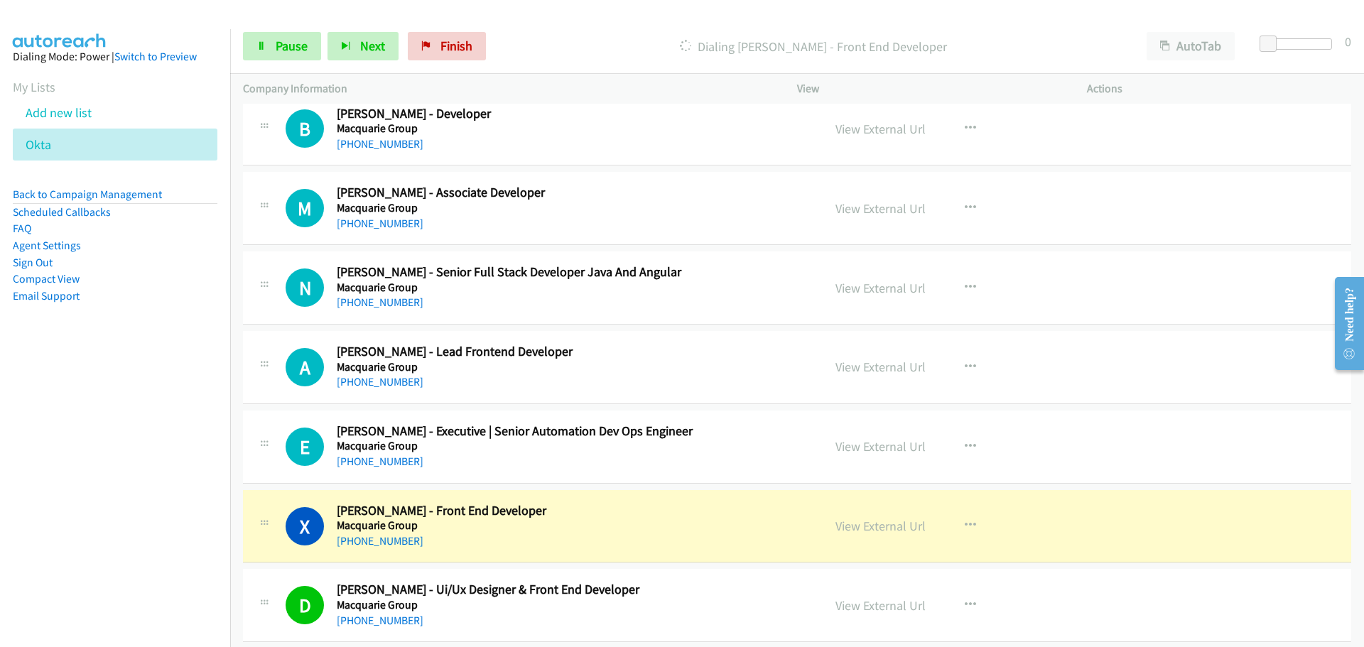
scroll to position [10506, 0]
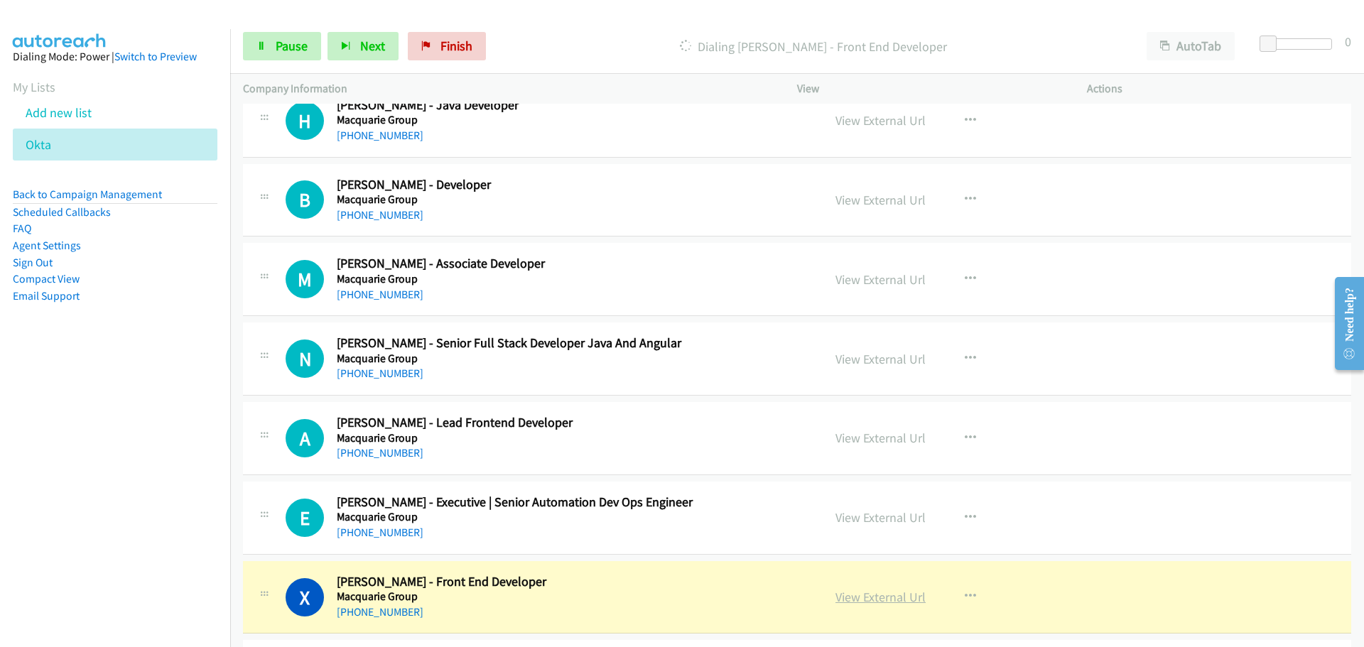
click at [911, 602] on link "View External Url" at bounding box center [880, 597] width 90 height 16
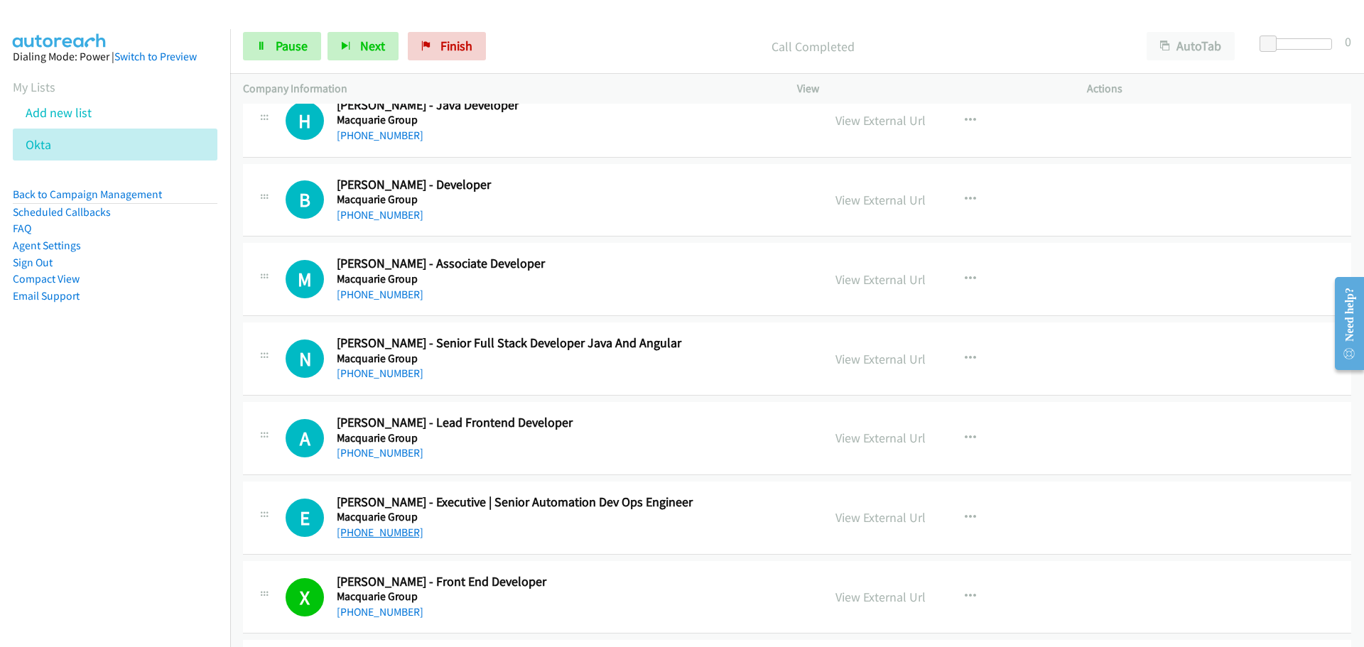
click at [406, 535] on link "[PHONE_NUMBER]" at bounding box center [380, 532] width 87 height 13
drag, startPoint x: 344, startPoint y: 452, endPoint x: 376, endPoint y: 447, distance: 32.3
click at [344, 452] on link "[PHONE_NUMBER]" at bounding box center [380, 452] width 87 height 13
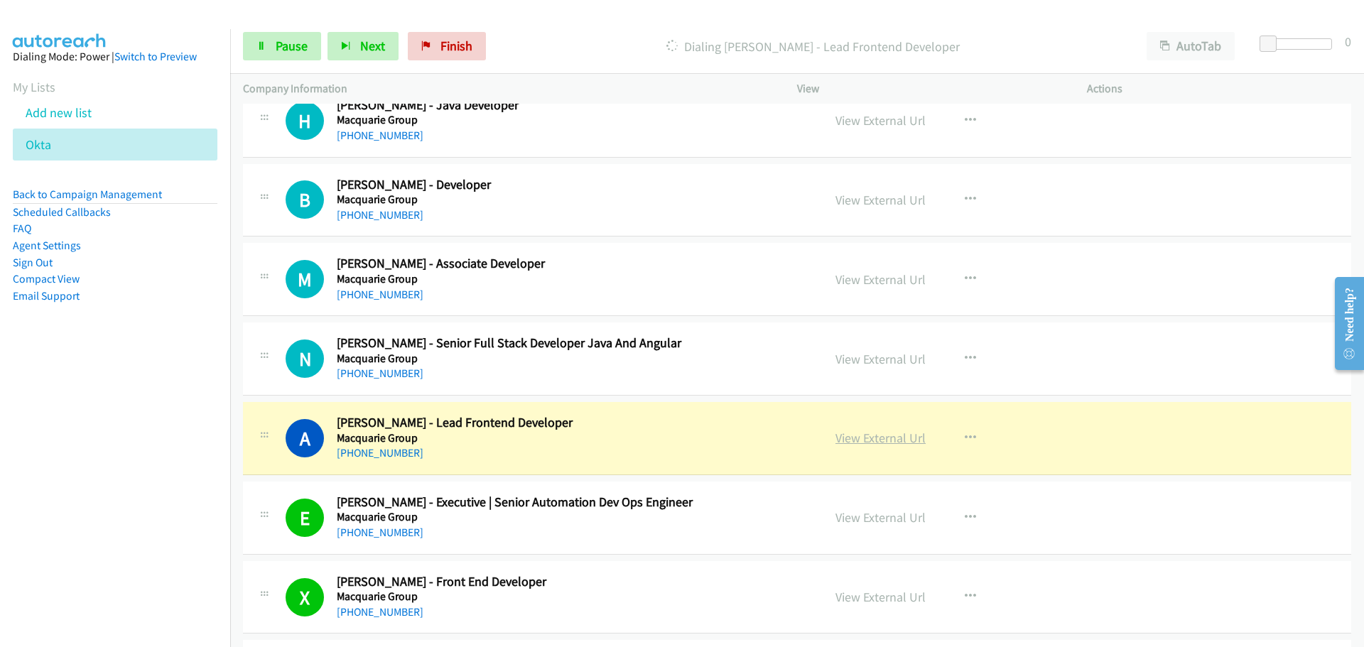
click at [888, 437] on link "View External Url" at bounding box center [880, 438] width 90 height 16
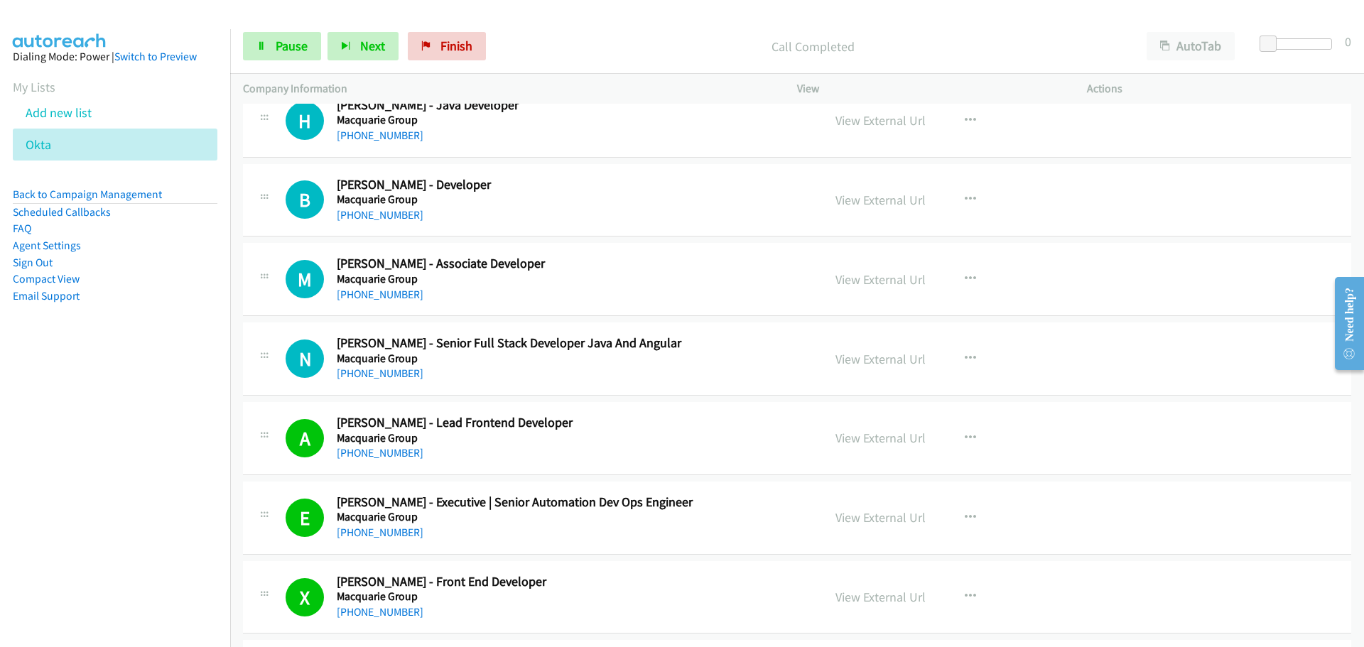
drag, startPoint x: 373, startPoint y: 373, endPoint x: 416, endPoint y: 373, distance: 43.3
click at [373, 373] on link "[PHONE_NUMBER]" at bounding box center [380, 373] width 87 height 13
drag, startPoint x: 395, startPoint y: 293, endPoint x: 420, endPoint y: 290, distance: 25.1
click at [395, 293] on link "[PHONE_NUMBER]" at bounding box center [380, 294] width 87 height 13
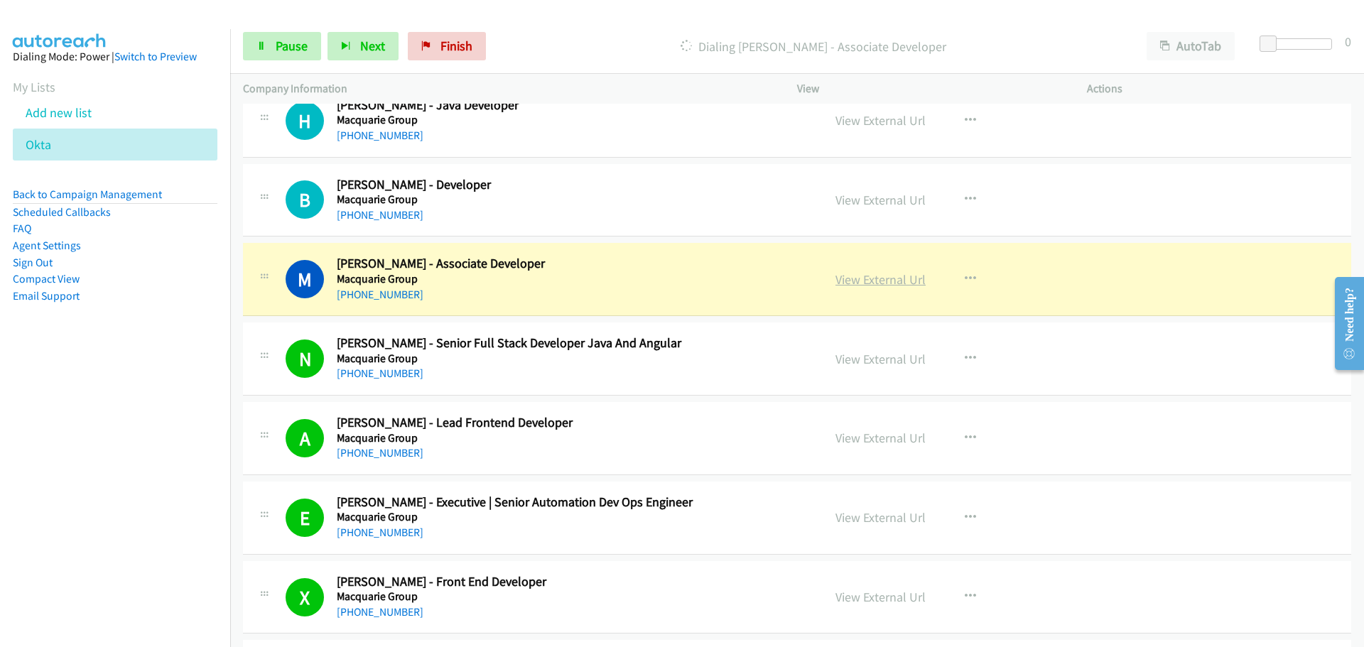
click at [864, 283] on link "View External Url" at bounding box center [880, 279] width 90 height 16
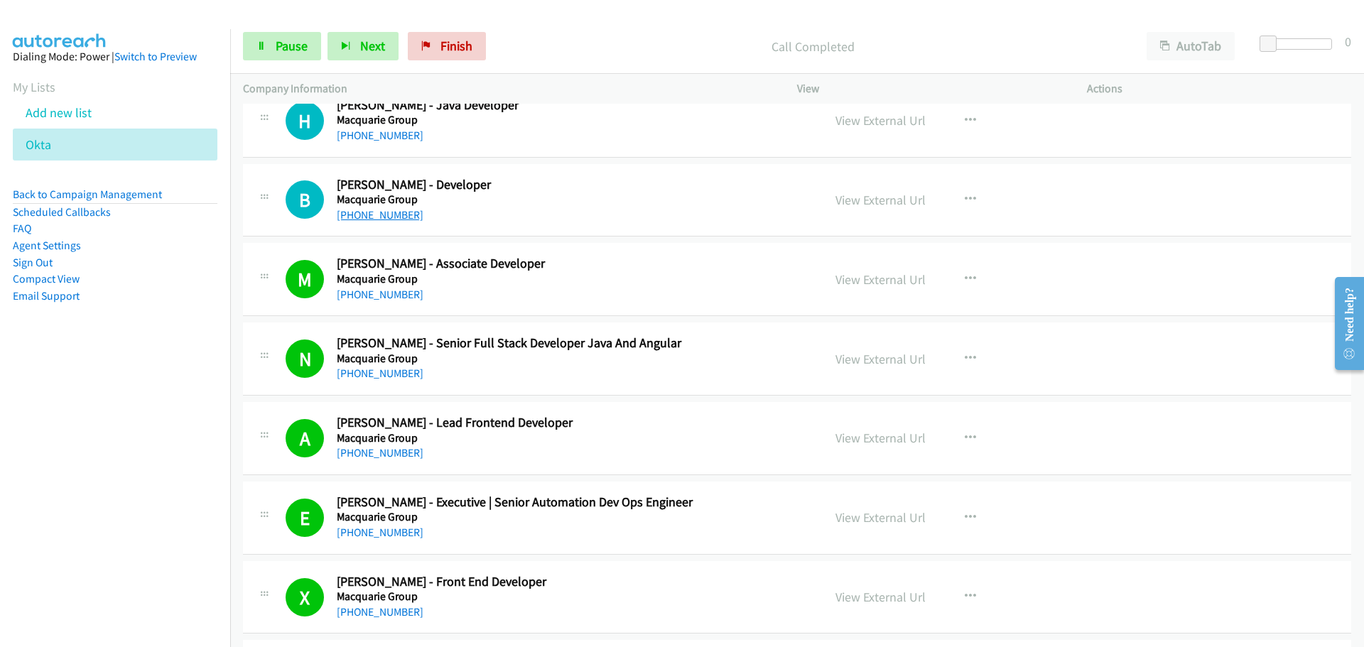
click at [371, 217] on link "[PHONE_NUMBER]" at bounding box center [380, 214] width 87 height 13
click at [387, 135] on link "[PHONE_NUMBER]" at bounding box center [380, 135] width 87 height 13
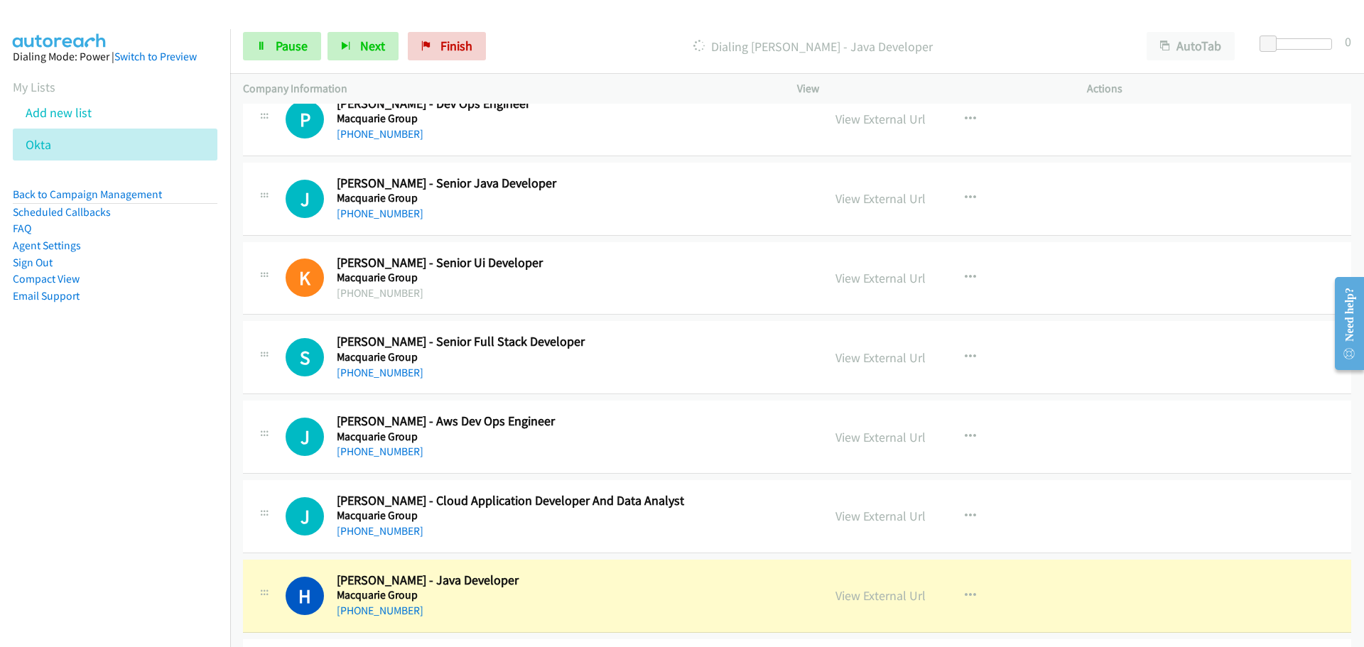
scroll to position [10009, 0]
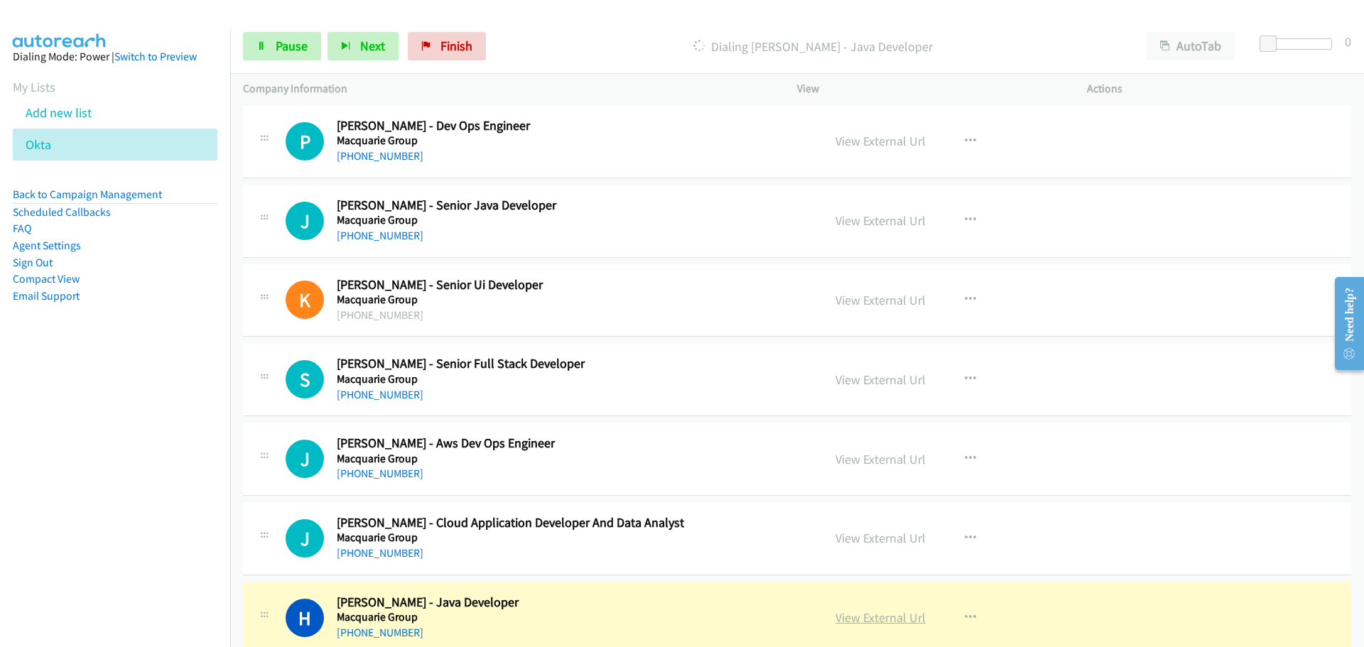
click at [904, 617] on link "View External Url" at bounding box center [880, 617] width 90 height 16
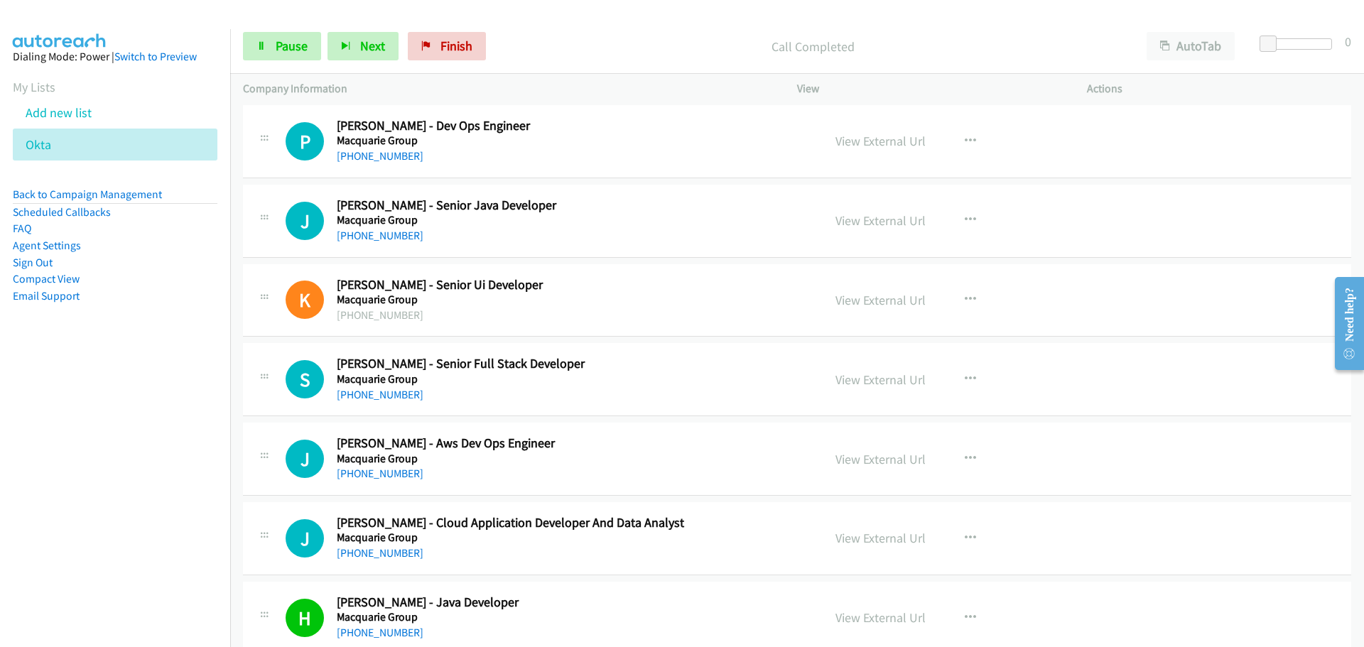
drag, startPoint x: 369, startPoint y: 550, endPoint x: 399, endPoint y: 532, distance: 34.7
click at [369, 550] on link "[PHONE_NUMBER]" at bounding box center [380, 552] width 87 height 13
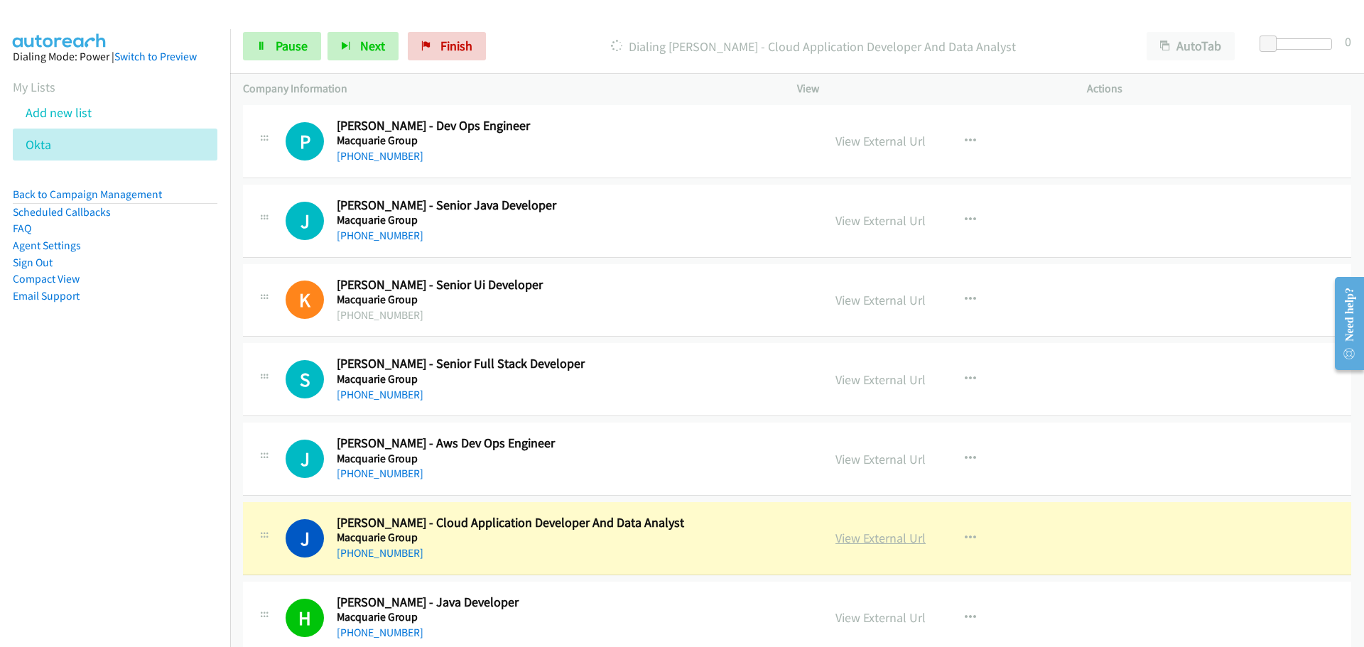
click at [884, 535] on link "View External Url" at bounding box center [880, 538] width 90 height 16
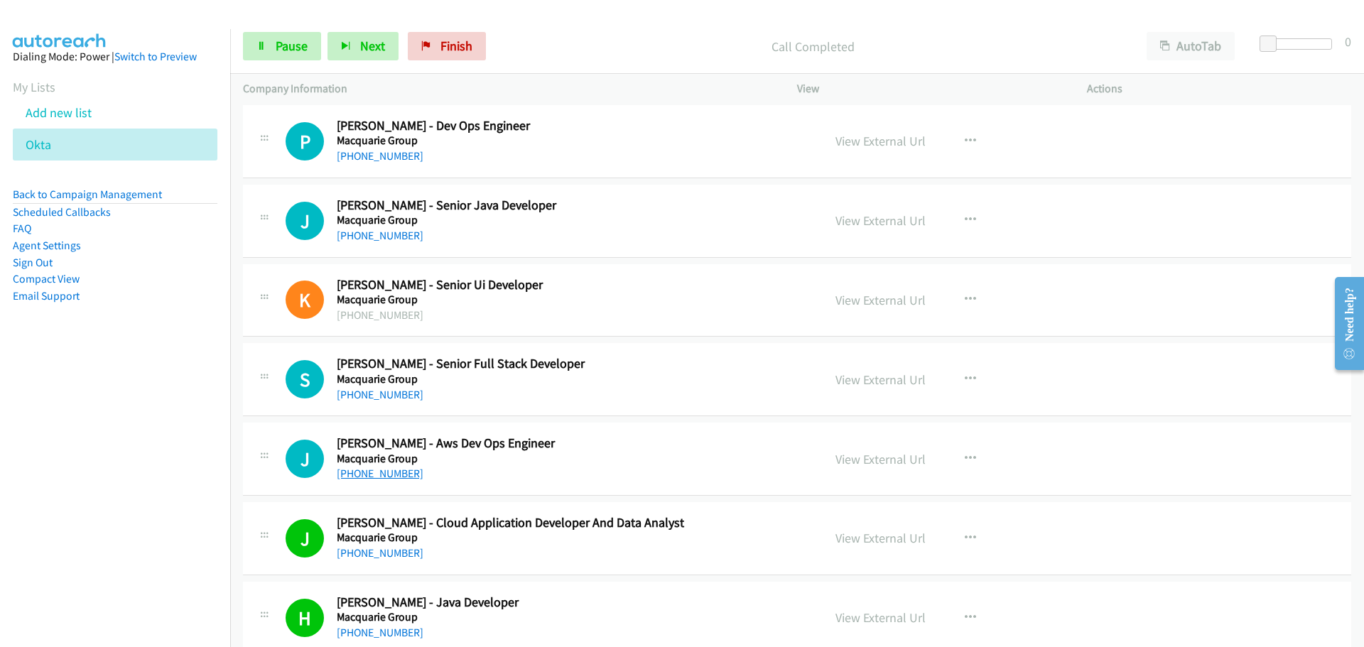
click at [393, 472] on link "[PHONE_NUMBER]" at bounding box center [380, 473] width 87 height 13
click at [391, 396] on link "[PHONE_NUMBER]" at bounding box center [380, 394] width 87 height 13
click at [380, 239] on link "[PHONE_NUMBER]" at bounding box center [380, 235] width 87 height 13
click at [868, 217] on link "View External Url" at bounding box center [880, 220] width 90 height 16
click at [373, 156] on link "[PHONE_NUMBER]" at bounding box center [380, 155] width 87 height 13
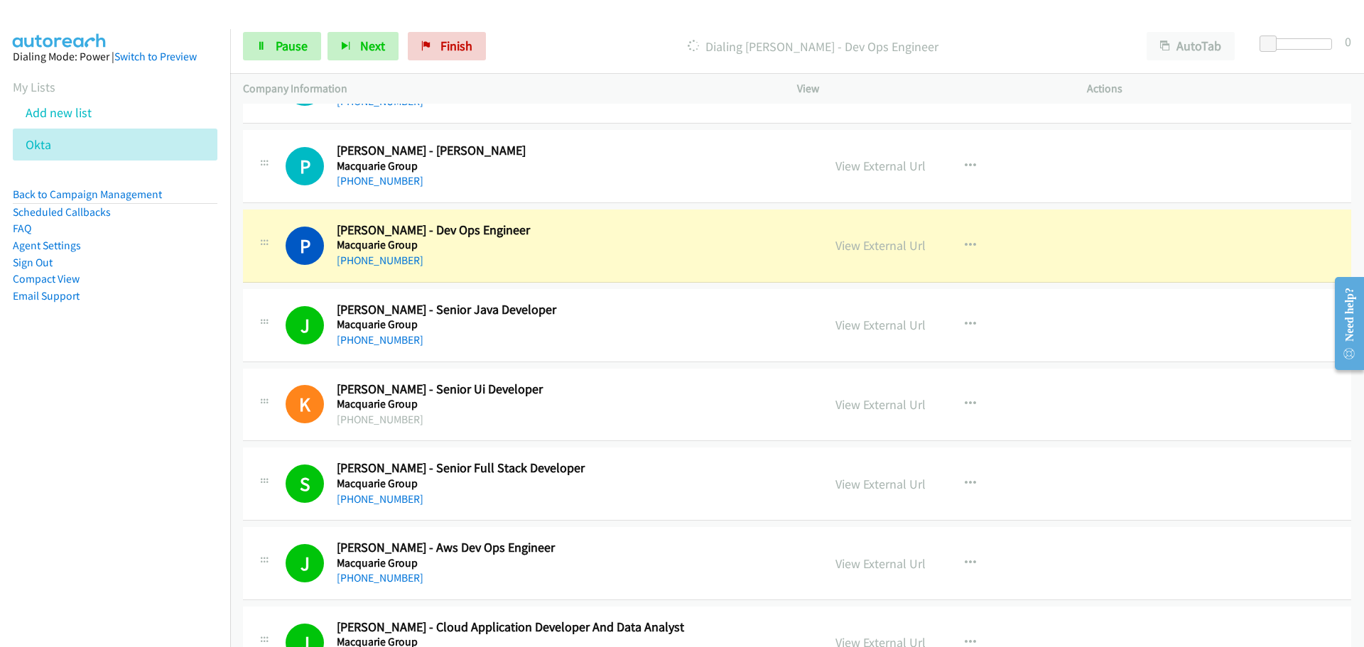
scroll to position [9583, 0]
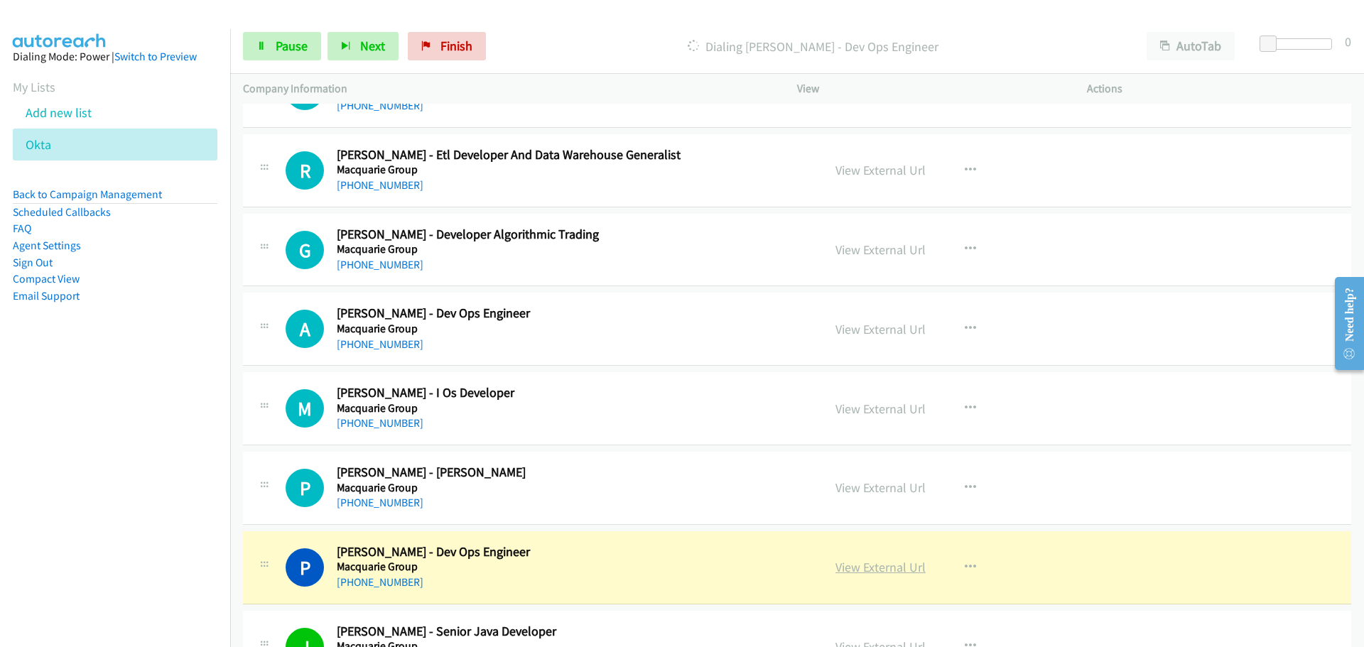
click at [873, 570] on link "View External Url" at bounding box center [880, 567] width 90 height 16
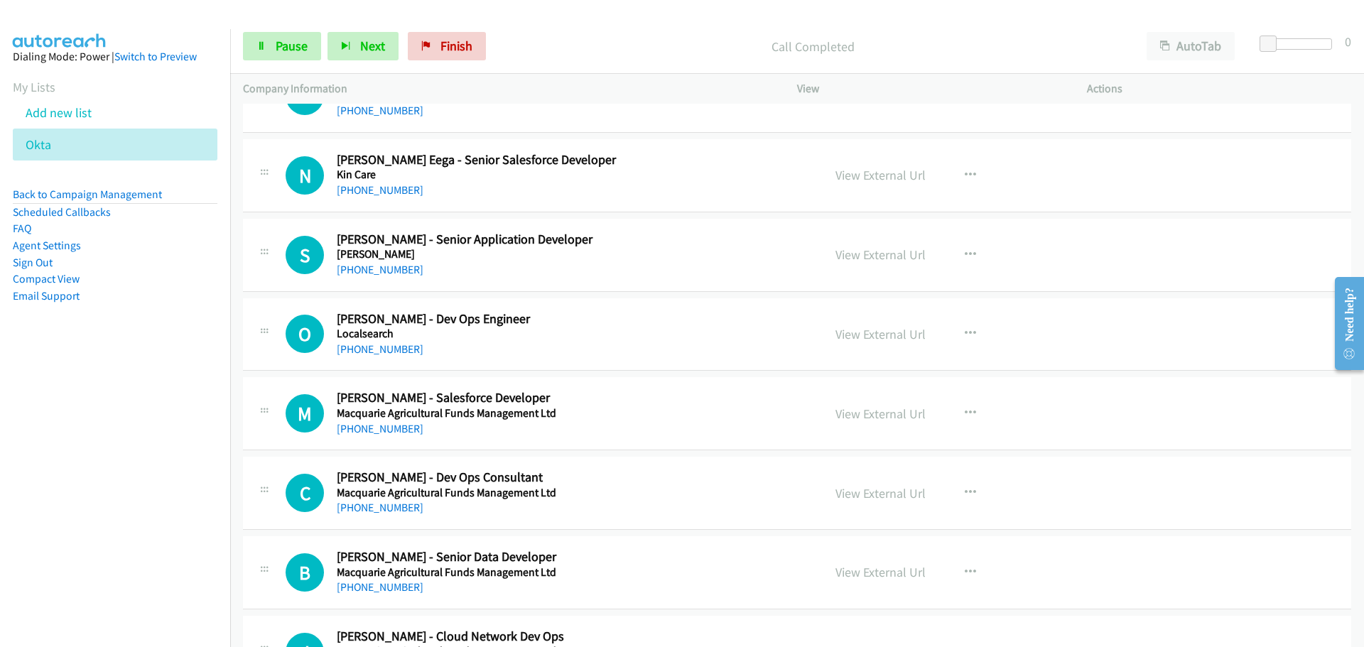
scroll to position [7807, 0]
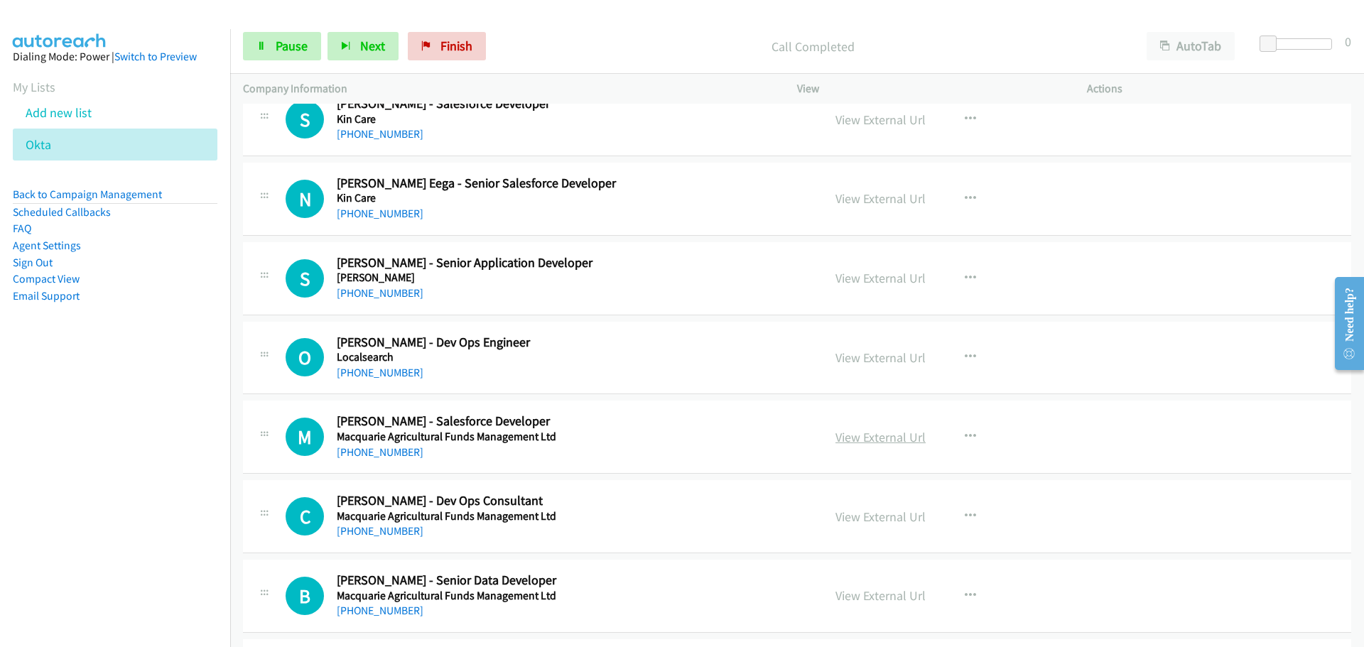
click at [892, 440] on link "View External Url" at bounding box center [880, 437] width 90 height 16
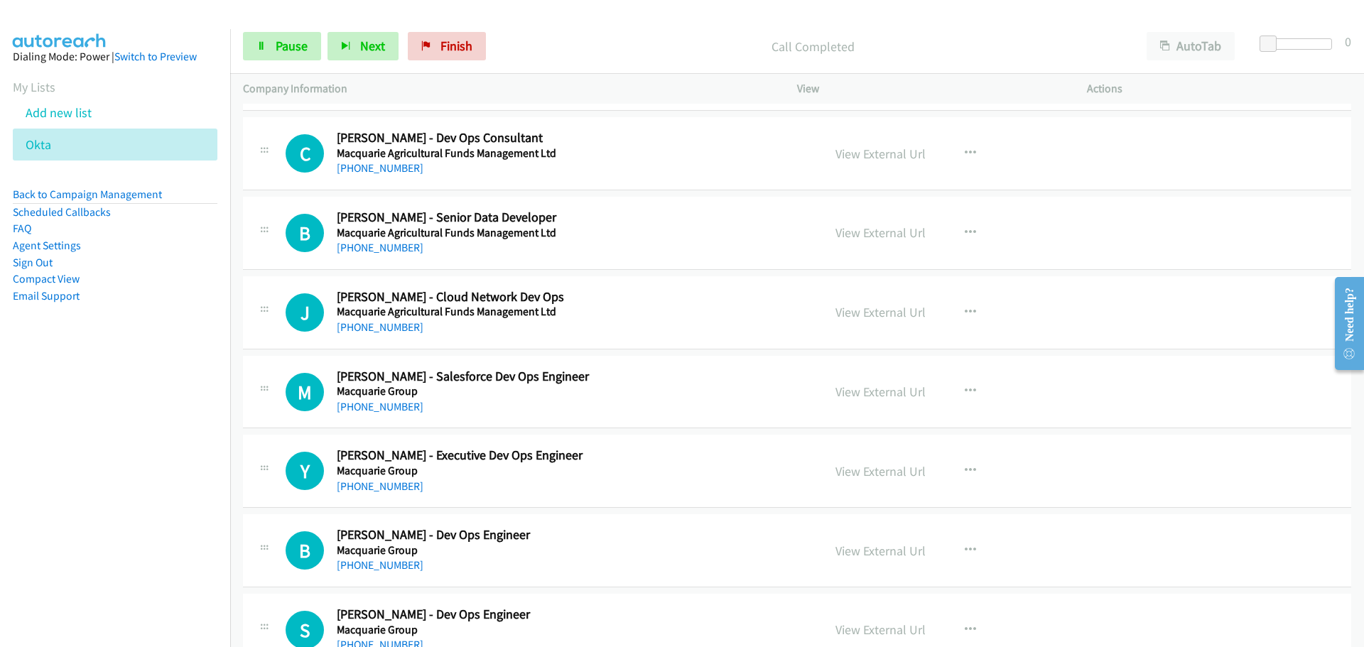
scroll to position [8233, 0]
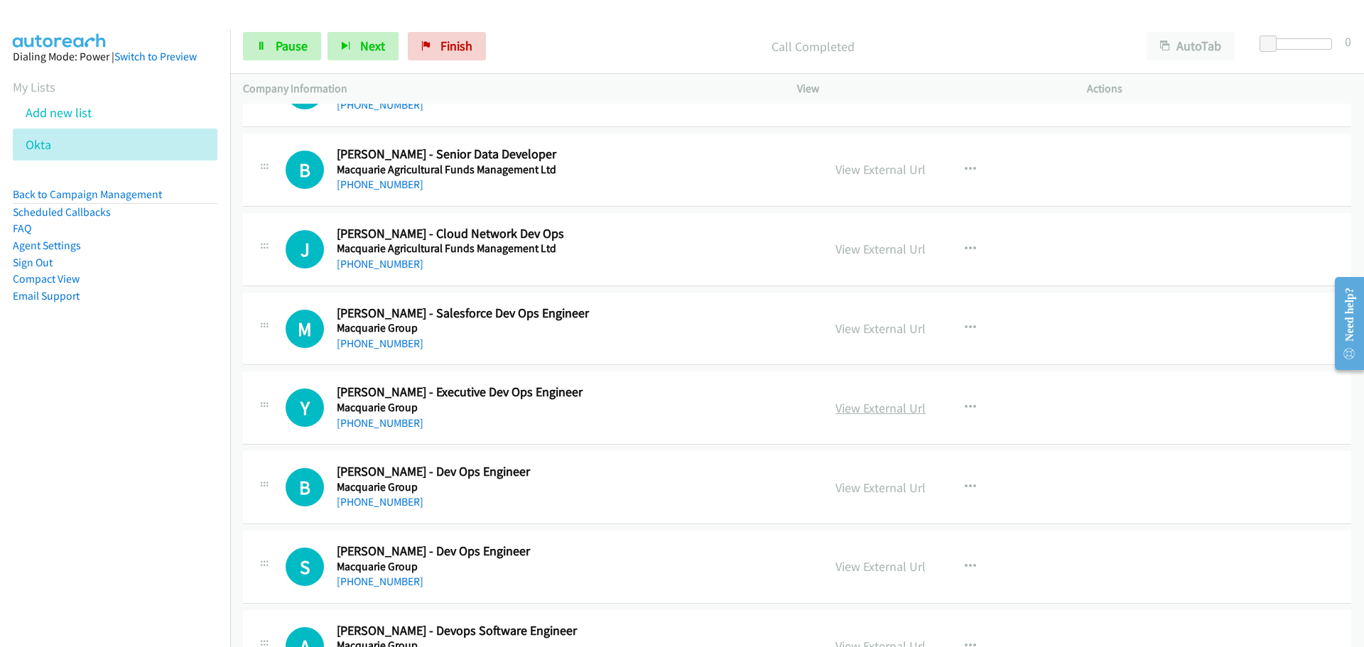
click at [906, 408] on link "View External Url" at bounding box center [880, 408] width 90 height 16
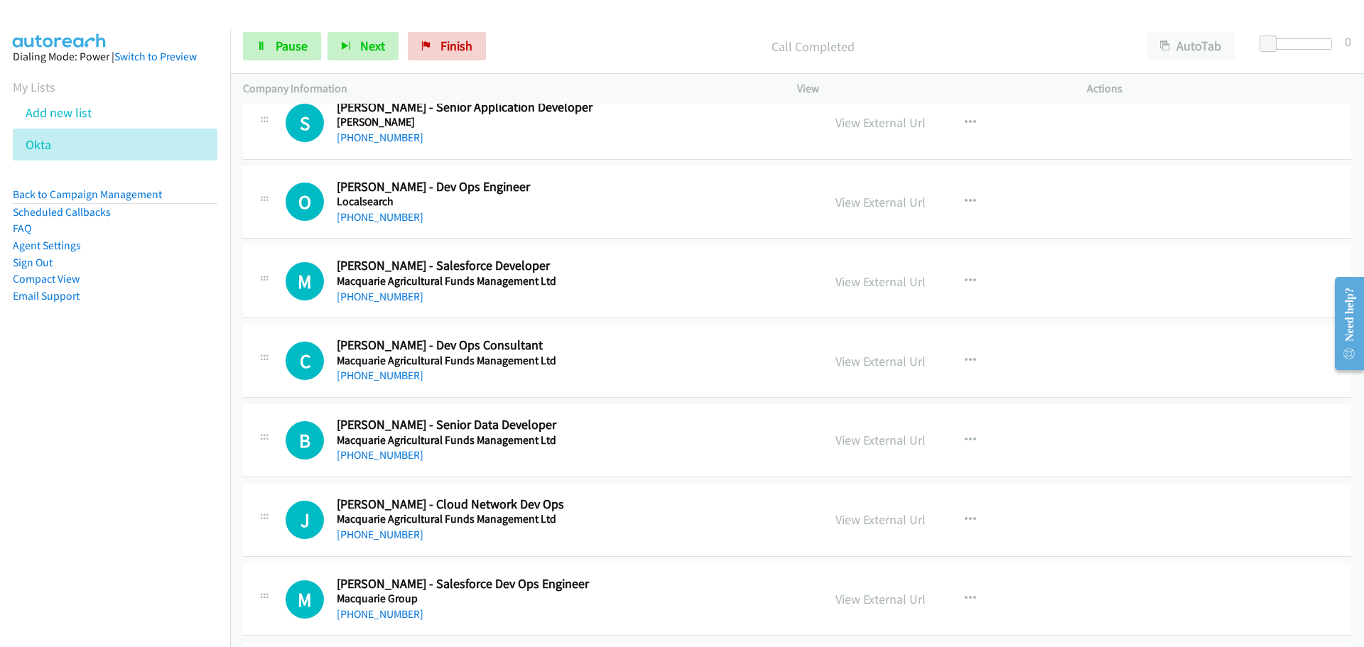
scroll to position [7949, 0]
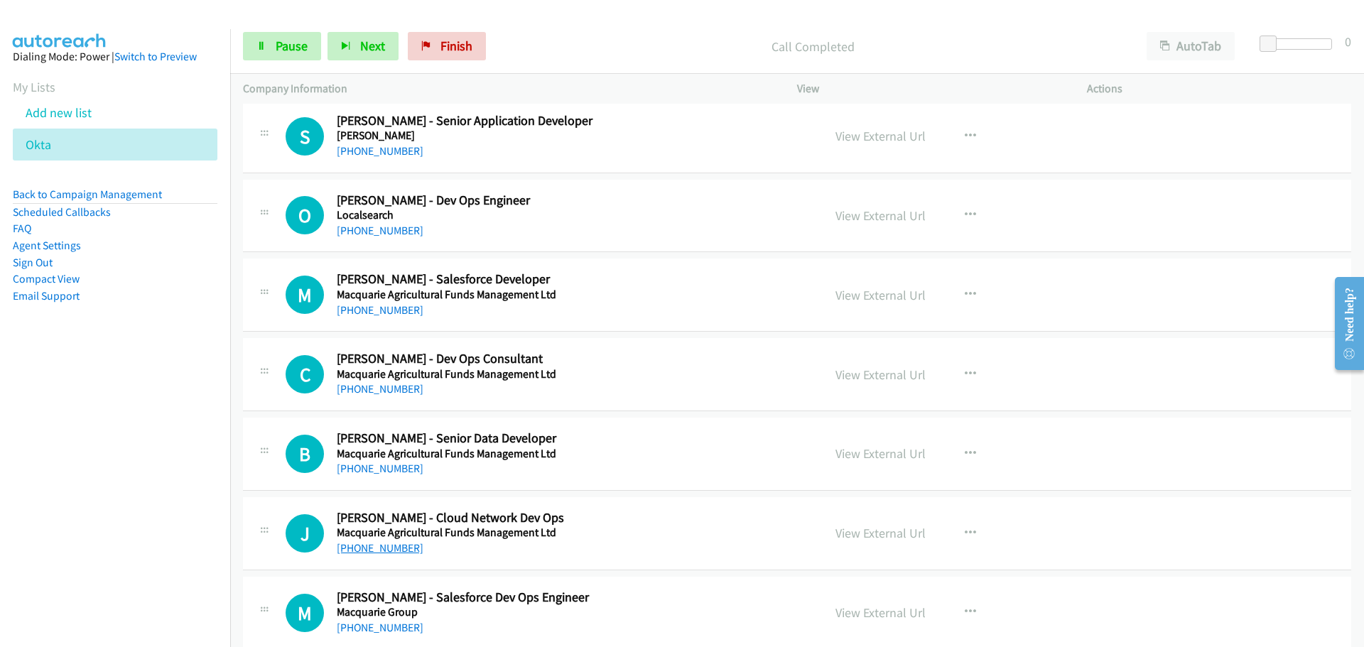
drag, startPoint x: 385, startPoint y: 548, endPoint x: 409, endPoint y: 548, distance: 24.2
click at [385, 548] on link "[PHONE_NUMBER]" at bounding box center [380, 547] width 87 height 13
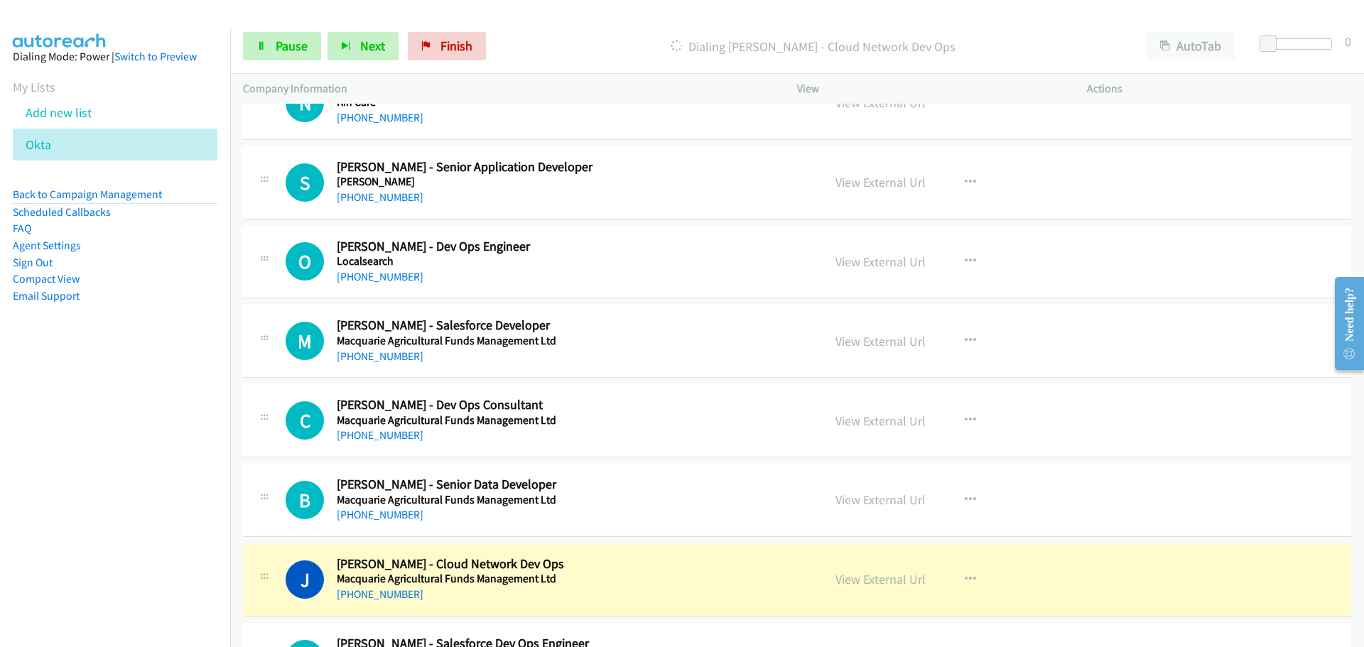
scroll to position [7878, 0]
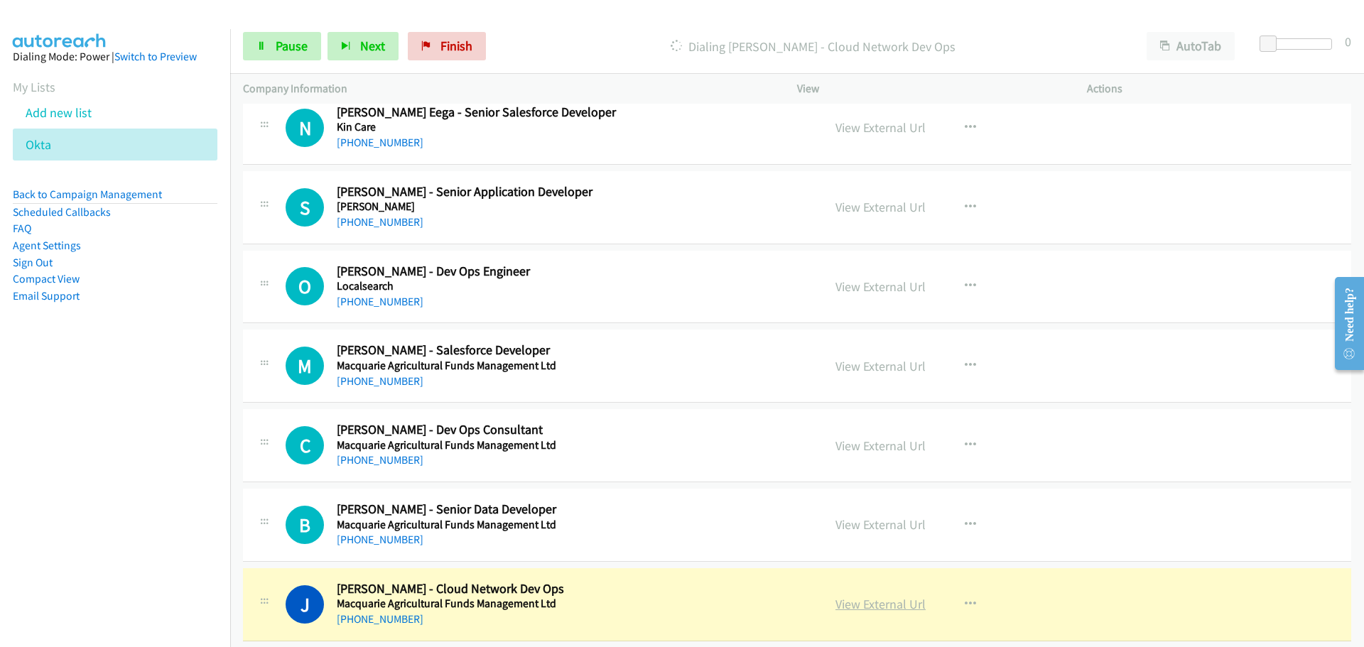
click at [888, 607] on link "View External Url" at bounding box center [880, 604] width 90 height 16
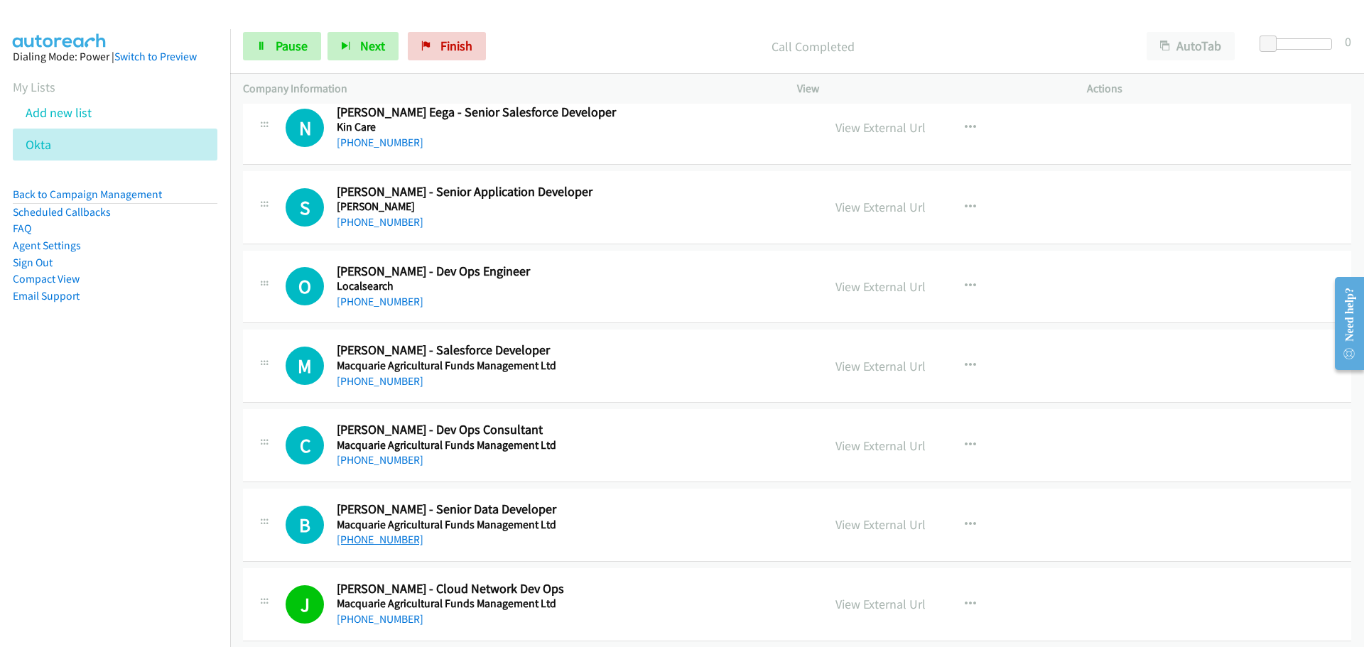
click at [379, 536] on link "[PHONE_NUMBER]" at bounding box center [380, 539] width 87 height 13
drag, startPoint x: 387, startPoint y: 462, endPoint x: 474, endPoint y: 471, distance: 87.9
click at [387, 462] on link "[PHONE_NUMBER]" at bounding box center [380, 459] width 87 height 13
drag, startPoint x: 397, startPoint y: 382, endPoint x: 456, endPoint y: 382, distance: 59.0
click at [397, 382] on link "[PHONE_NUMBER]" at bounding box center [380, 380] width 87 height 13
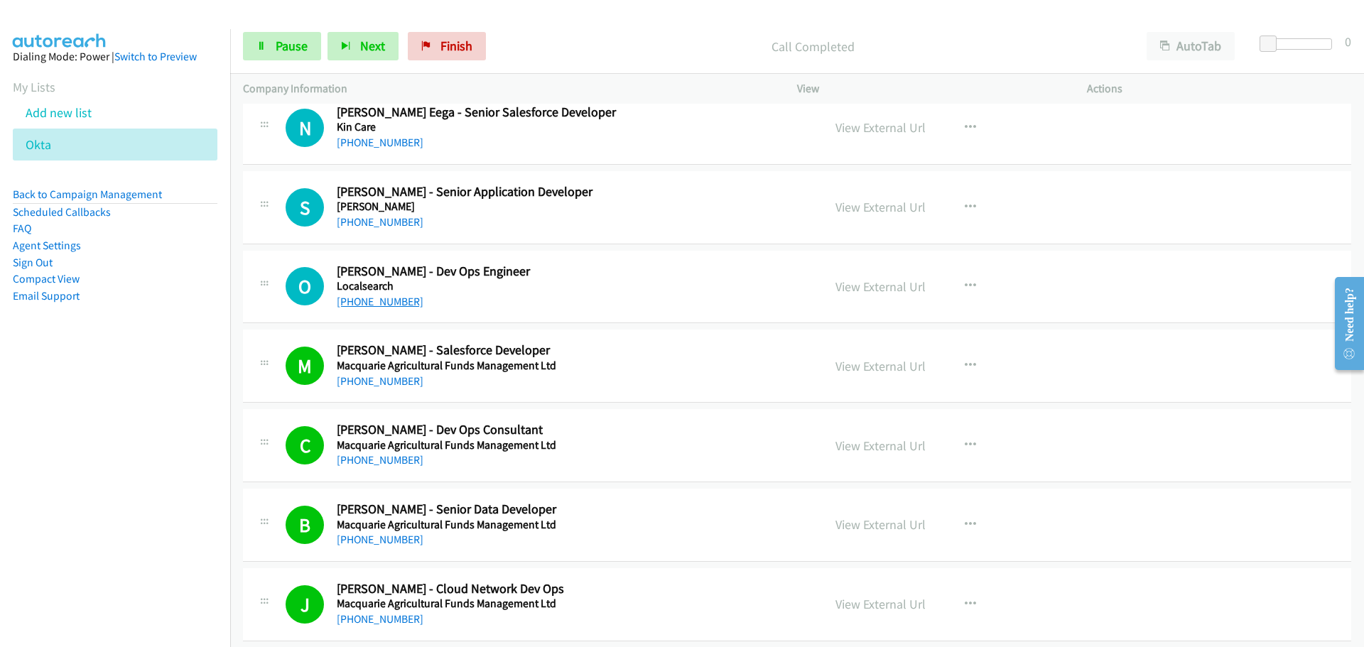
click at [372, 303] on link "[PHONE_NUMBER]" at bounding box center [380, 301] width 87 height 13
click at [388, 222] on link "[PHONE_NUMBER]" at bounding box center [380, 221] width 87 height 13
click at [359, 139] on link "[PHONE_NUMBER]" at bounding box center [380, 142] width 87 height 13
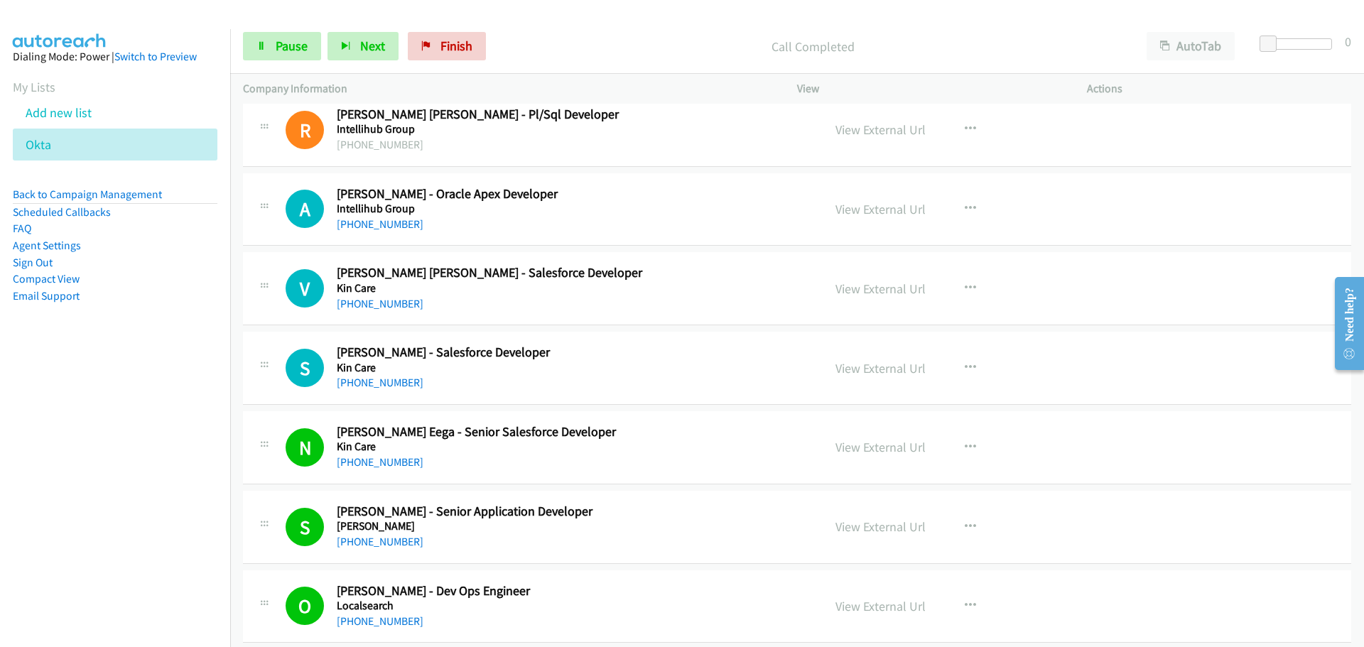
scroll to position [7523, 0]
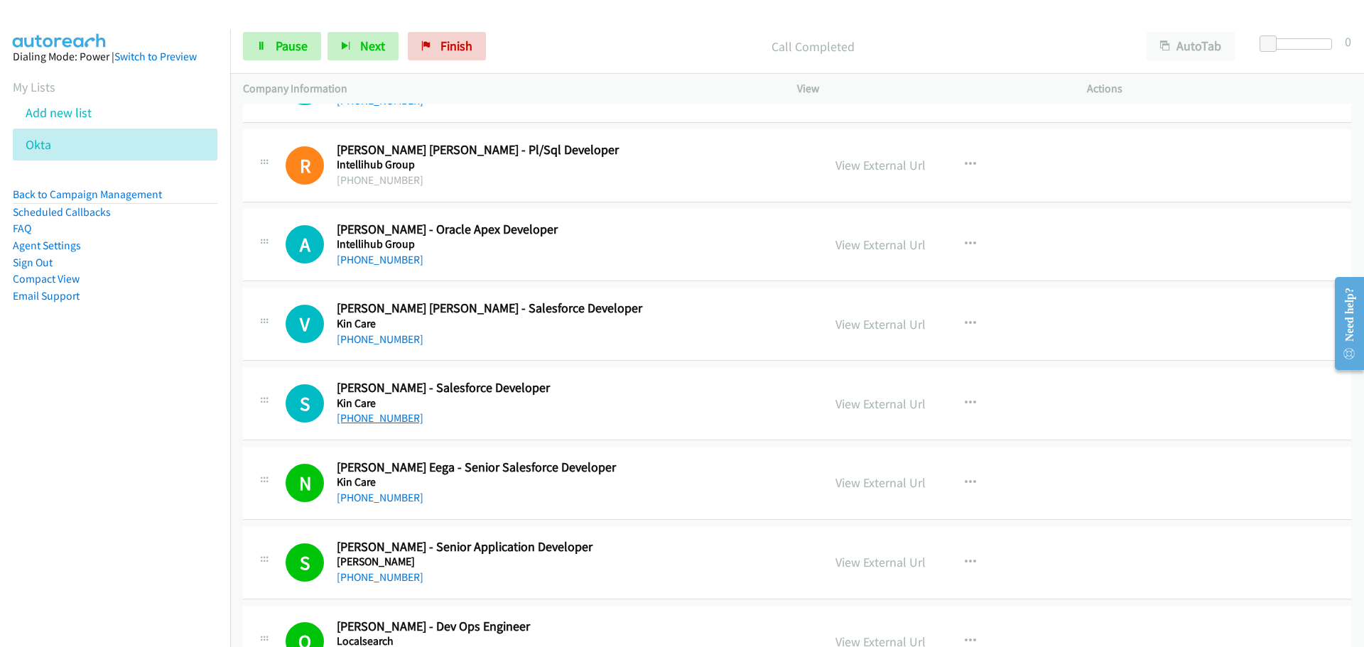
drag, startPoint x: 394, startPoint y: 413, endPoint x: 404, endPoint y: 413, distance: 10.7
click at [394, 413] on link "[PHONE_NUMBER]" at bounding box center [380, 417] width 87 height 13
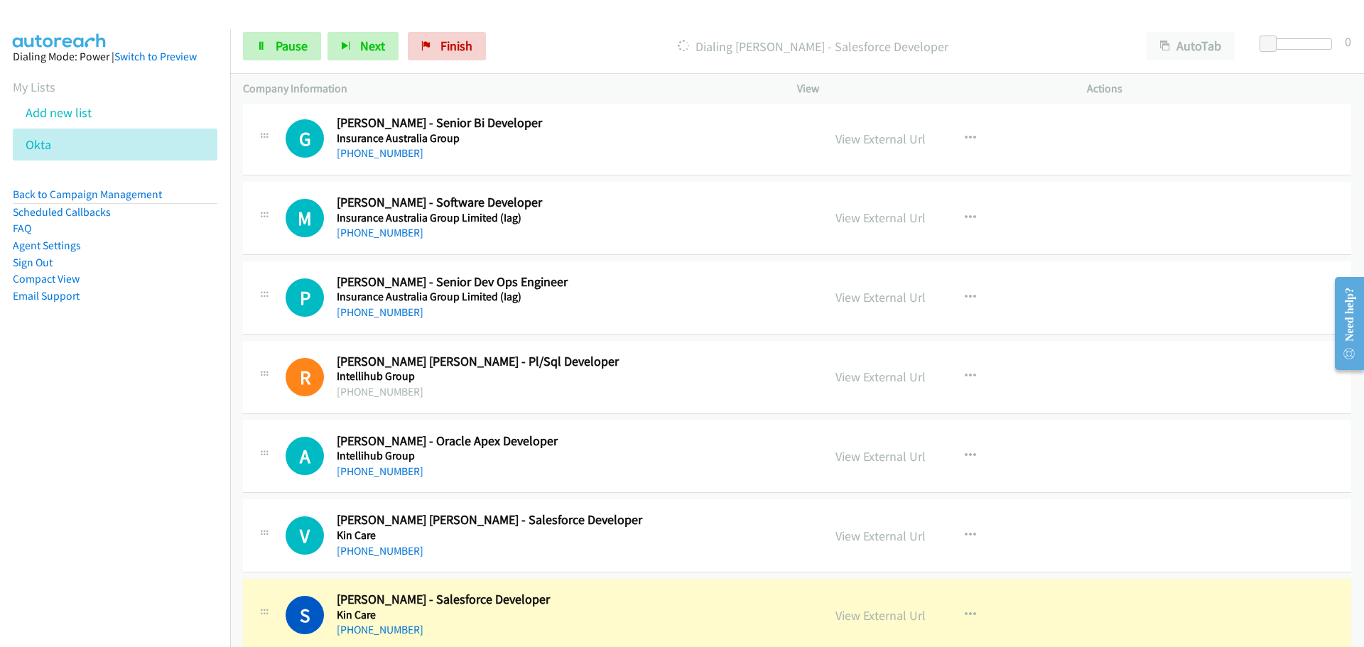
scroll to position [7310, 0]
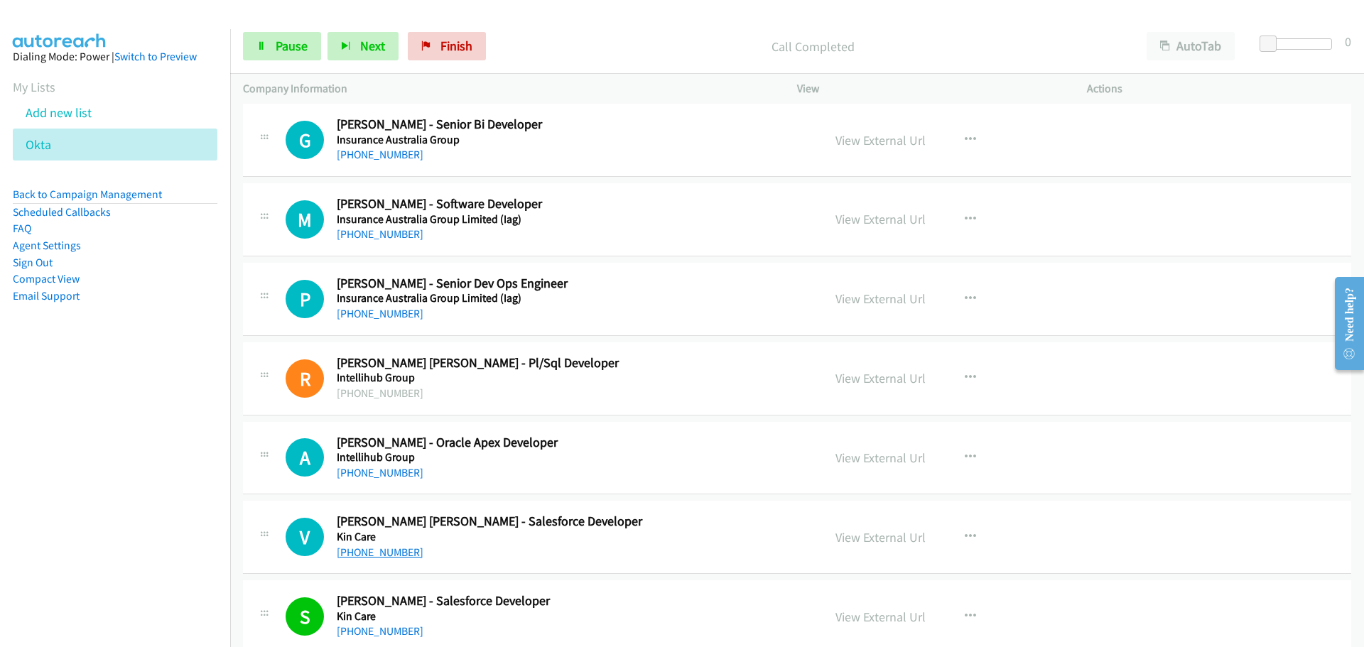
click at [359, 558] on link "[PHONE_NUMBER]" at bounding box center [380, 552] width 87 height 13
click at [369, 475] on link "[PHONE_NUMBER]" at bounding box center [380, 472] width 87 height 13
click at [379, 314] on link "[PHONE_NUMBER]" at bounding box center [380, 313] width 87 height 13
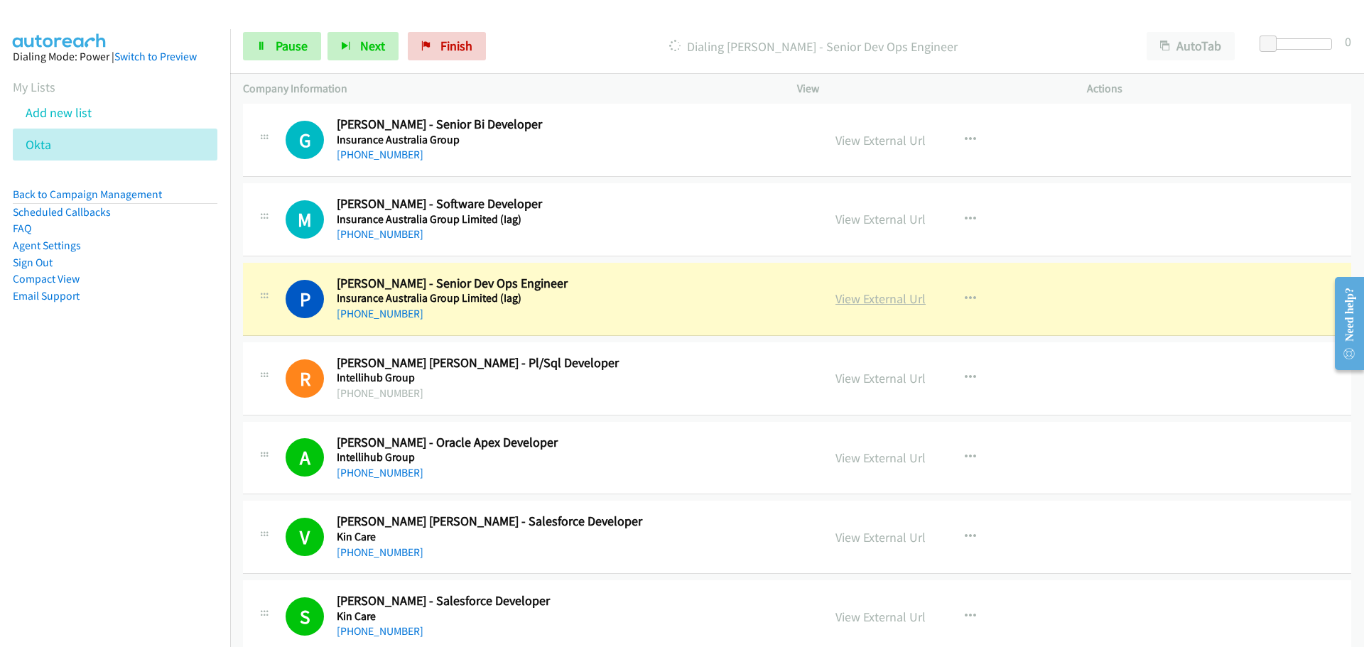
click at [869, 293] on link "View External Url" at bounding box center [880, 299] width 90 height 16
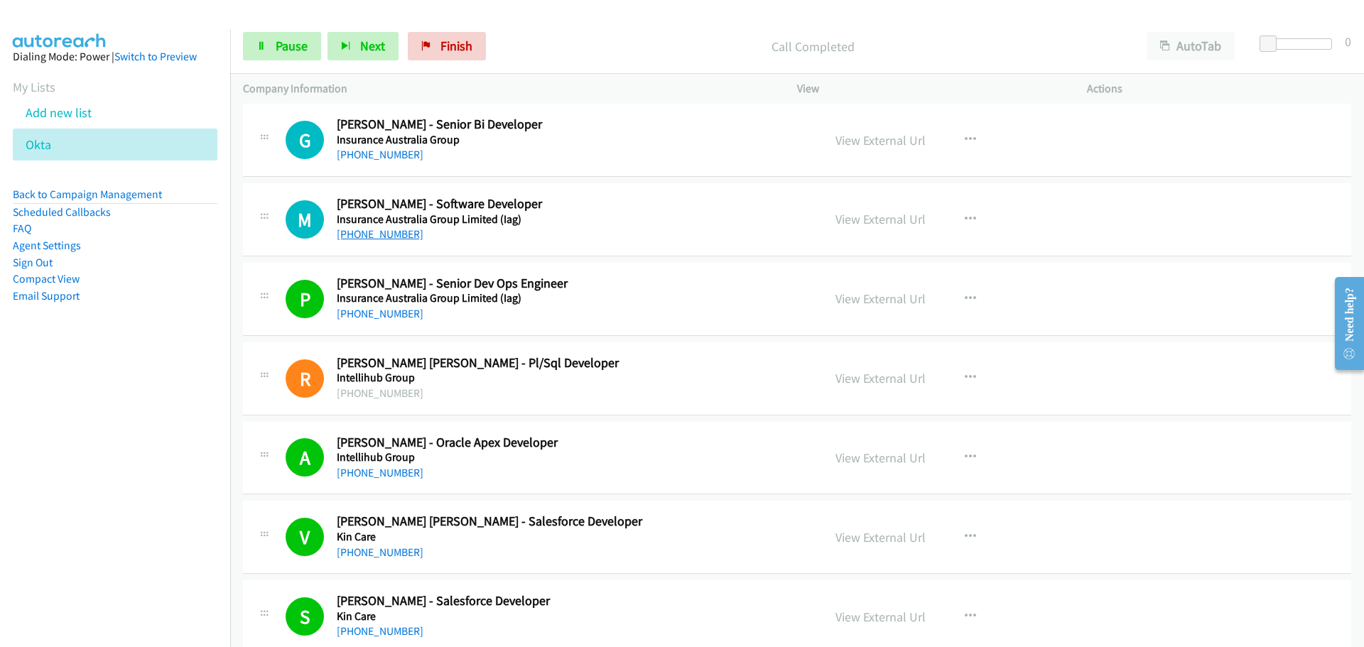
click at [375, 235] on link "[PHONE_NUMBER]" at bounding box center [380, 233] width 87 height 13
click at [394, 155] on link "[PHONE_NUMBER]" at bounding box center [380, 154] width 87 height 13
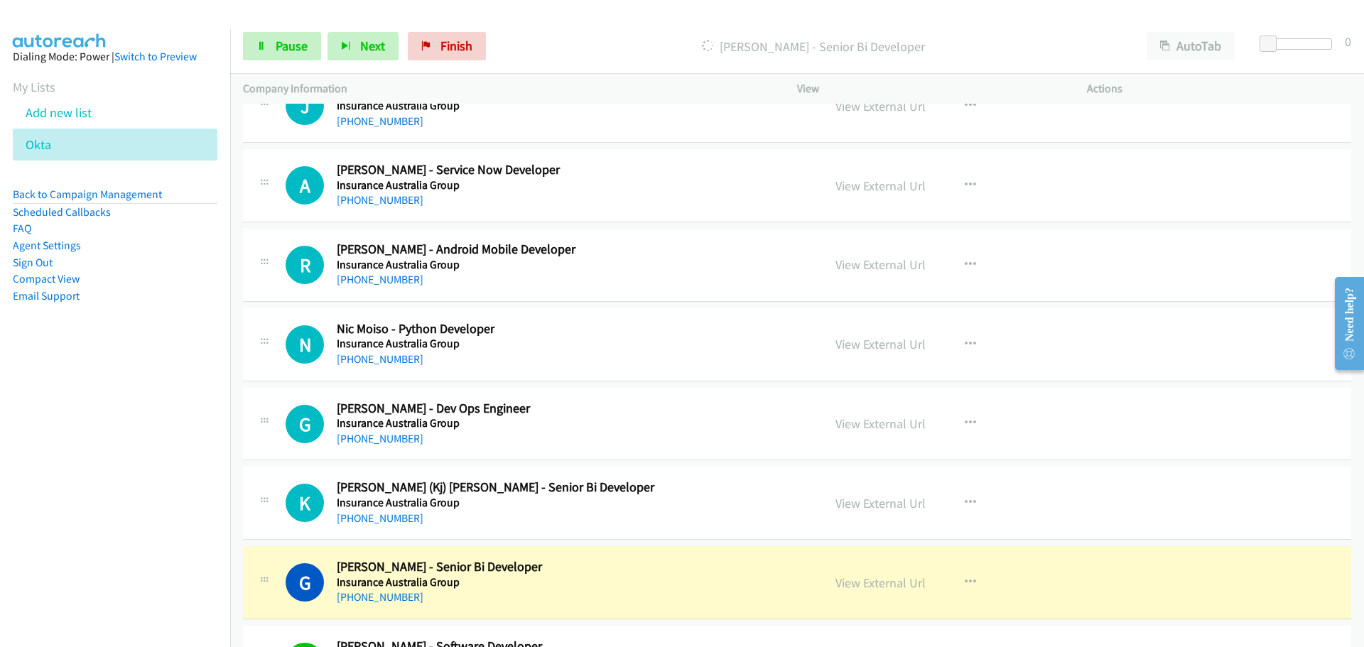
scroll to position [6884, 0]
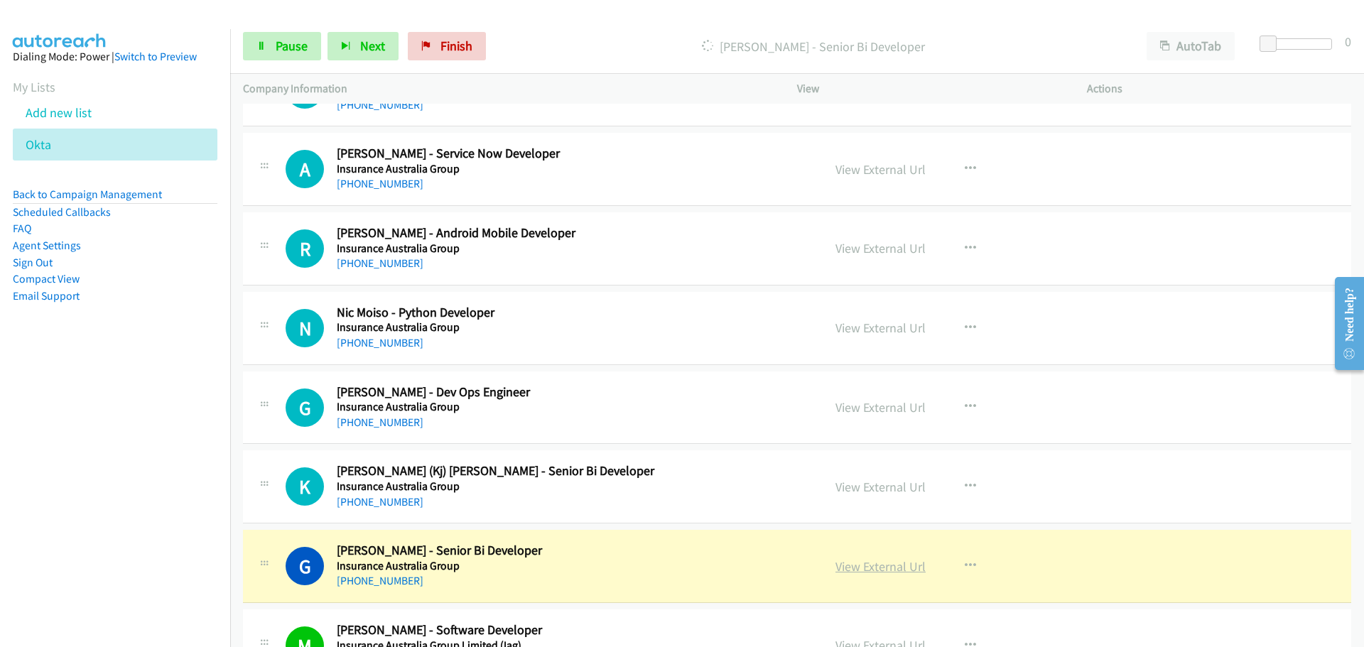
click at [894, 570] on link "View External Url" at bounding box center [880, 566] width 90 height 16
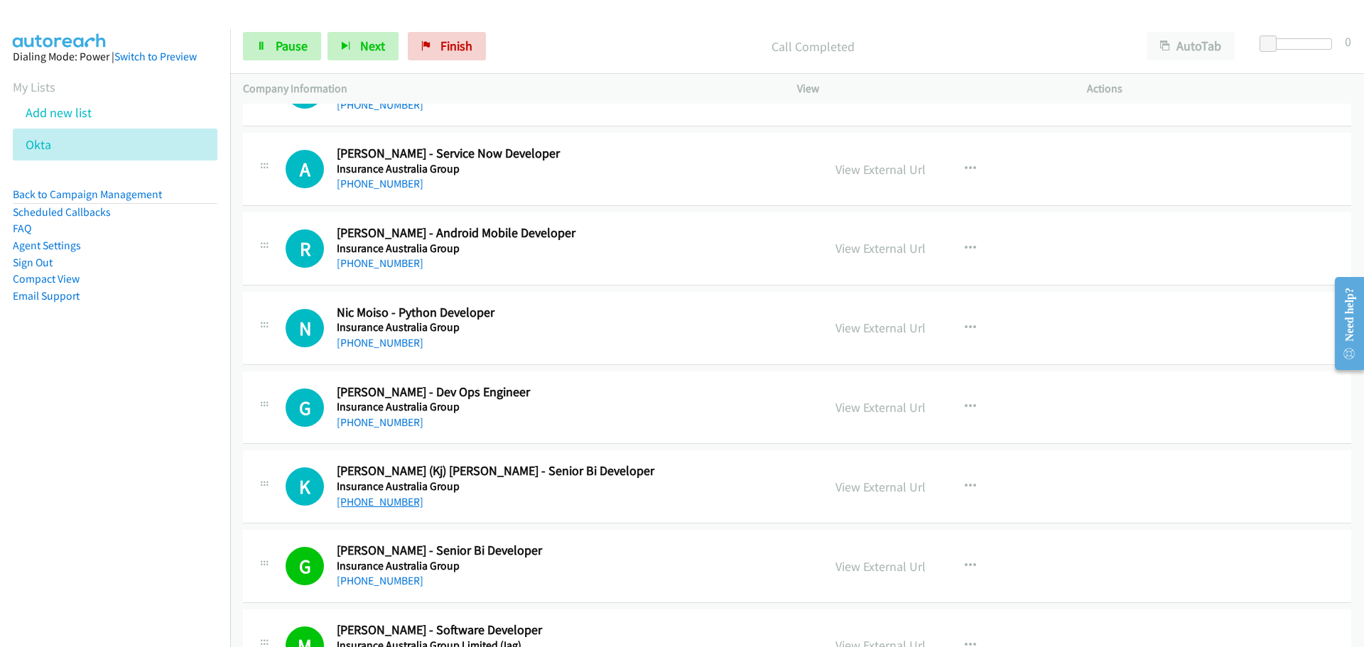
click at [377, 501] on link "[PHONE_NUMBER]" at bounding box center [380, 501] width 87 height 13
click at [371, 423] on link "[PHONE_NUMBER]" at bounding box center [380, 422] width 87 height 13
click at [380, 336] on link "[PHONE_NUMBER]" at bounding box center [380, 342] width 87 height 13
drag, startPoint x: 379, startPoint y: 264, endPoint x: 605, endPoint y: 256, distance: 226.0
click at [379, 264] on link "[PHONE_NUMBER]" at bounding box center [380, 262] width 87 height 13
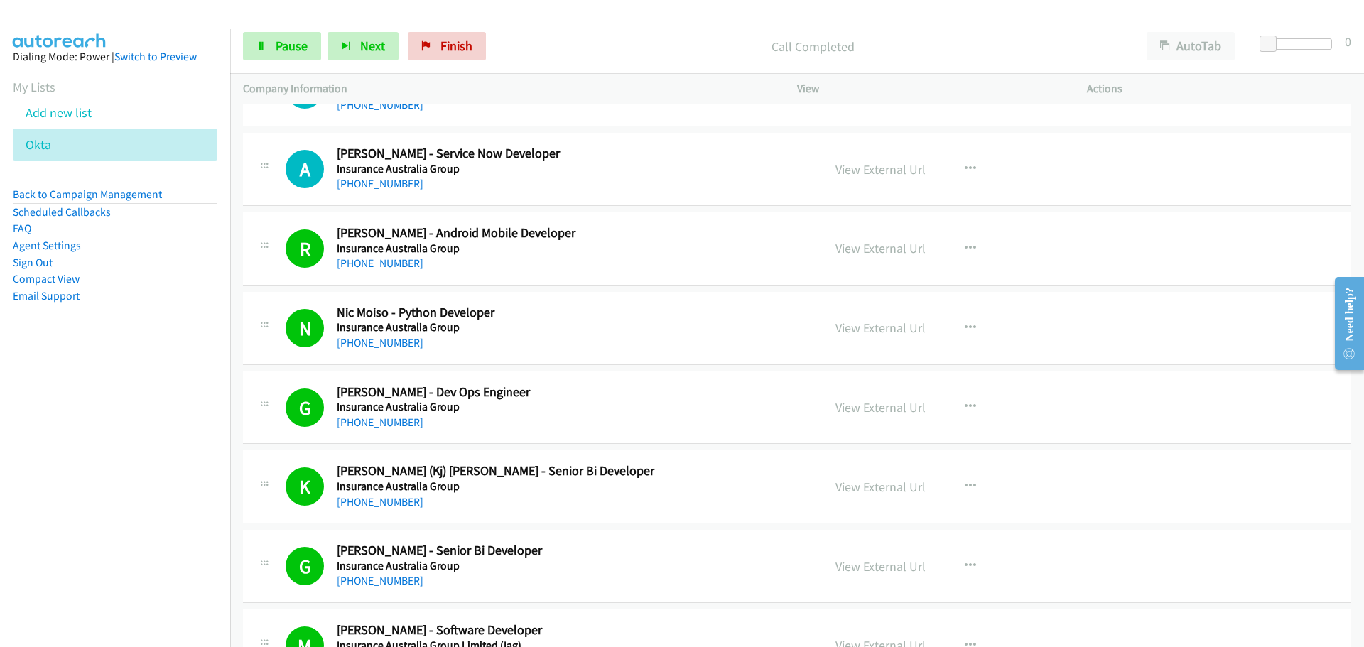
click at [1160, 587] on div "G Callback Scheduled [PERSON_NAME] - Senior Bi Developer Insurance Australia Gr…" at bounding box center [797, 566] width 1108 height 73
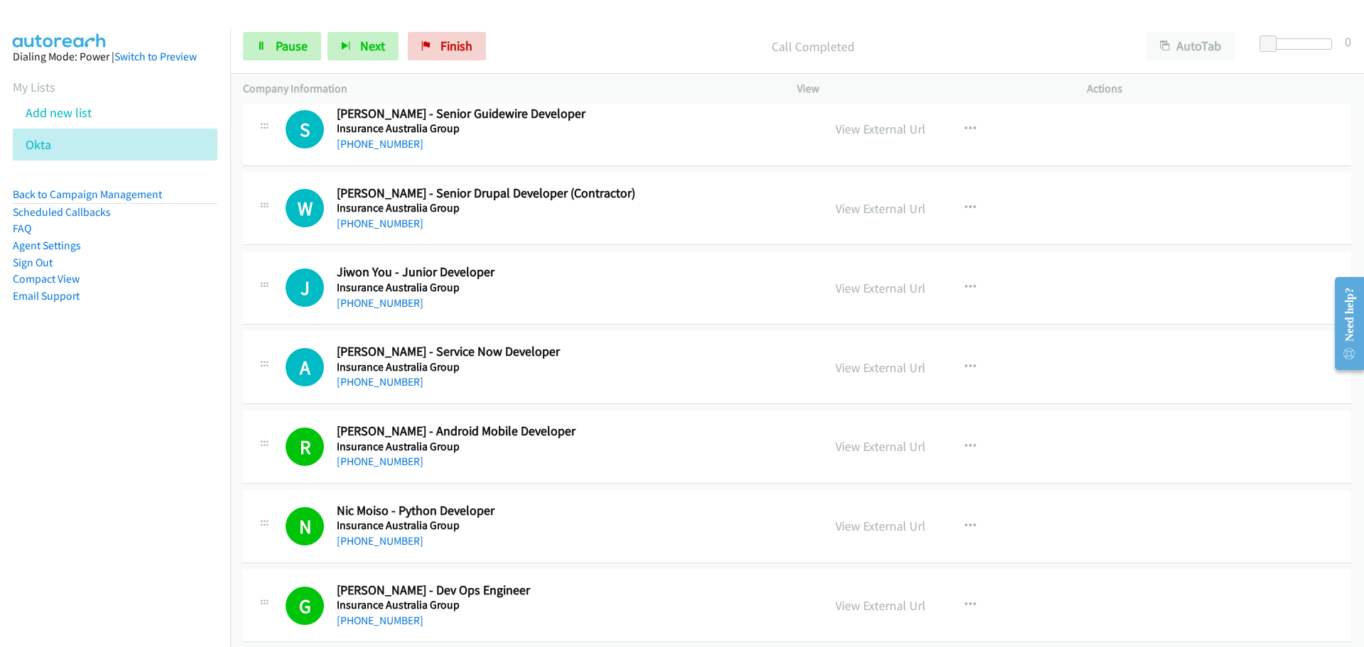
scroll to position [6670, 0]
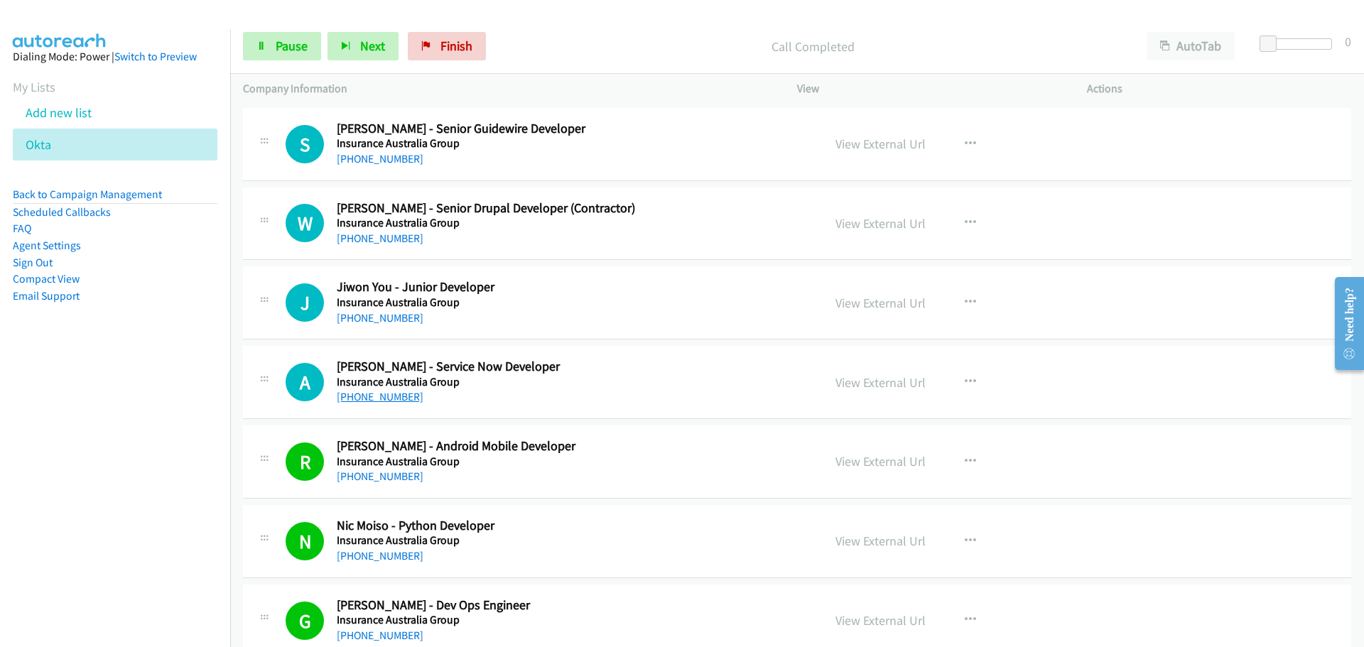
click at [392, 396] on link "[PHONE_NUMBER]" at bounding box center [380, 396] width 87 height 13
click at [357, 315] on link "[PHONE_NUMBER]" at bounding box center [380, 317] width 87 height 13
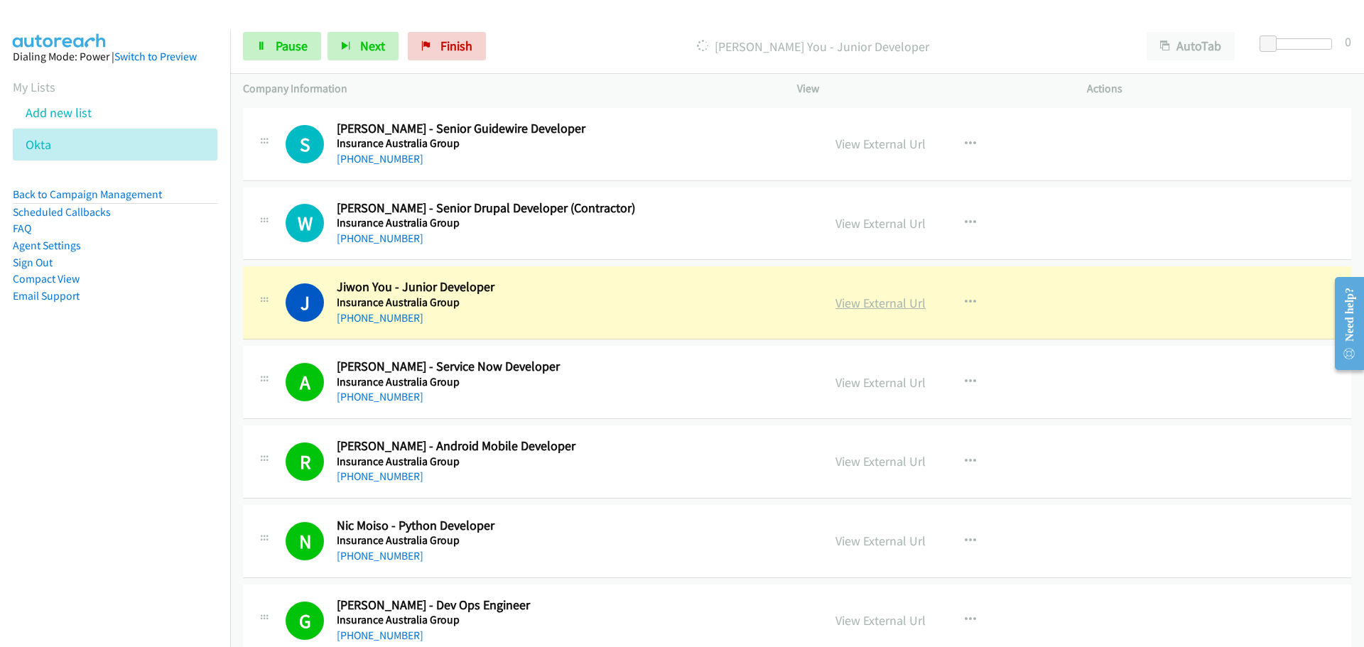
click at [888, 304] on link "View External Url" at bounding box center [880, 303] width 90 height 16
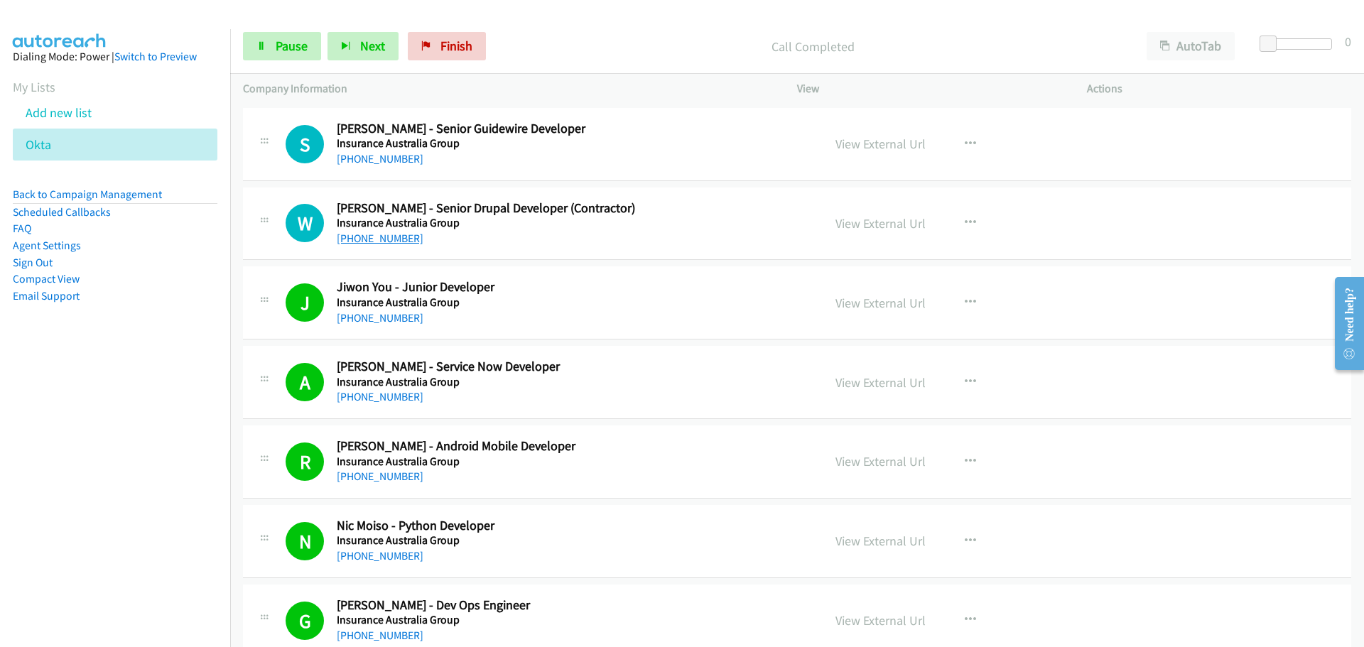
click at [403, 237] on link "[PHONE_NUMBER]" at bounding box center [380, 238] width 87 height 13
drag, startPoint x: 369, startPoint y: 157, endPoint x: 481, endPoint y: 174, distance: 112.8
click at [369, 157] on link "[PHONE_NUMBER]" at bounding box center [380, 158] width 87 height 13
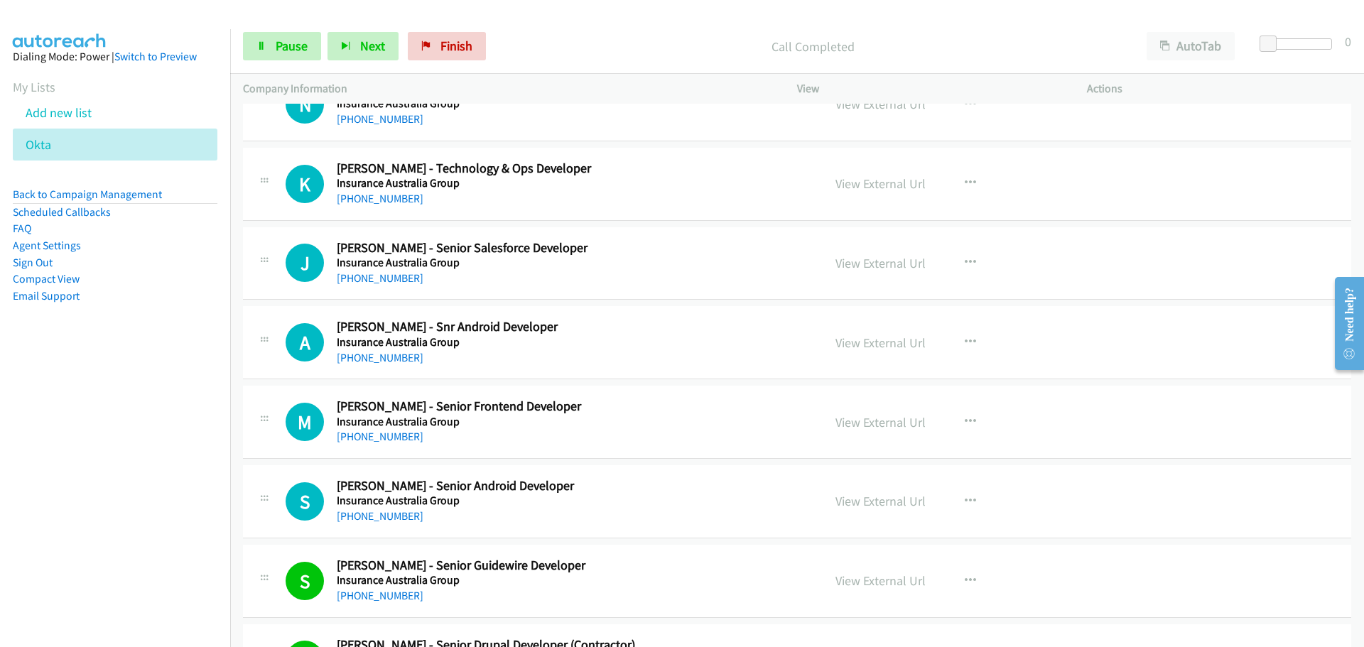
scroll to position [6173, 0]
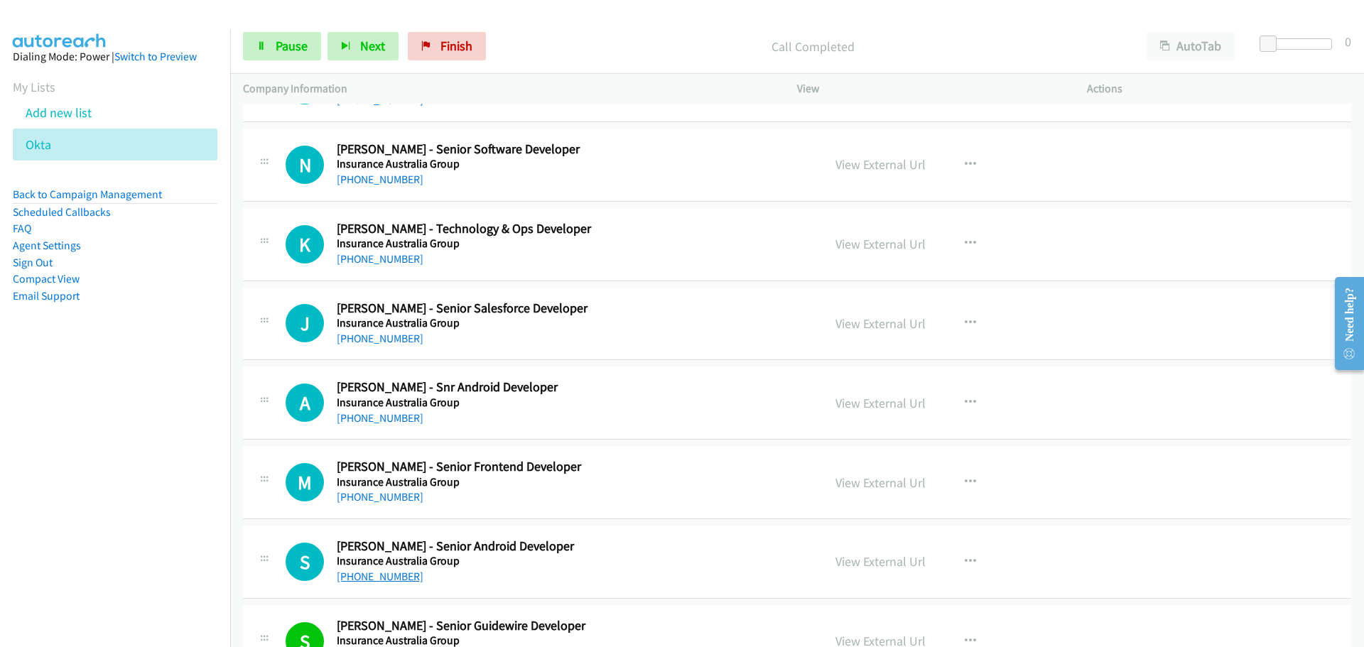
click at [396, 577] on link "[PHONE_NUMBER]" at bounding box center [380, 576] width 87 height 13
drag, startPoint x: 391, startPoint y: 498, endPoint x: 1029, endPoint y: 508, distance: 638.6
click at [391, 498] on link "[PHONE_NUMBER]" at bounding box center [380, 496] width 87 height 13
drag, startPoint x: 381, startPoint y: 421, endPoint x: 680, endPoint y: 426, distance: 299.1
click at [381, 421] on link "[PHONE_NUMBER]" at bounding box center [380, 417] width 87 height 13
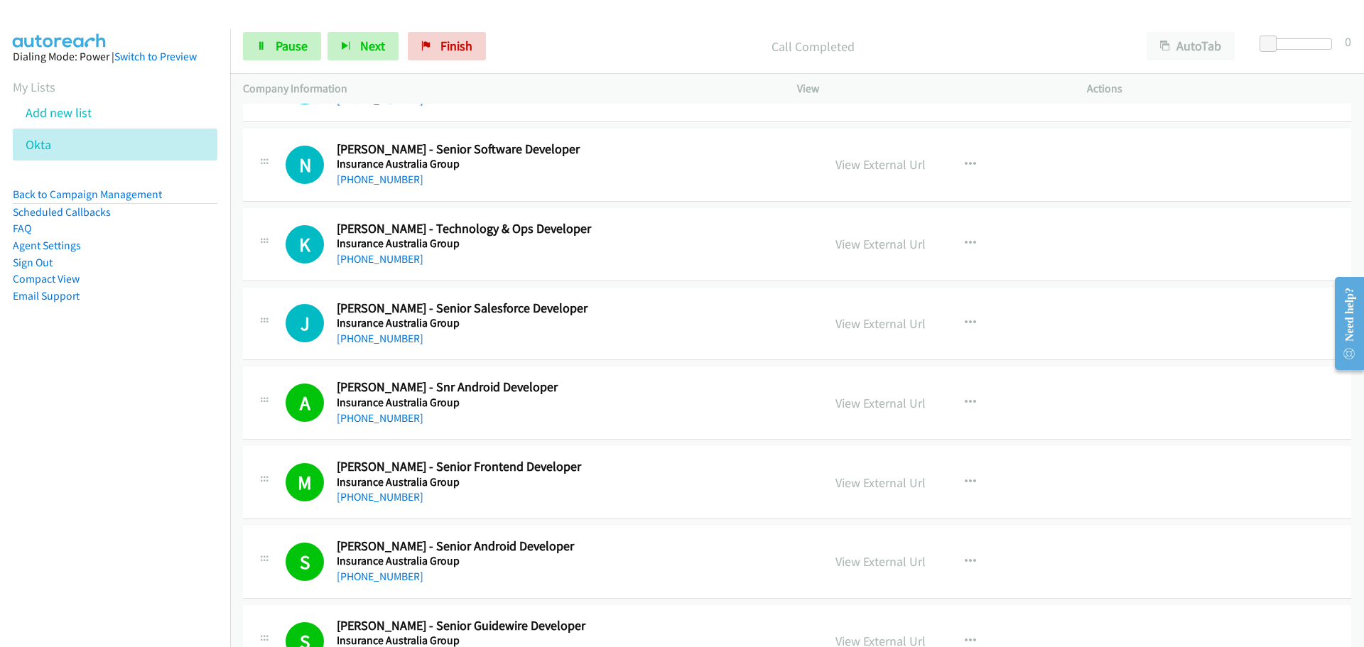
drag, startPoint x: 391, startPoint y: 341, endPoint x: 426, endPoint y: 337, distance: 35.7
click at [391, 341] on link "[PHONE_NUMBER]" at bounding box center [380, 338] width 87 height 13
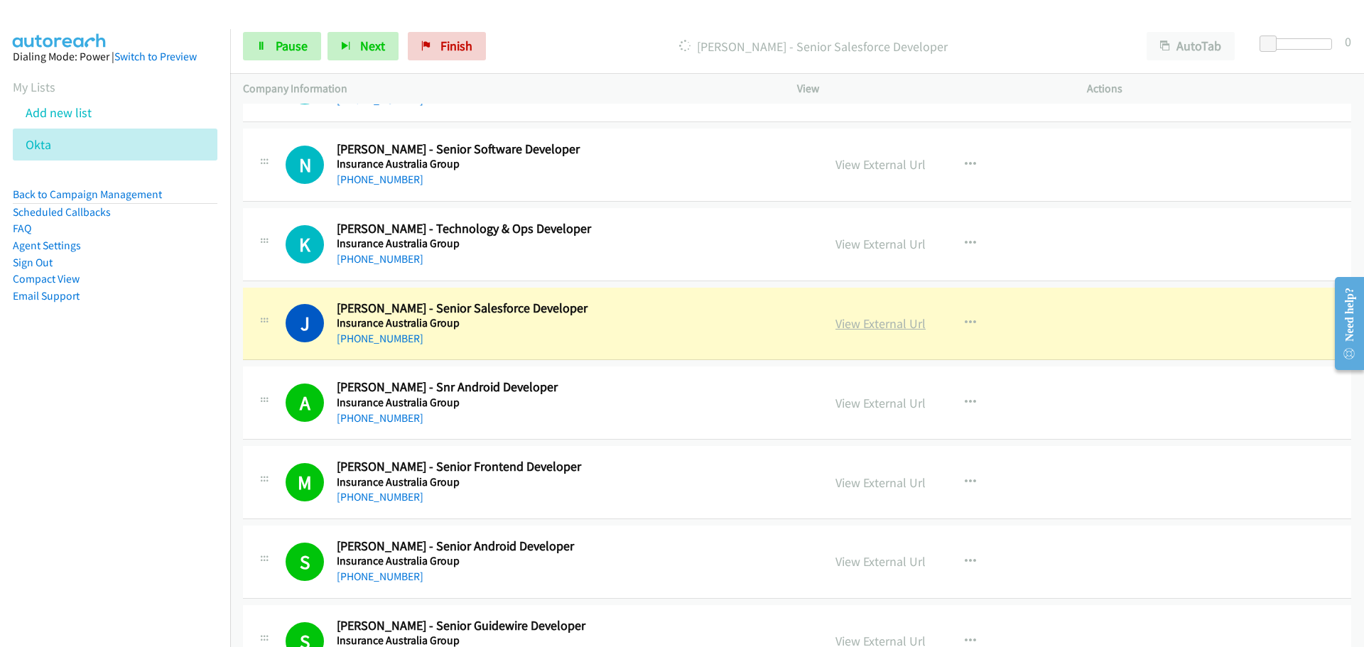
click at [897, 323] on link "View External Url" at bounding box center [880, 323] width 90 height 16
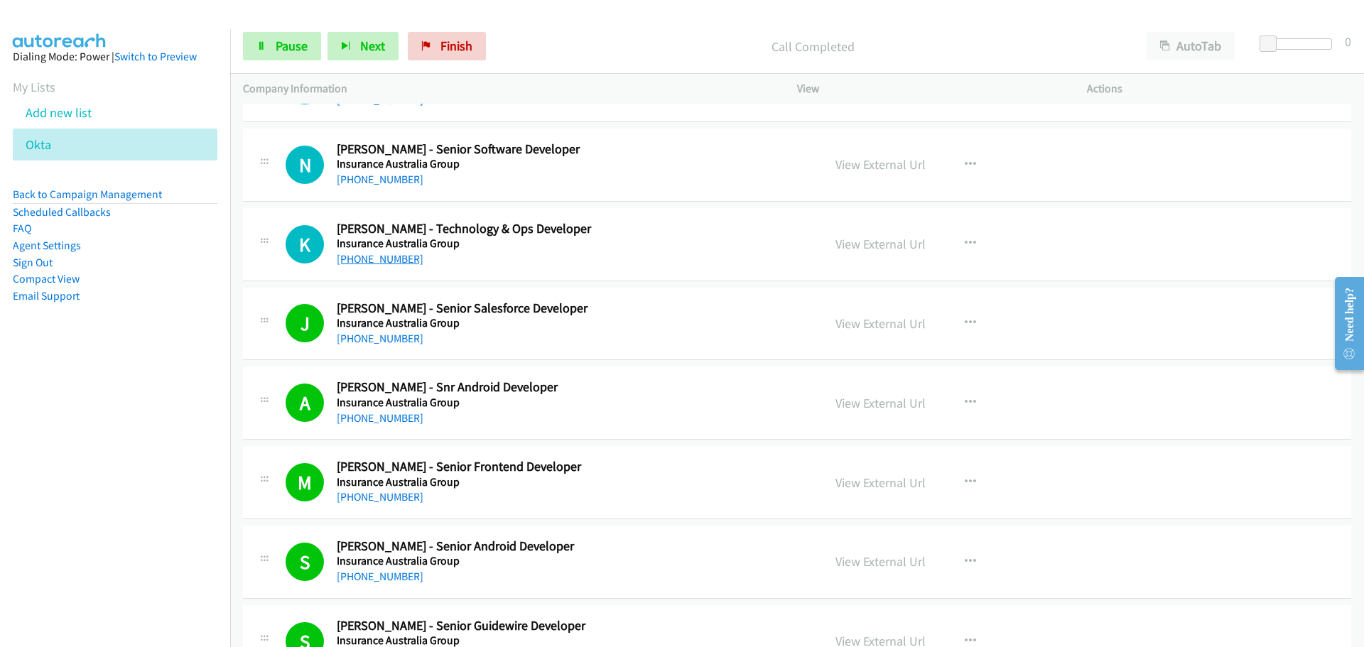
click at [356, 263] on link "[PHONE_NUMBER]" at bounding box center [380, 258] width 87 height 13
drag, startPoint x: 386, startPoint y: 180, endPoint x: 396, endPoint y: 178, distance: 10.2
click at [386, 180] on link "[PHONE_NUMBER]" at bounding box center [380, 179] width 87 height 13
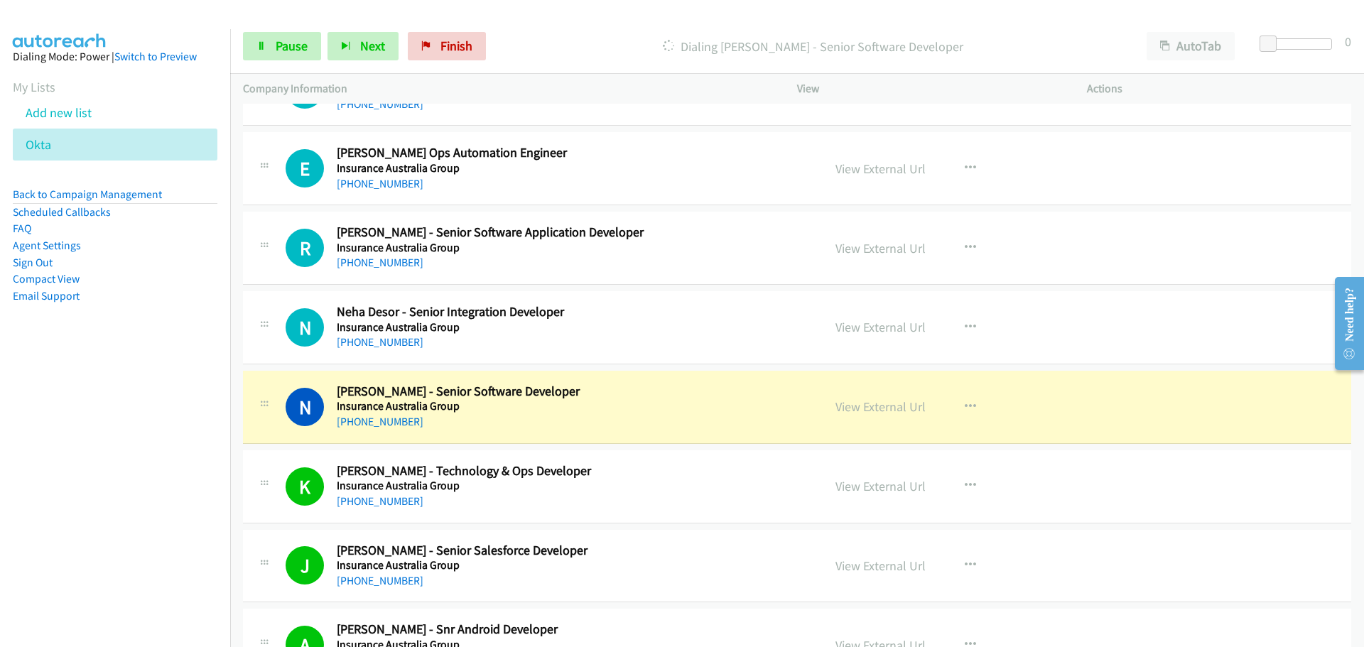
scroll to position [5818, 0]
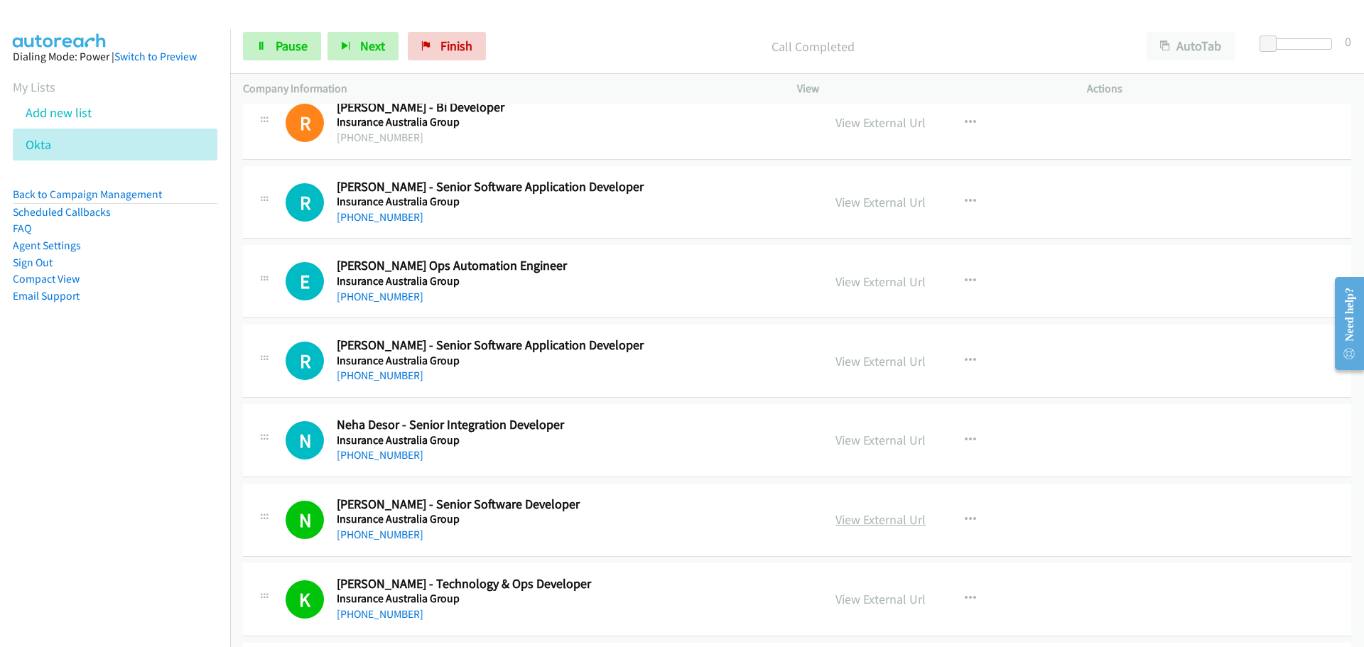
click at [855, 521] on link "View External Url" at bounding box center [880, 519] width 90 height 16
click at [374, 445] on h5 "Insurance Australia Group" at bounding box center [571, 440] width 468 height 14
click at [374, 450] on link "[PHONE_NUMBER]" at bounding box center [380, 454] width 87 height 13
click at [370, 371] on link "[PHONE_NUMBER]" at bounding box center [380, 375] width 87 height 13
click at [394, 300] on link "[PHONE_NUMBER]" at bounding box center [380, 296] width 87 height 13
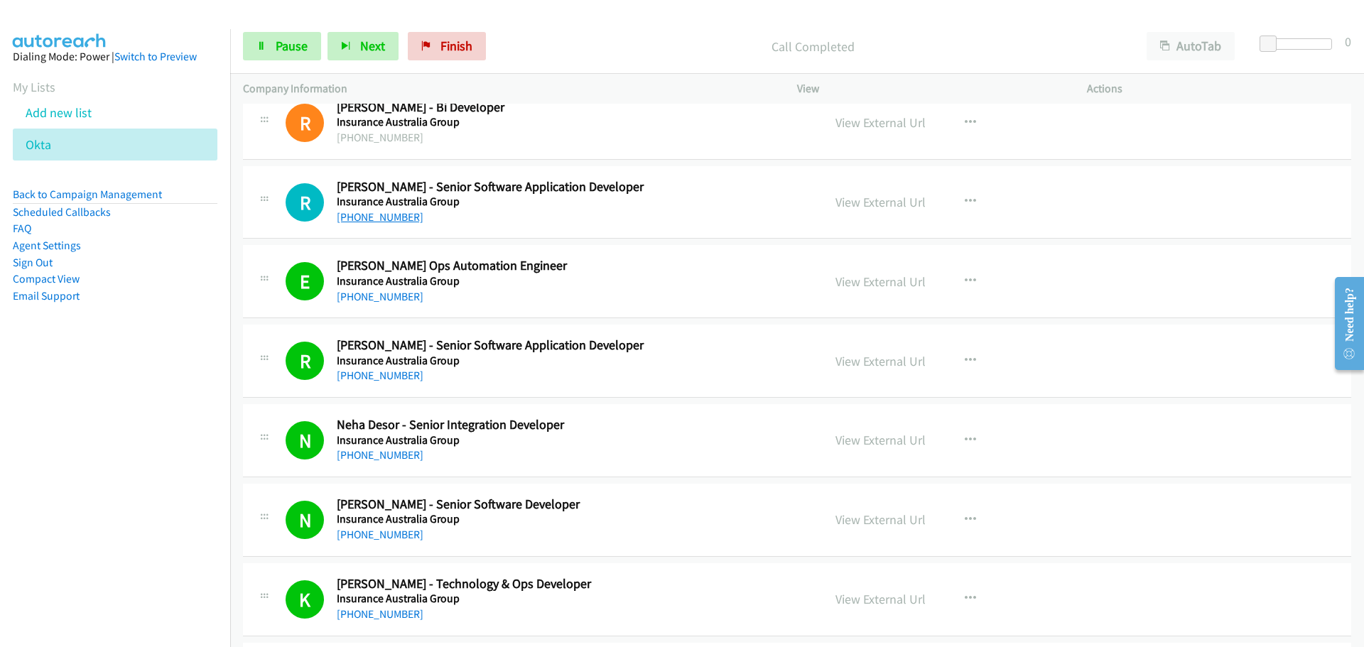
click at [389, 219] on link "[PHONE_NUMBER]" at bounding box center [380, 216] width 87 height 13
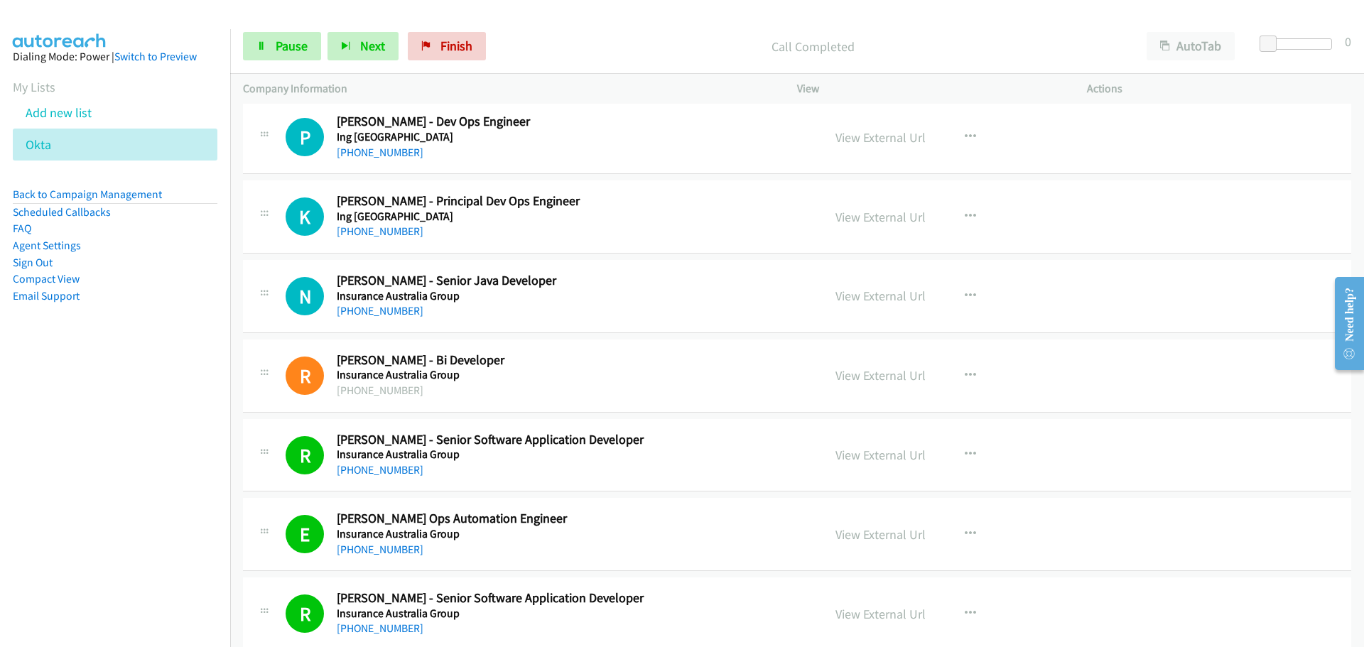
scroll to position [5534, 0]
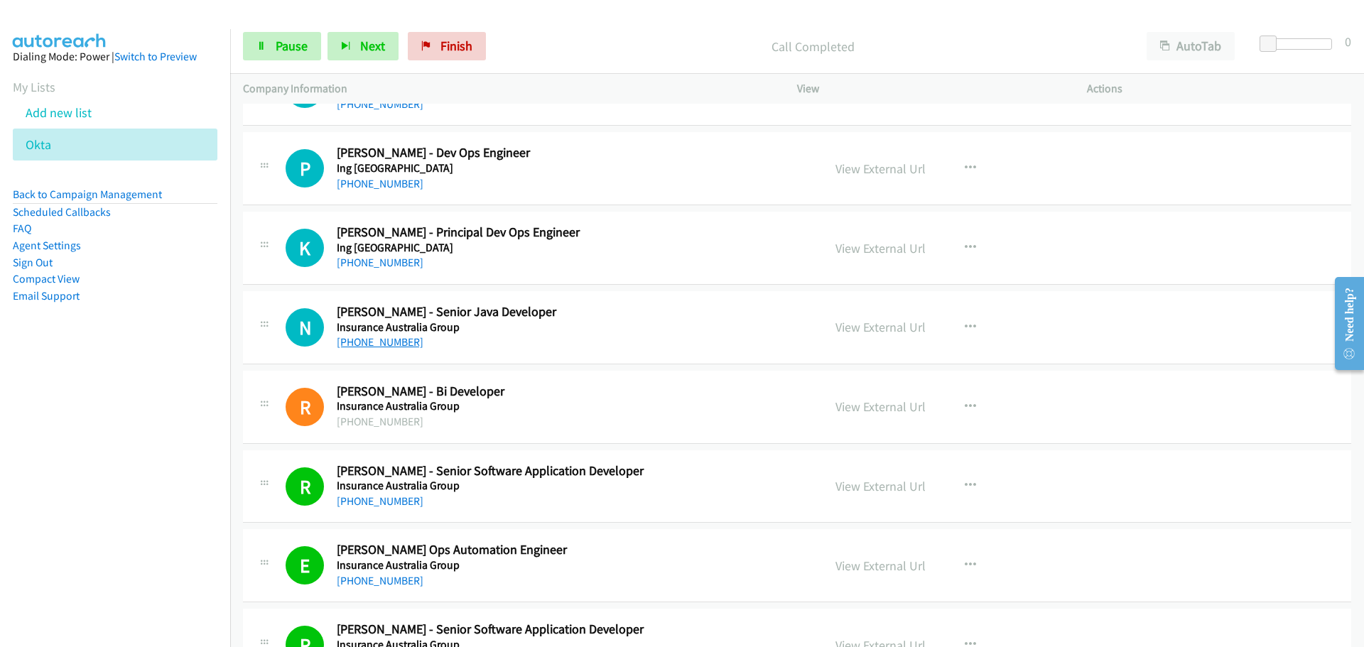
click at [395, 340] on link "[PHONE_NUMBER]" at bounding box center [380, 341] width 87 height 13
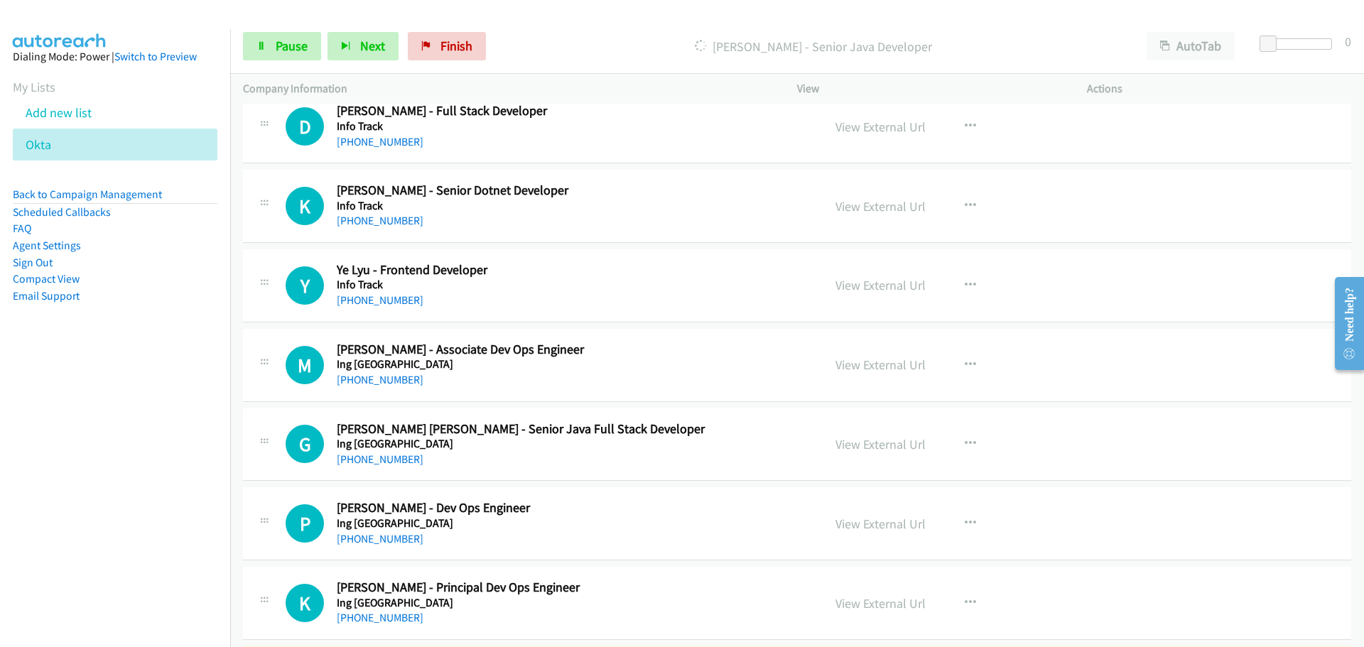
scroll to position [5250, 0]
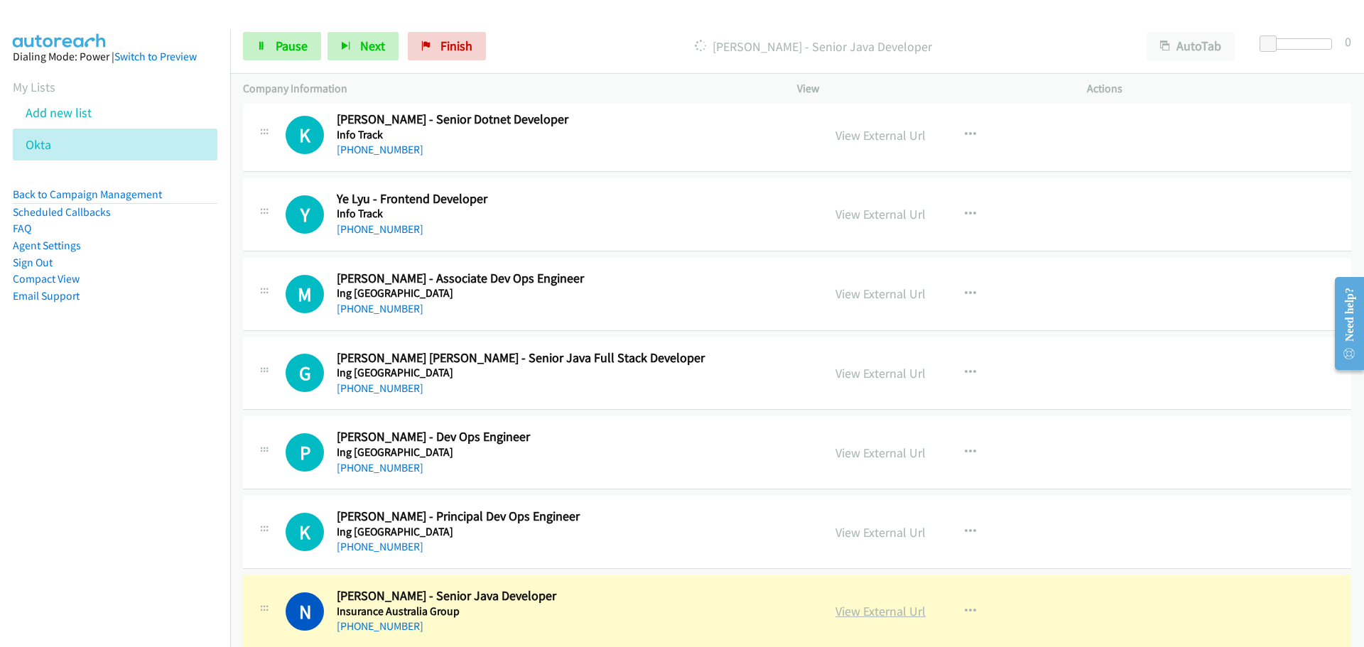
click at [891, 608] on link "View External Url" at bounding box center [880, 611] width 90 height 16
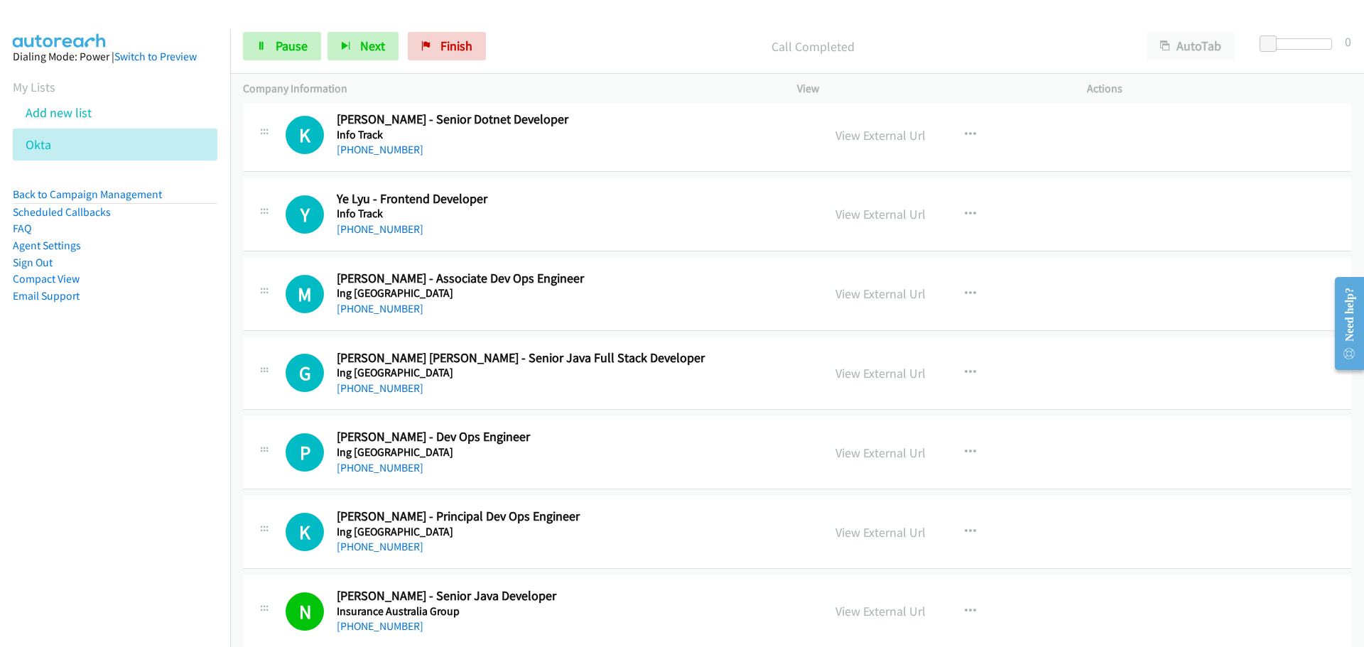
drag, startPoint x: 405, startPoint y: 550, endPoint x: 415, endPoint y: 546, distance: 10.8
click at [405, 550] on link "[PHONE_NUMBER]" at bounding box center [380, 546] width 87 height 13
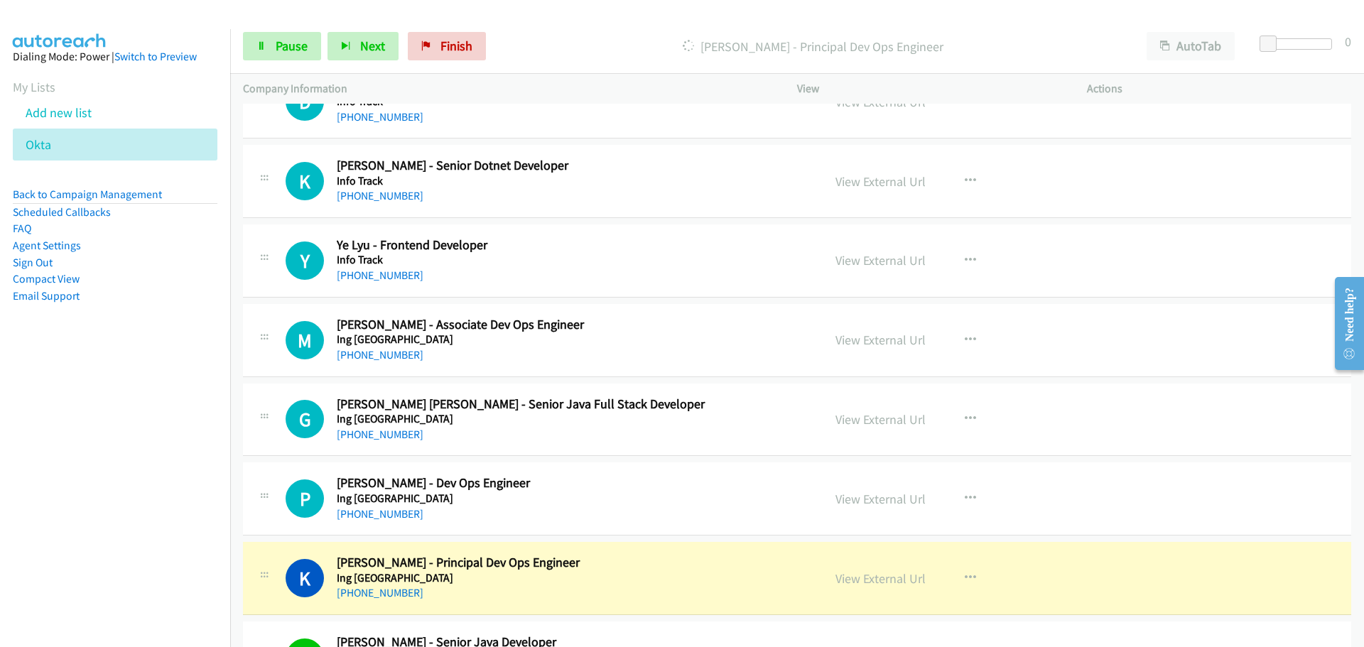
scroll to position [5179, 0]
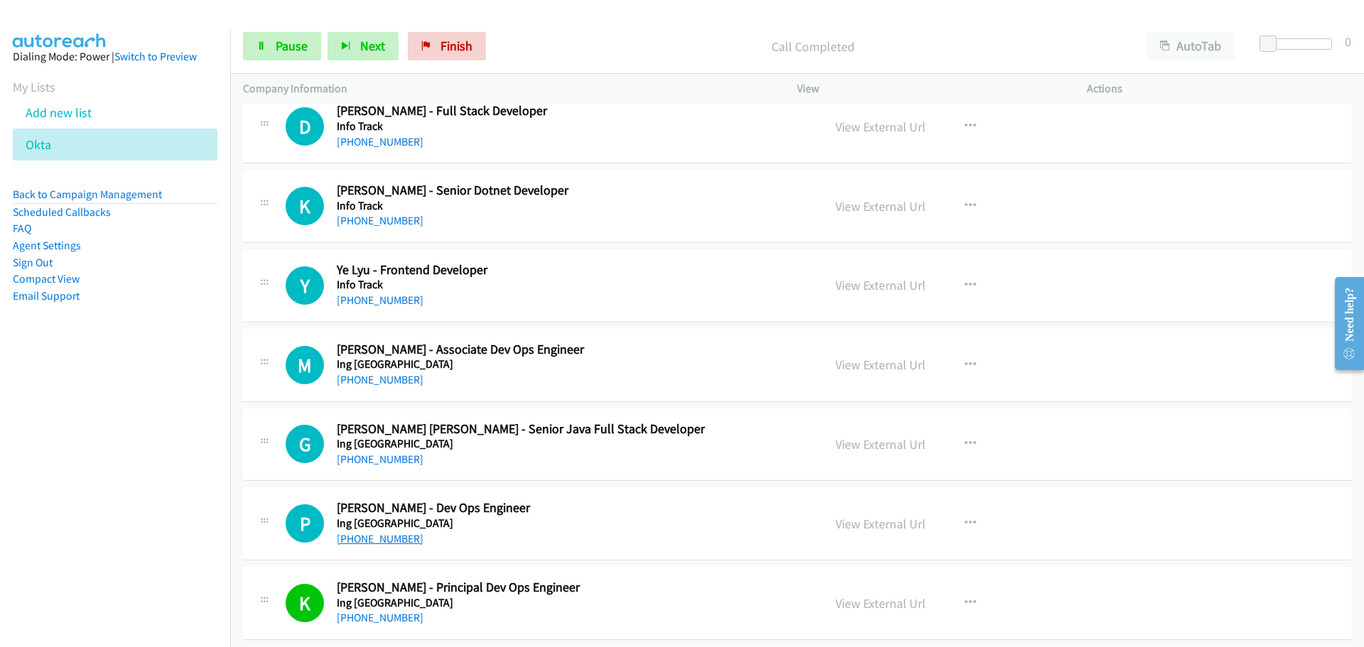
click at [385, 540] on link "[PHONE_NUMBER]" at bounding box center [380, 538] width 87 height 13
click at [394, 464] on link "[PHONE_NUMBER]" at bounding box center [380, 458] width 87 height 13
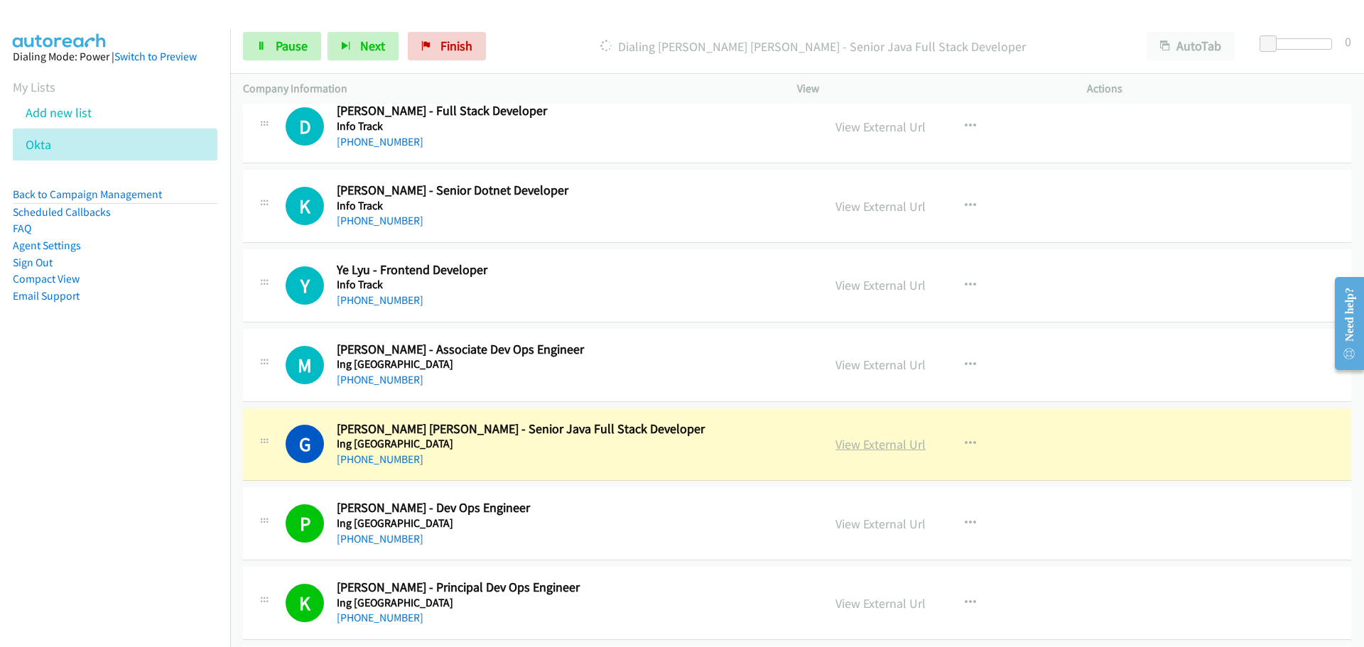
click at [885, 440] on link "View External Url" at bounding box center [880, 444] width 90 height 16
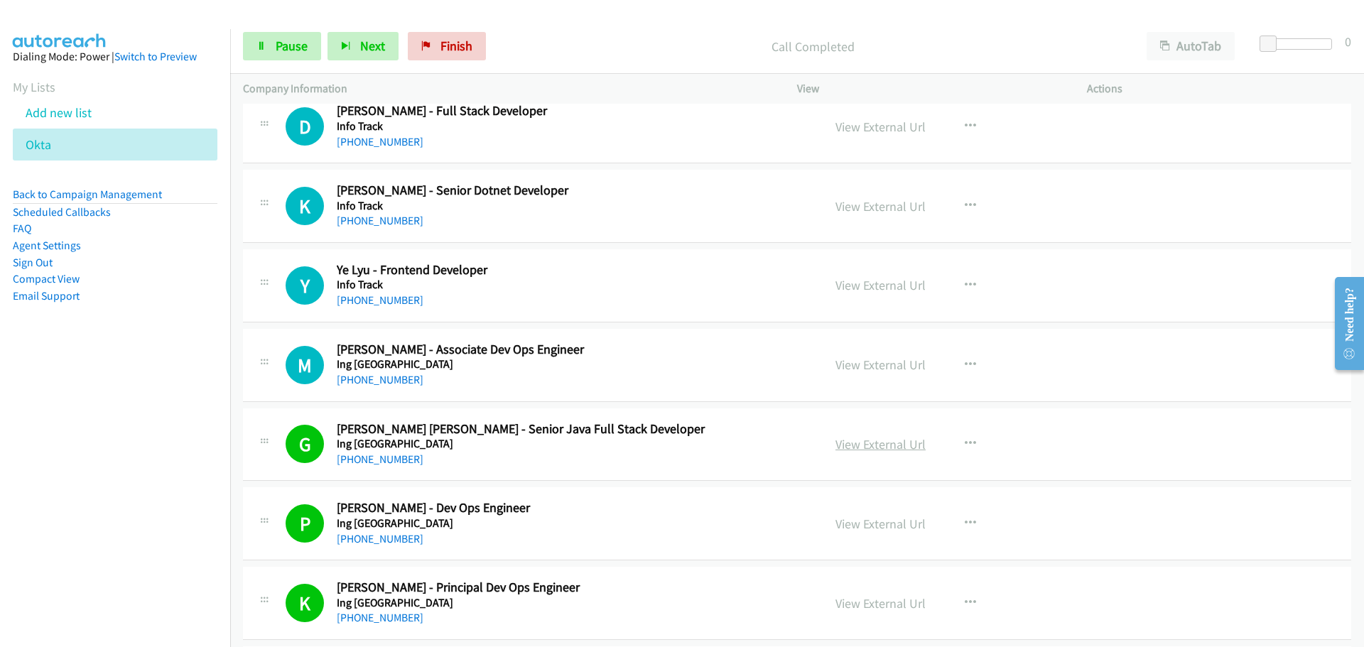
click at [896, 438] on link "View External Url" at bounding box center [880, 444] width 90 height 16
